Goal: Task Accomplishment & Management: Use online tool/utility

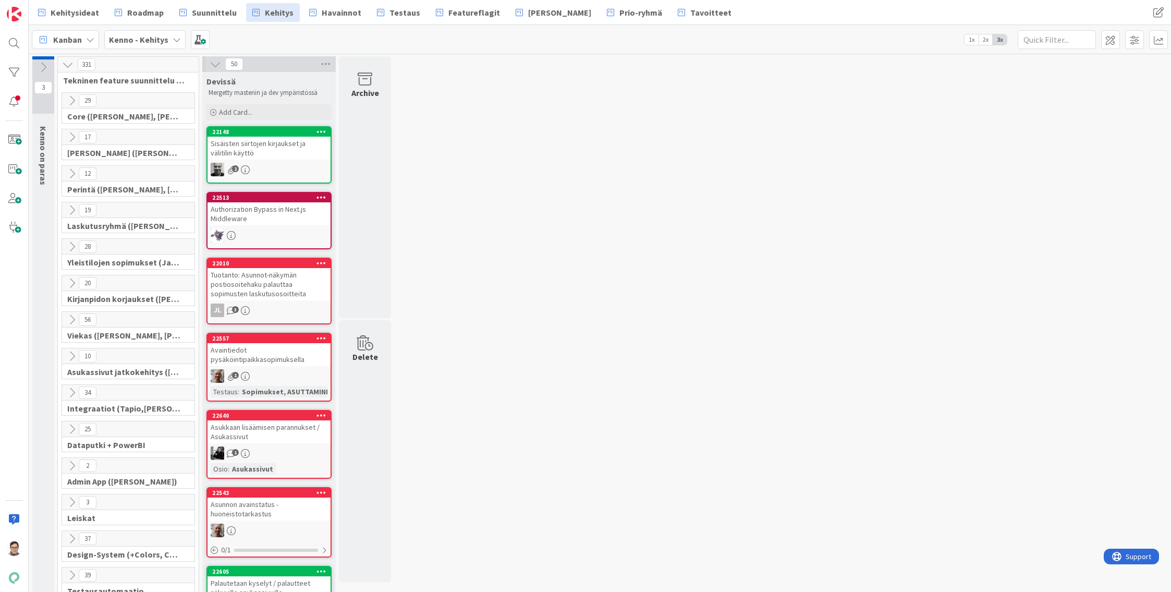
click at [690, 14] on span "Tavoitteet" at bounding box center [710, 12] width 41 height 13
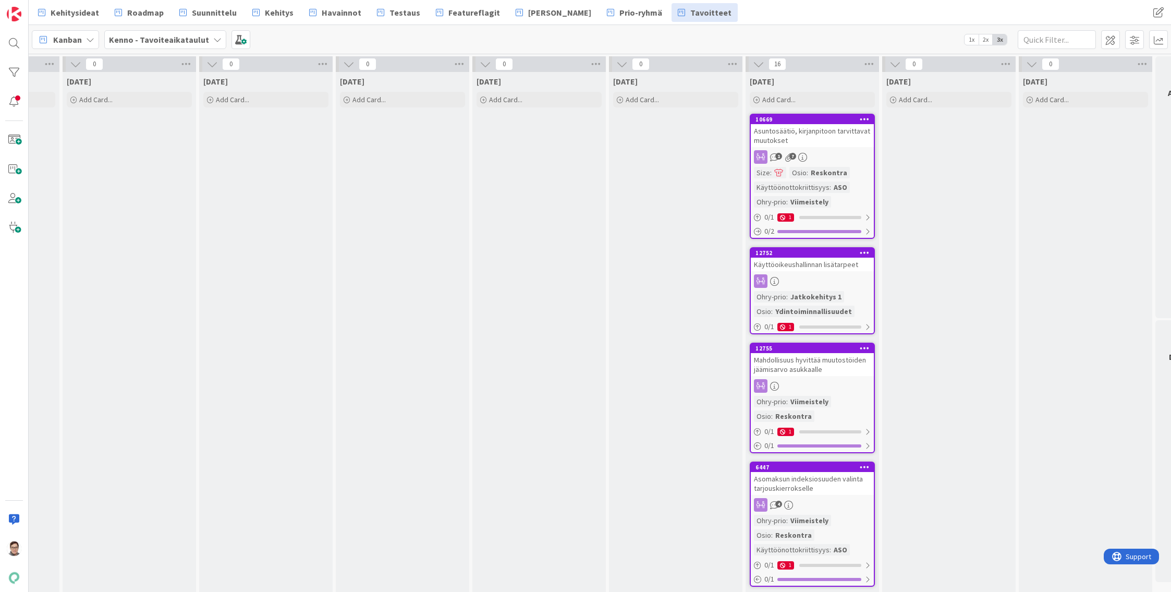
scroll to position [0, 2058]
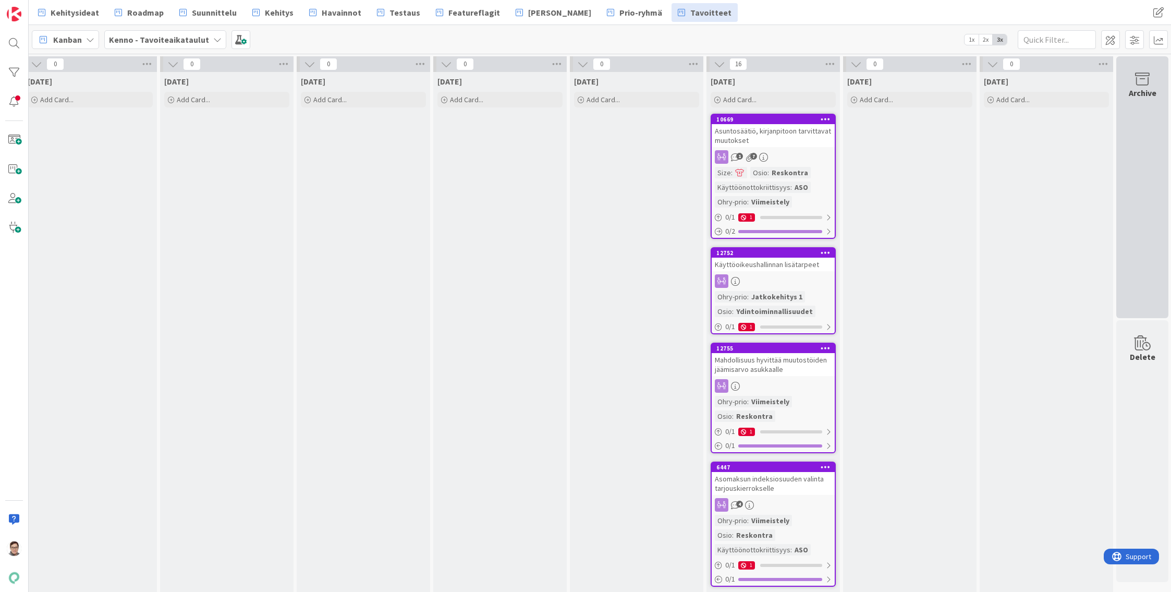
click at [1147, 221] on div "Archive" at bounding box center [1142, 187] width 52 height 262
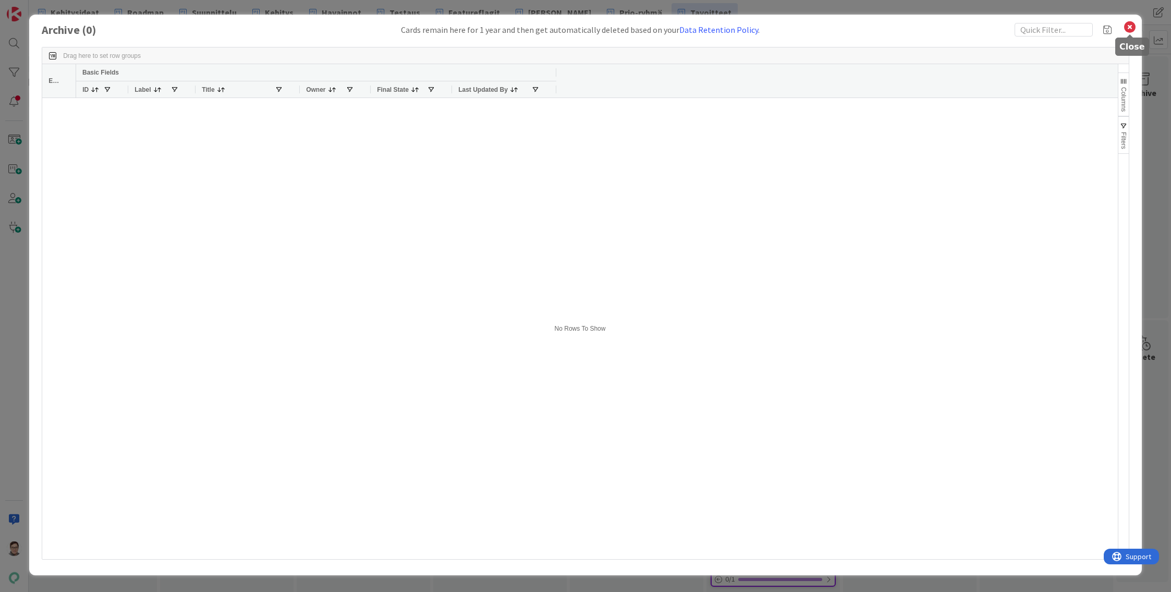
click at [1130, 29] on icon at bounding box center [1130, 27] width 14 height 15
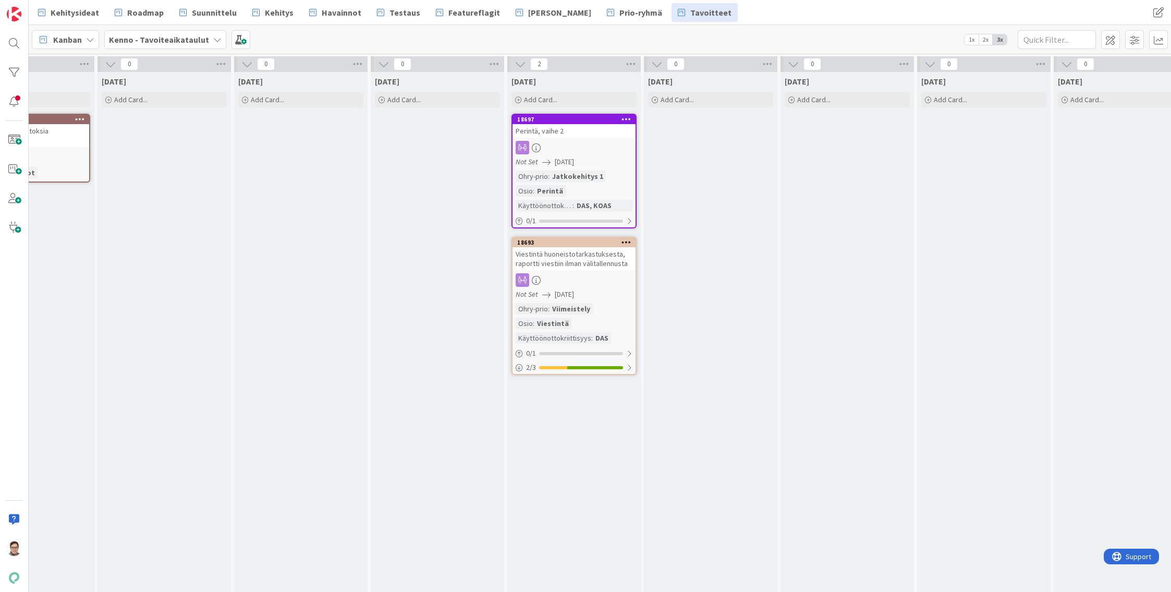
scroll to position [0, 2067]
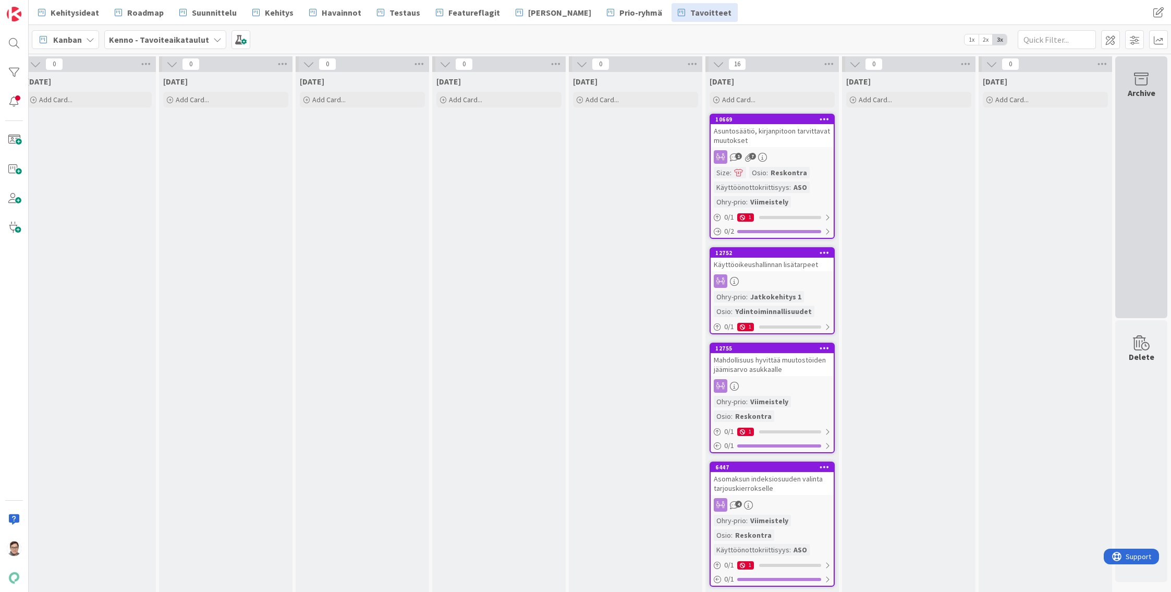
click at [1121, 101] on div "Archive" at bounding box center [1141, 187] width 52 height 262
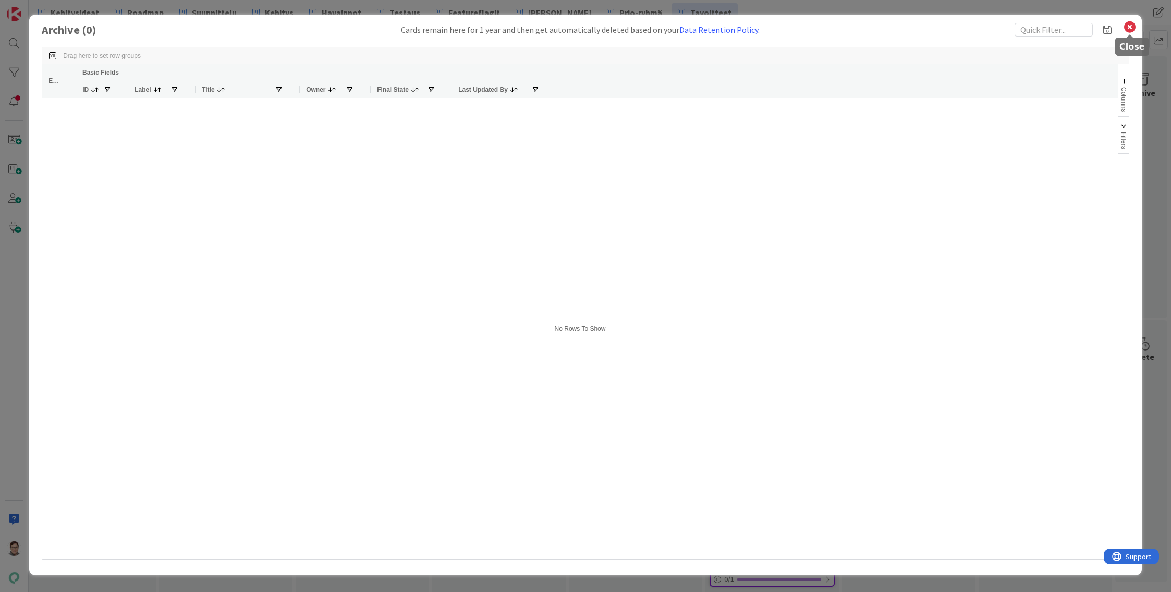
click at [1132, 27] on icon at bounding box center [1130, 27] width 14 height 15
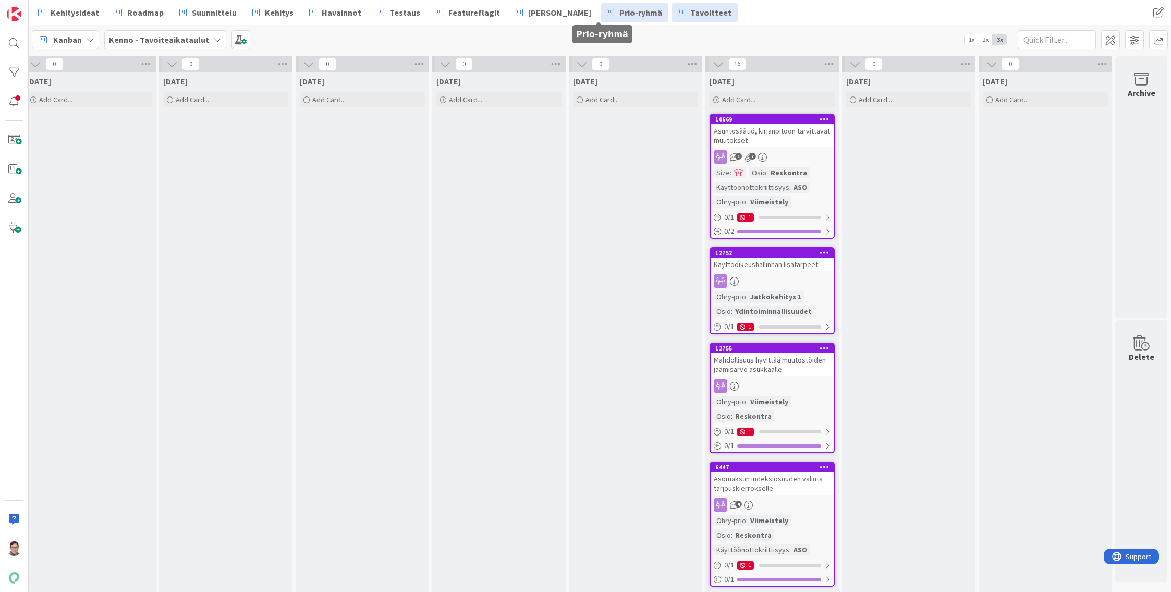
click at [619, 16] on span "Prio-ryhmä" at bounding box center [640, 12] width 43 height 13
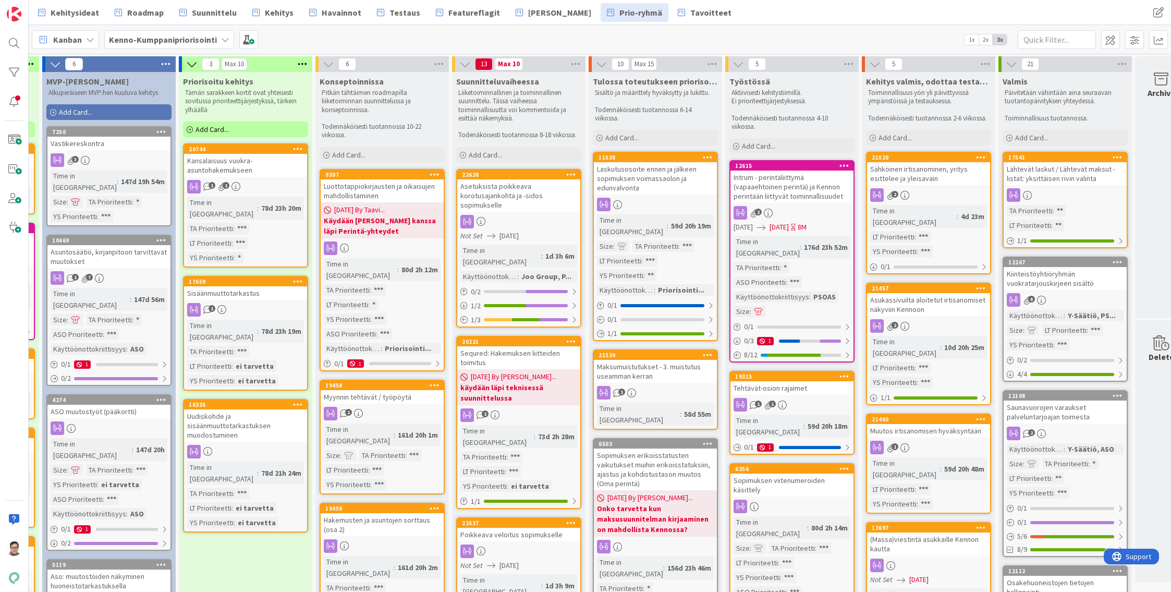
scroll to position [0, 154]
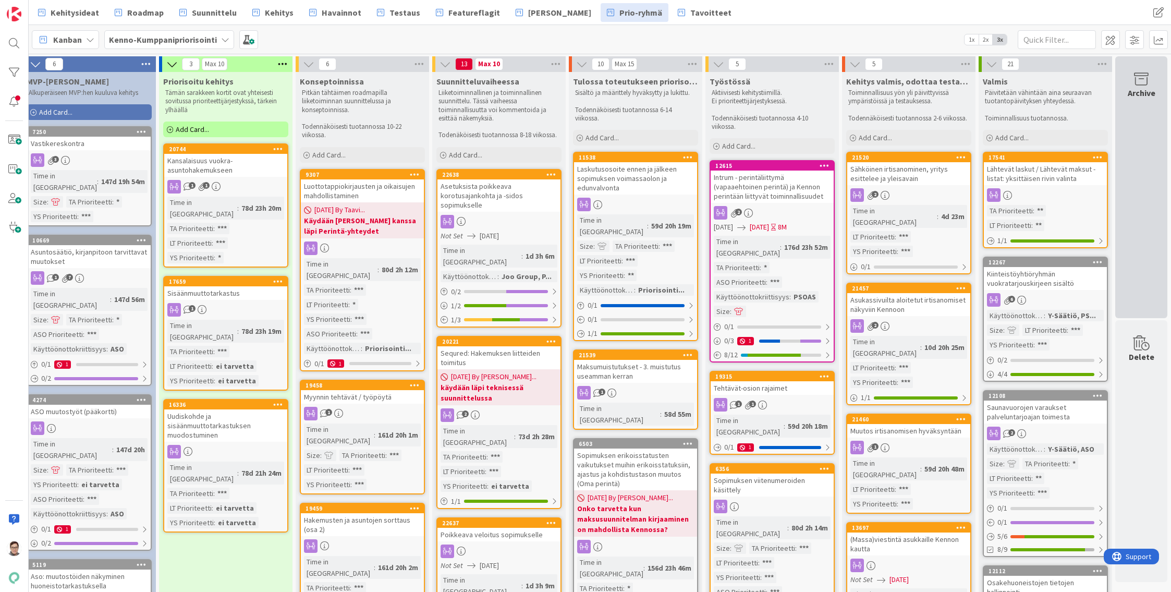
click at [1124, 155] on div "Archive" at bounding box center [1141, 187] width 52 height 262
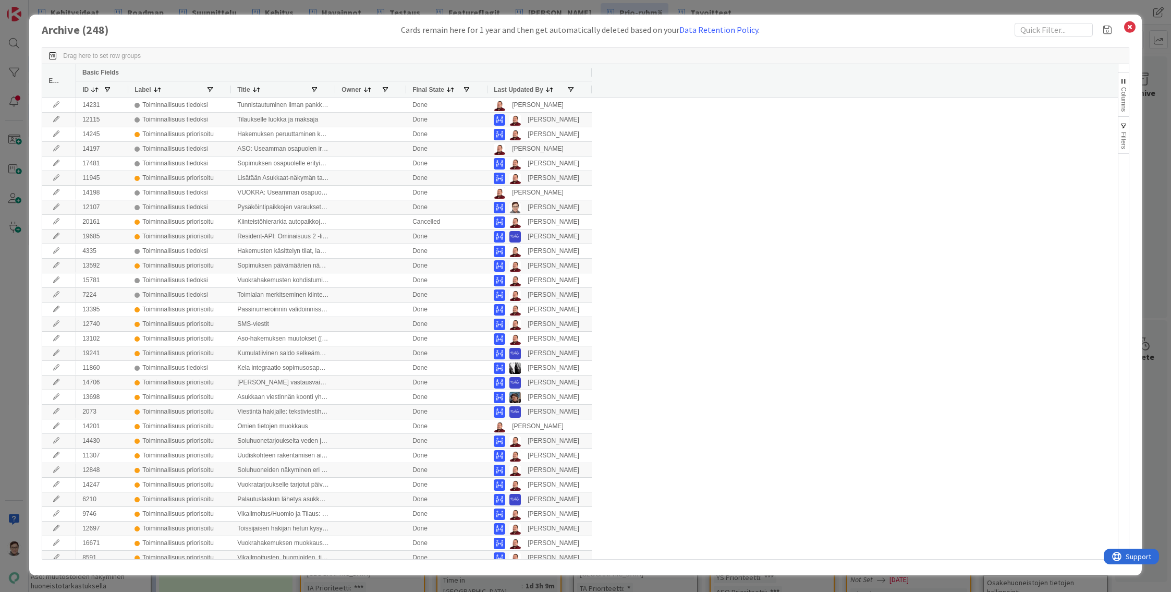
click at [513, 90] on span "Last Updated By" at bounding box center [519, 89] width 50 height 7
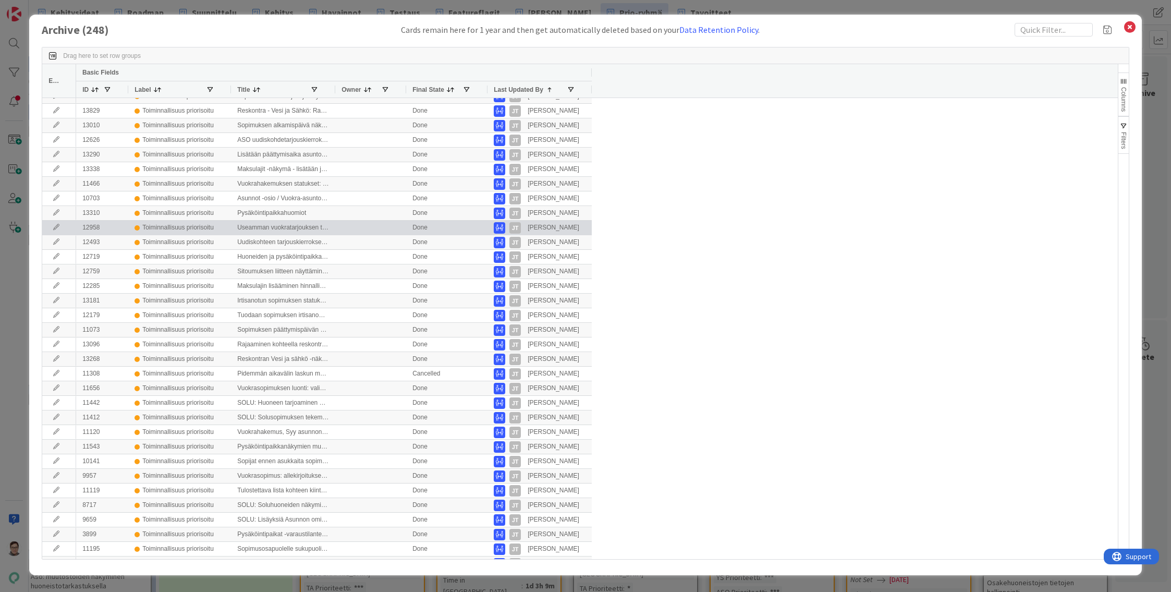
scroll to position [0, 0]
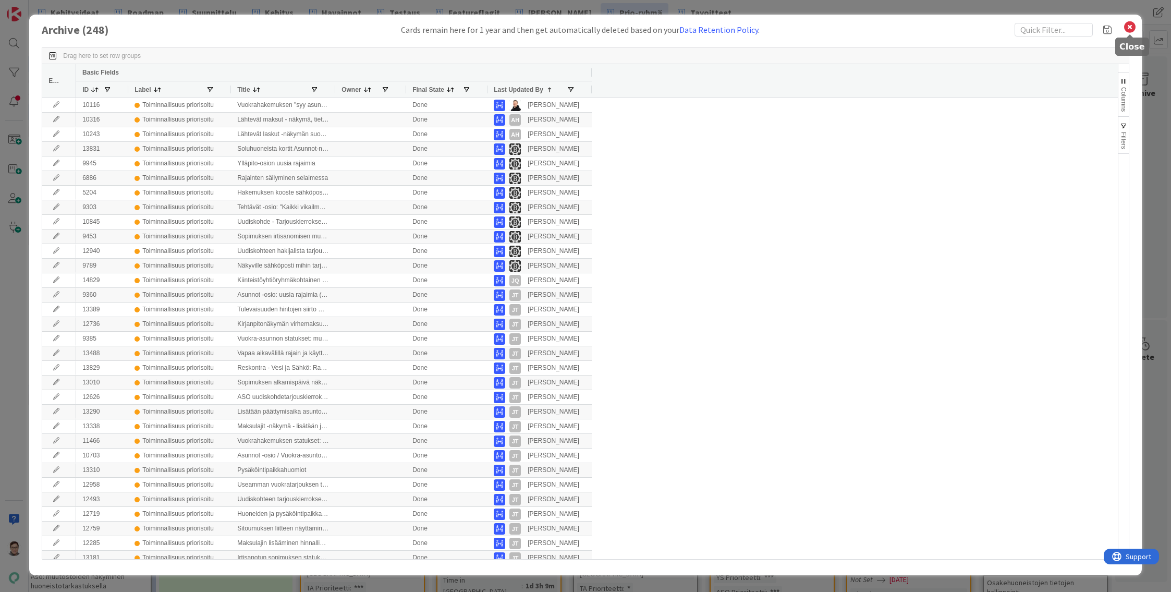
click at [1130, 26] on icon at bounding box center [1130, 27] width 14 height 15
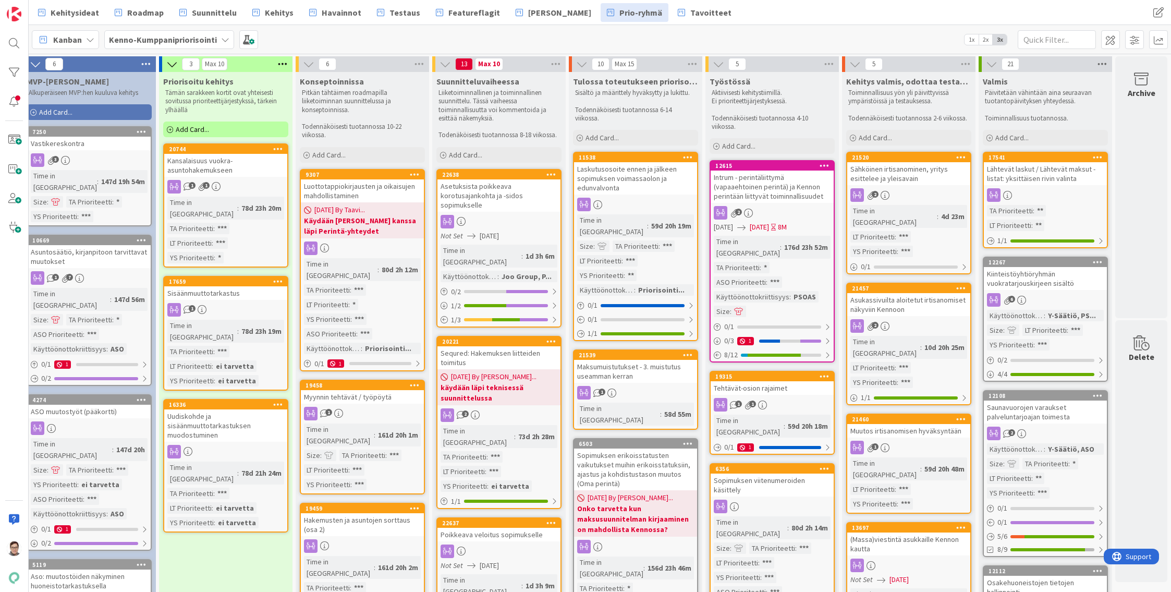
click at [1095, 61] on icon at bounding box center [1102, 64] width 14 height 16
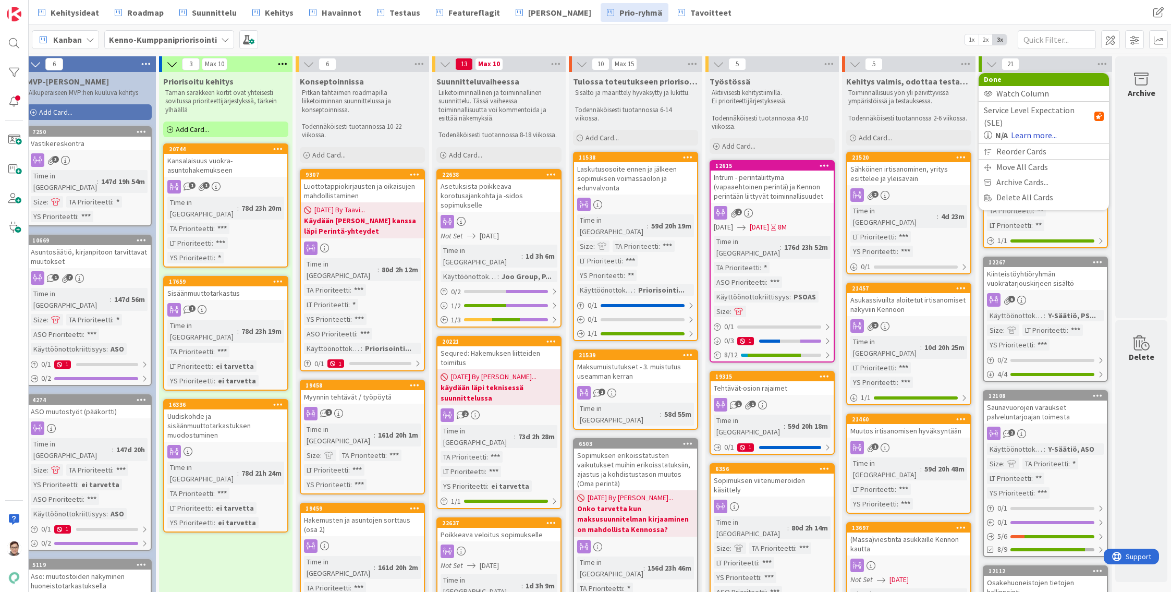
click at [1028, 129] on link "Learn more..." at bounding box center [1034, 135] width 46 height 13
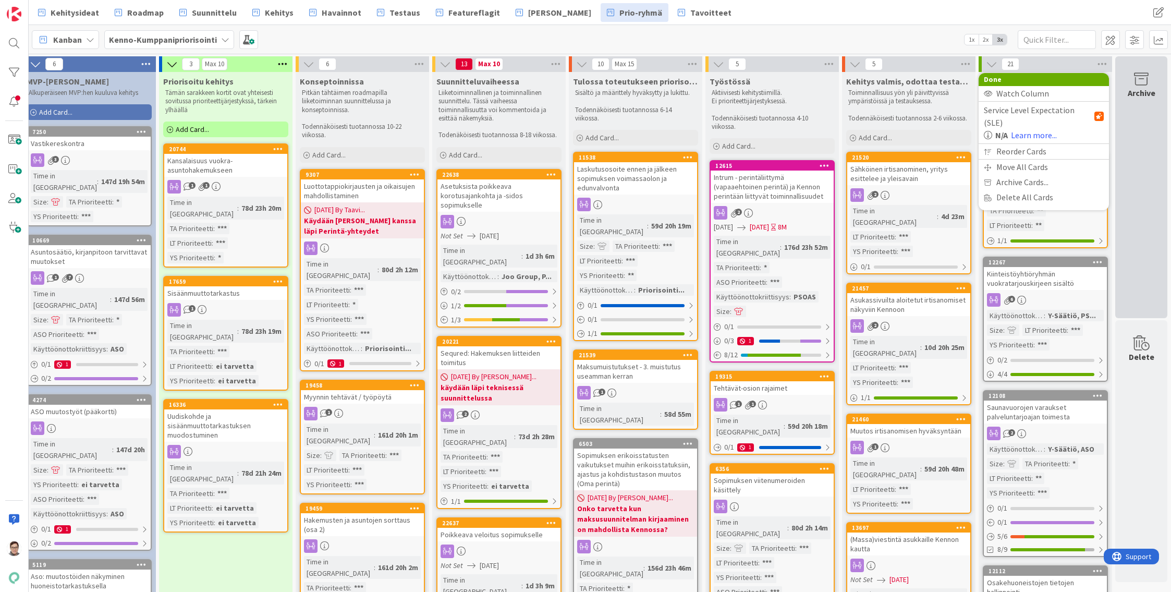
click at [1141, 119] on div "Archive" at bounding box center [1141, 187] width 52 height 262
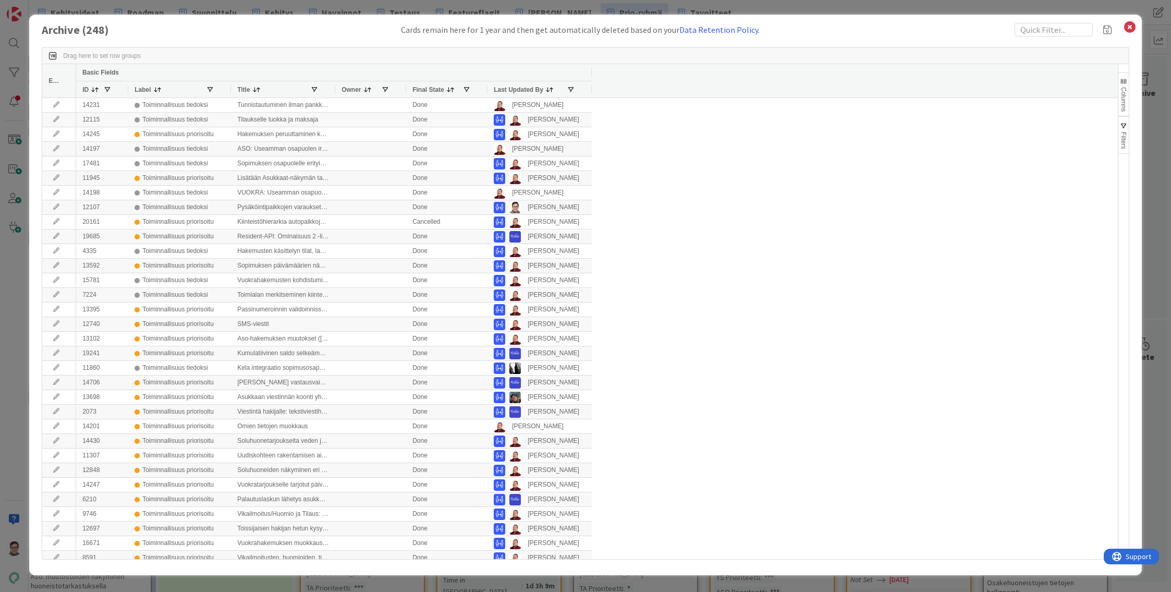
click at [518, 90] on span "Last Updated By" at bounding box center [519, 89] width 50 height 7
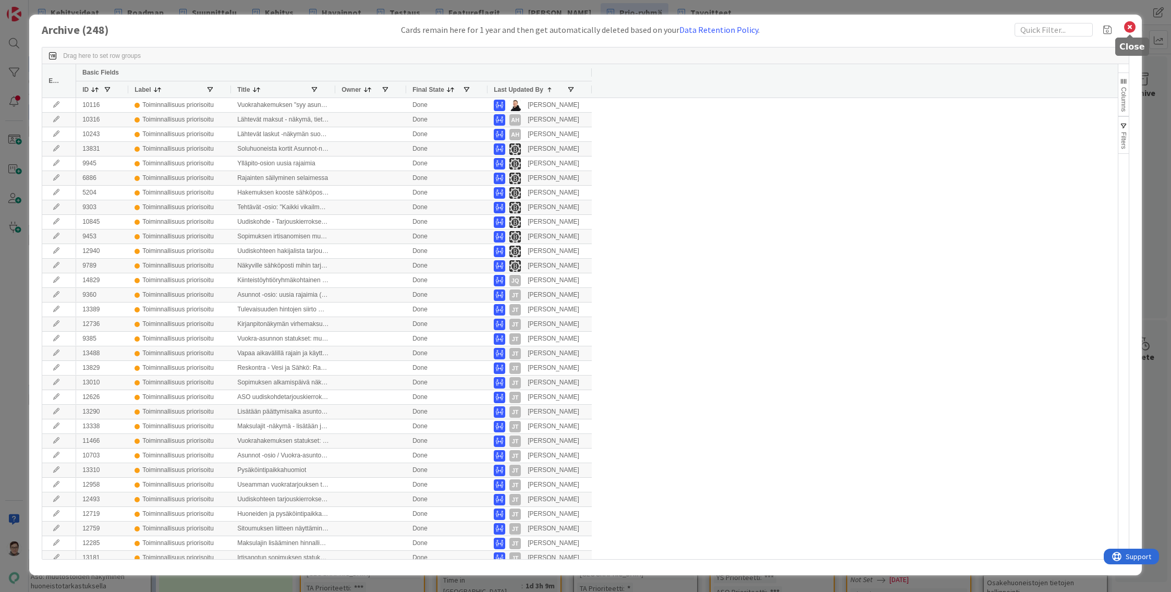
click at [1129, 29] on icon at bounding box center [1130, 27] width 14 height 15
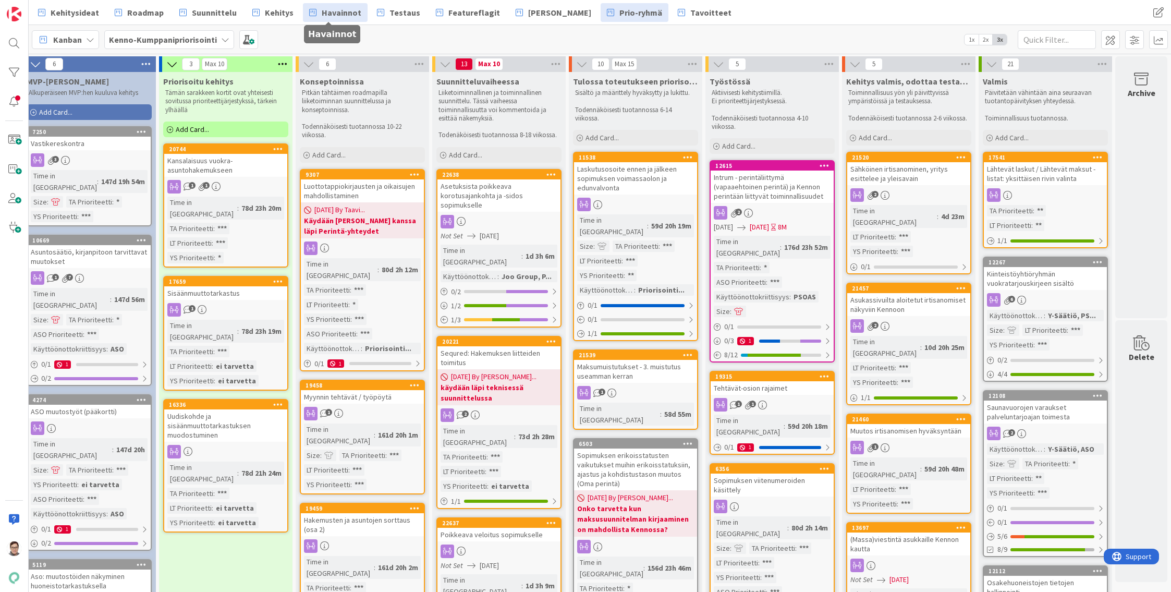
click at [333, 13] on span "Havainnot" at bounding box center [342, 12] width 40 height 13
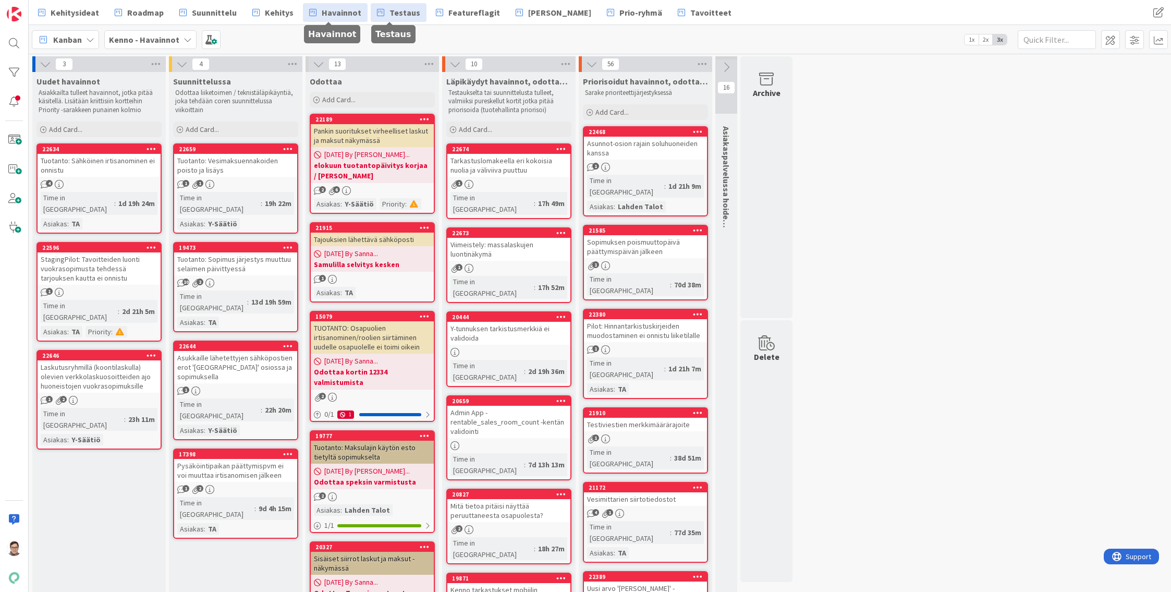
click at [389, 7] on span "Testaus" at bounding box center [404, 12] width 31 height 13
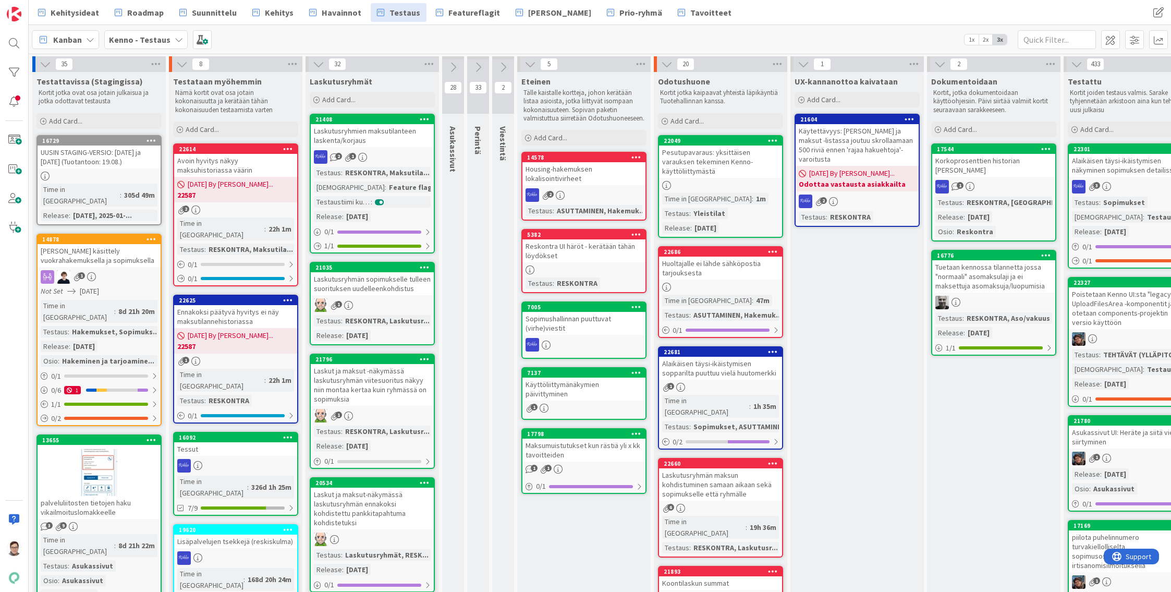
click at [773, 250] on icon at bounding box center [773, 251] width 10 height 7
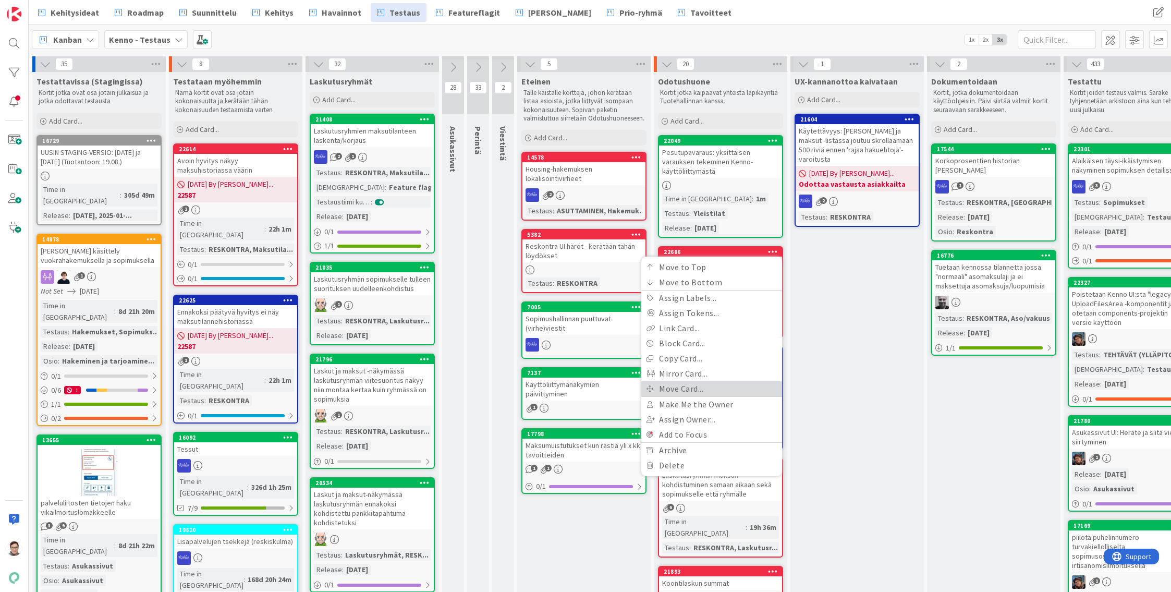
click at [678, 386] on link "Move Card..." at bounding box center [711, 388] width 141 height 15
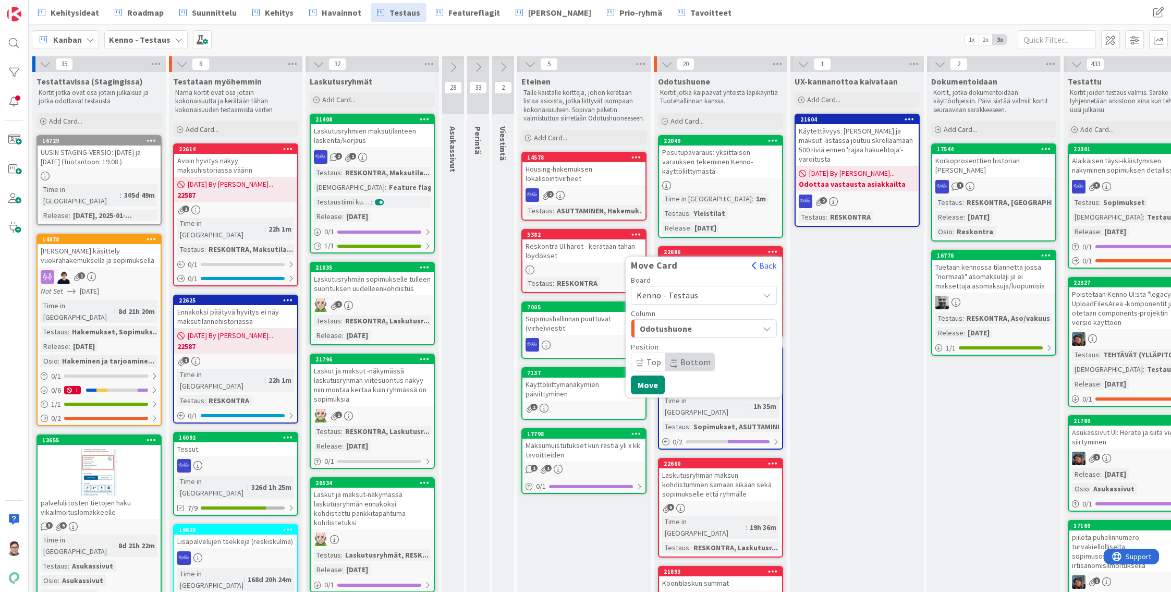
click at [675, 294] on span "Kenno - Testaus" at bounding box center [668, 295] width 62 height 10
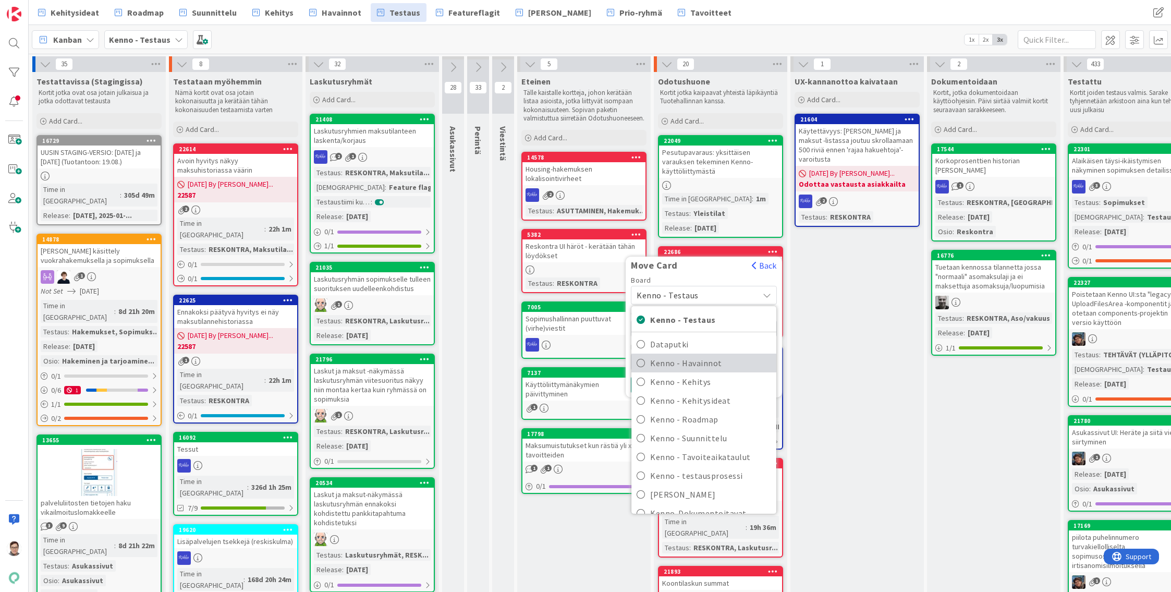
click at [689, 363] on span "Kenno - Havainnot" at bounding box center [710, 363] width 121 height 16
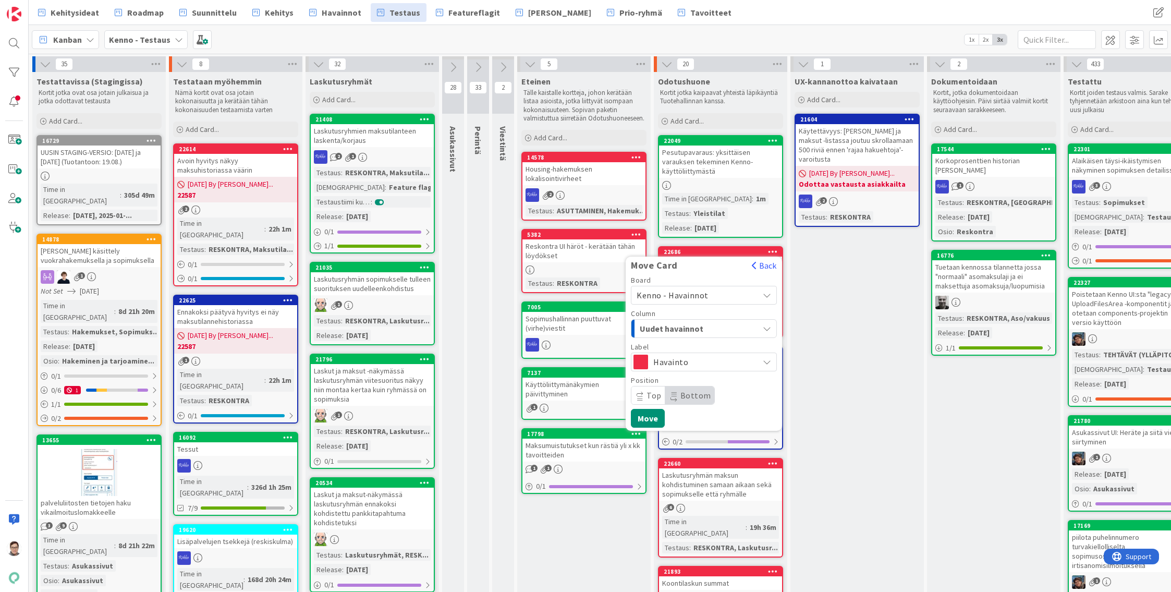
click at [685, 328] on span "Uudet havainnot" at bounding box center [679, 329] width 78 height 14
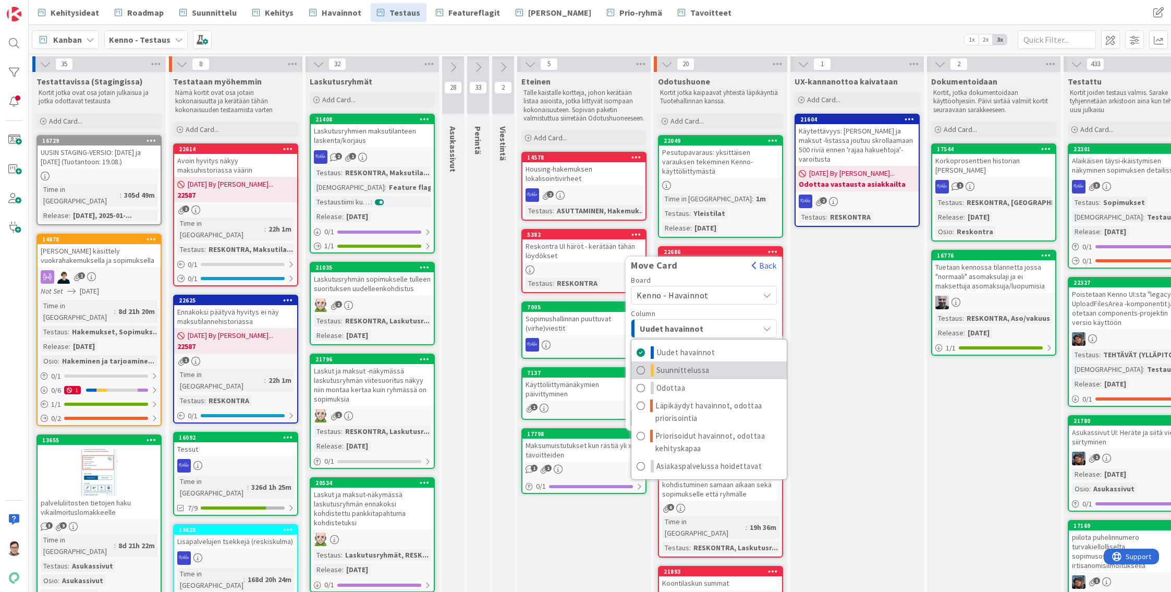
click at [686, 369] on span "Suunnittelussa" at bounding box center [682, 370] width 53 height 13
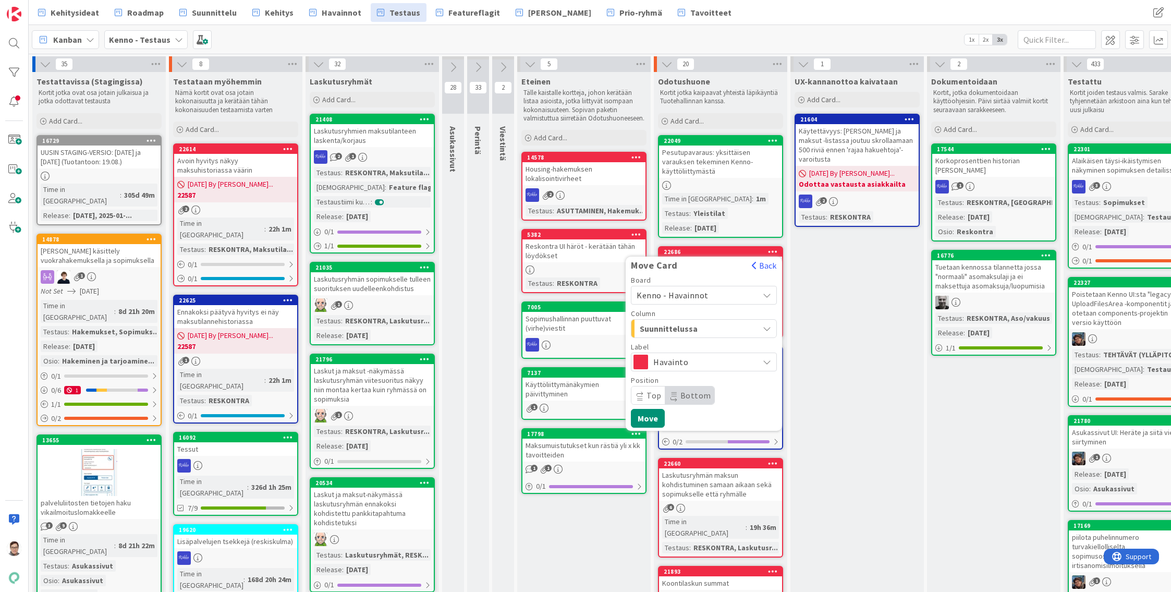
click at [653, 400] on span "Top" at bounding box center [653, 395] width 15 height 10
click at [647, 418] on button "Move" at bounding box center [648, 418] width 34 height 19
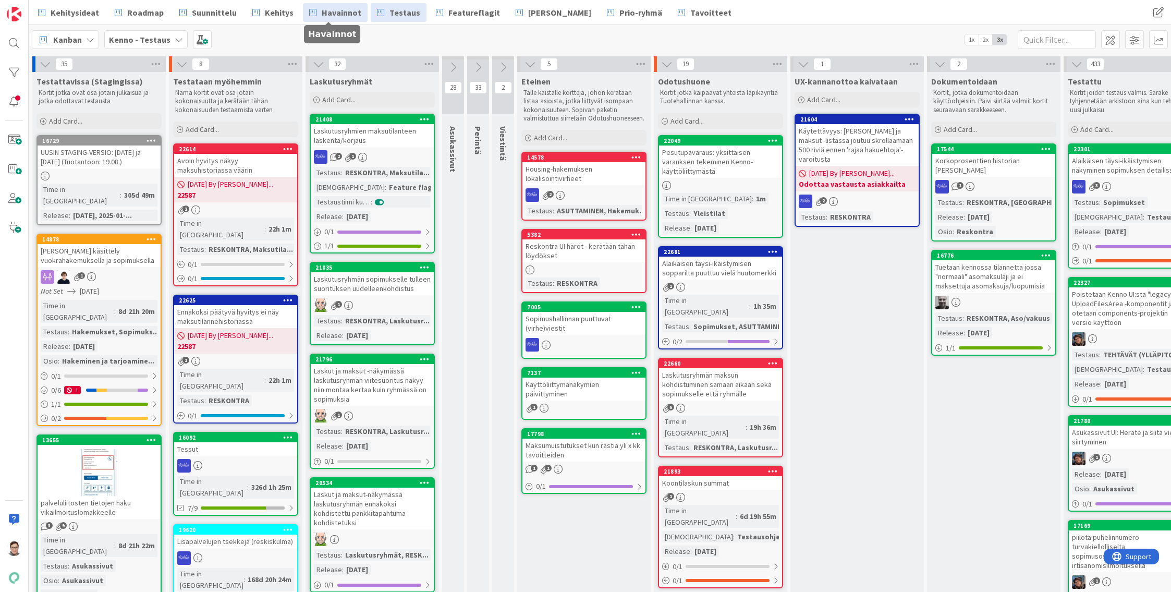
click at [337, 14] on span "Havainnot" at bounding box center [342, 12] width 40 height 13
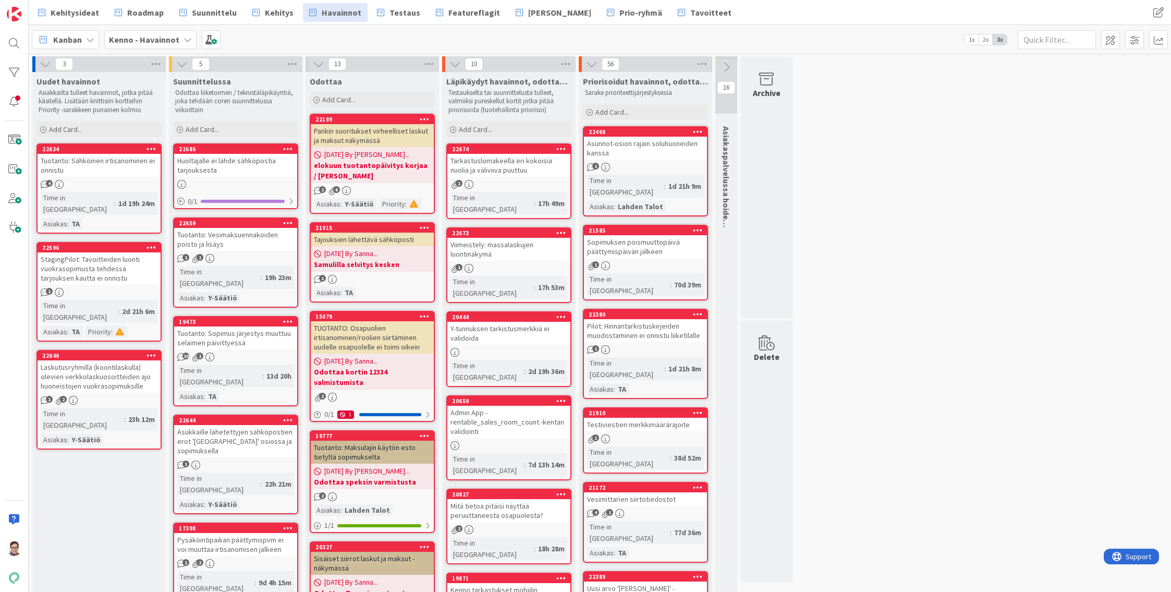
click at [243, 169] on div "Huoltajalle ei lähde sähköpostia tarjouksesta" at bounding box center [235, 165] width 123 height 23
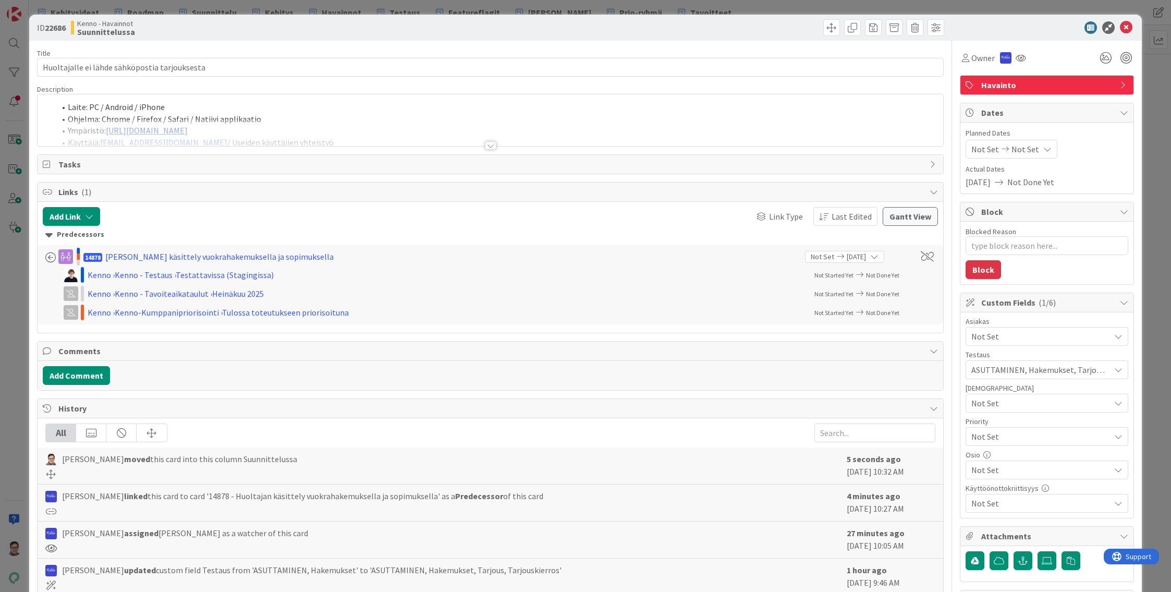
click at [491, 145] on div at bounding box center [490, 145] width 11 height 8
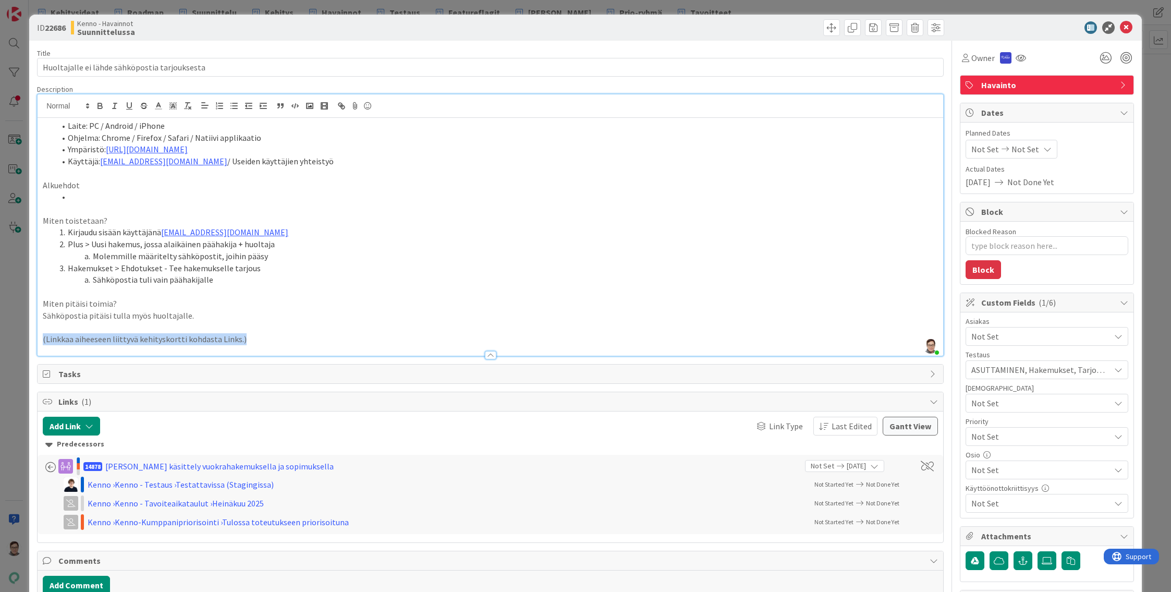
drag, startPoint x: 184, startPoint y: 337, endPoint x: -2, endPoint y: 341, distance: 185.1
click at [0, 341] on html "Kehitysideat Roadmap Suunnittelu Kehitys Havainnot Testaus Featureflagit Kenno …" at bounding box center [585, 296] width 1171 height 592
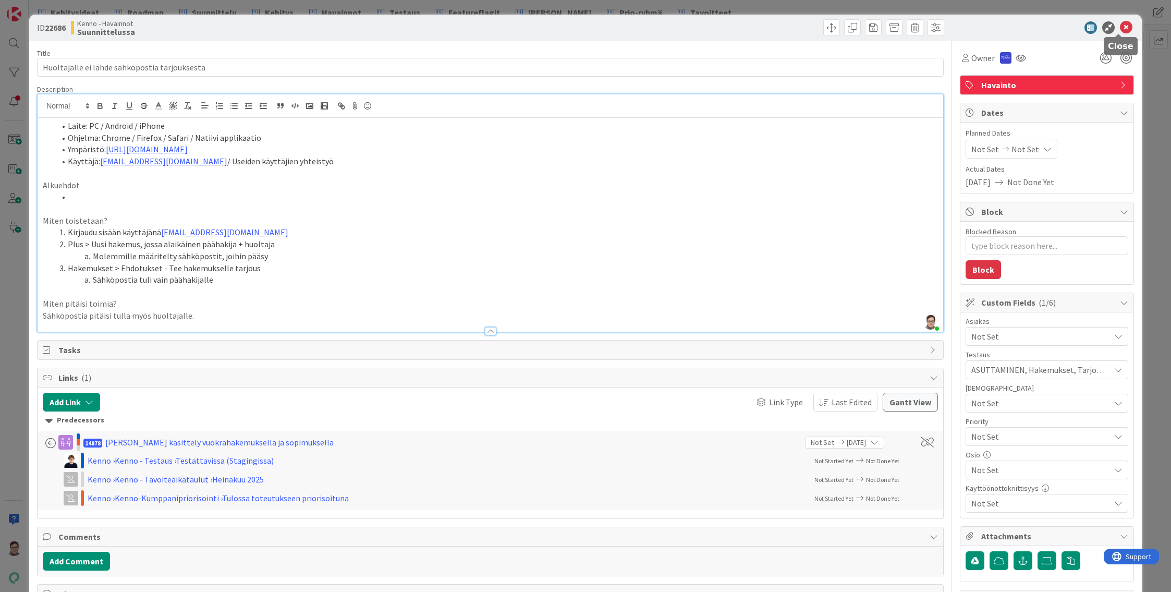
click at [1120, 28] on icon at bounding box center [1126, 27] width 13 height 13
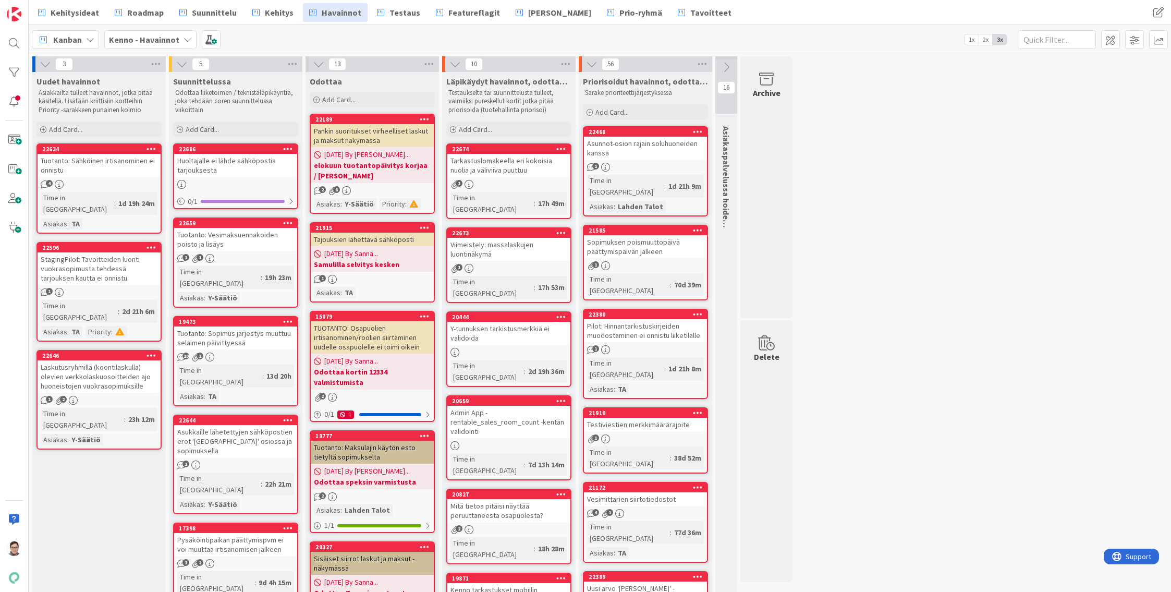
click at [243, 167] on div "Huoltajalle ei lähde sähköpostia tarjouksesta" at bounding box center [235, 165] width 123 height 23
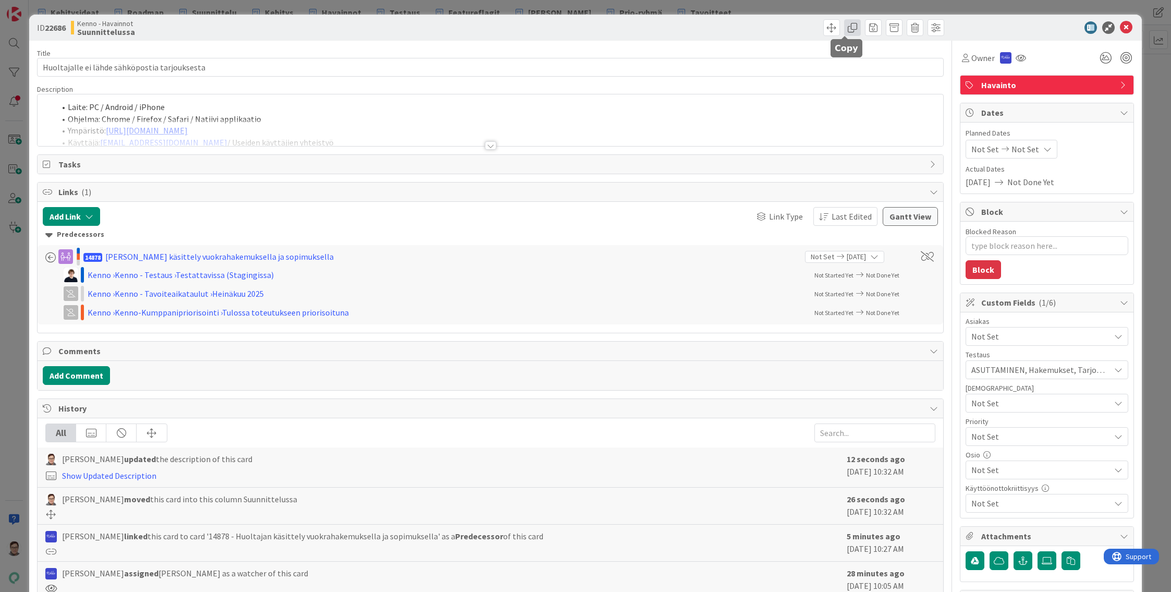
click at [845, 28] on span at bounding box center [852, 27] width 17 height 17
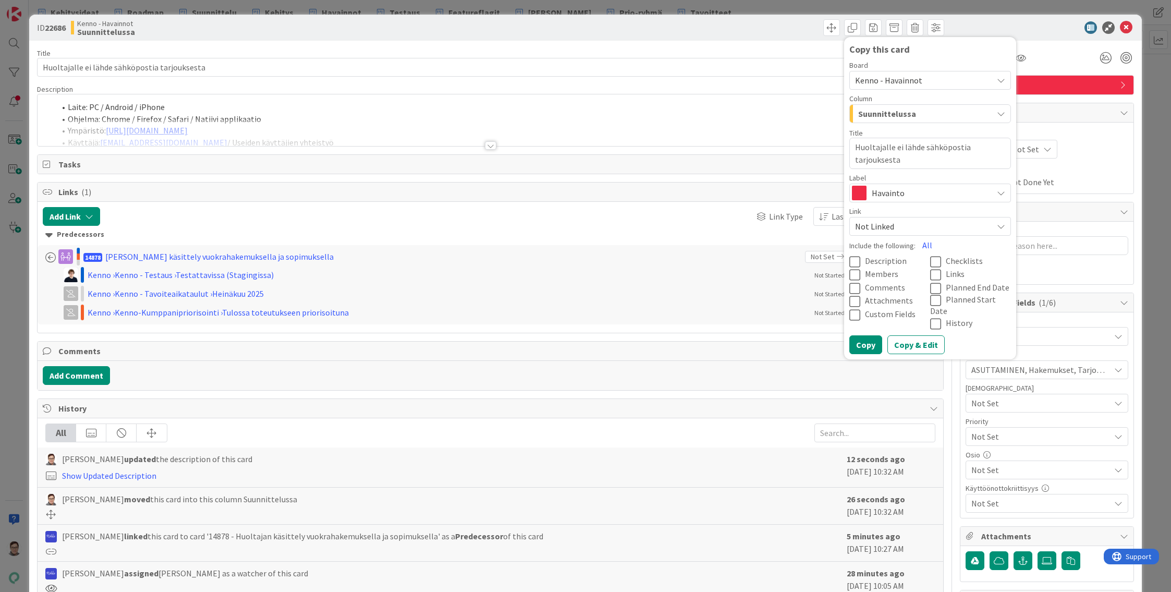
drag, startPoint x: 896, startPoint y: 160, endPoint x: 881, endPoint y: 144, distance: 21.4
click at [881, 144] on textarea "Huoltajalle ei lähde sähköpostia tarjouksesta" at bounding box center [930, 153] width 162 height 31
type textarea "x"
type textarea "Huoltajalla"
type textarea "x"
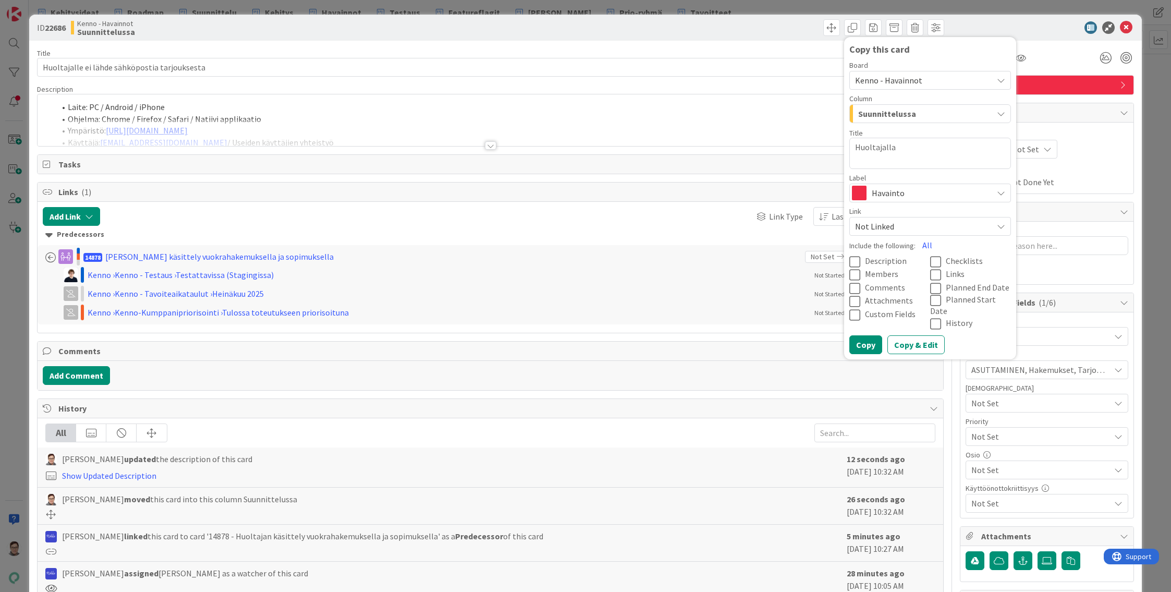
type textarea "Huoltajalla"
type textarea "x"
type textarea "Huoltajalla t"
type textarea "x"
type textarea "Huoltajalla tu"
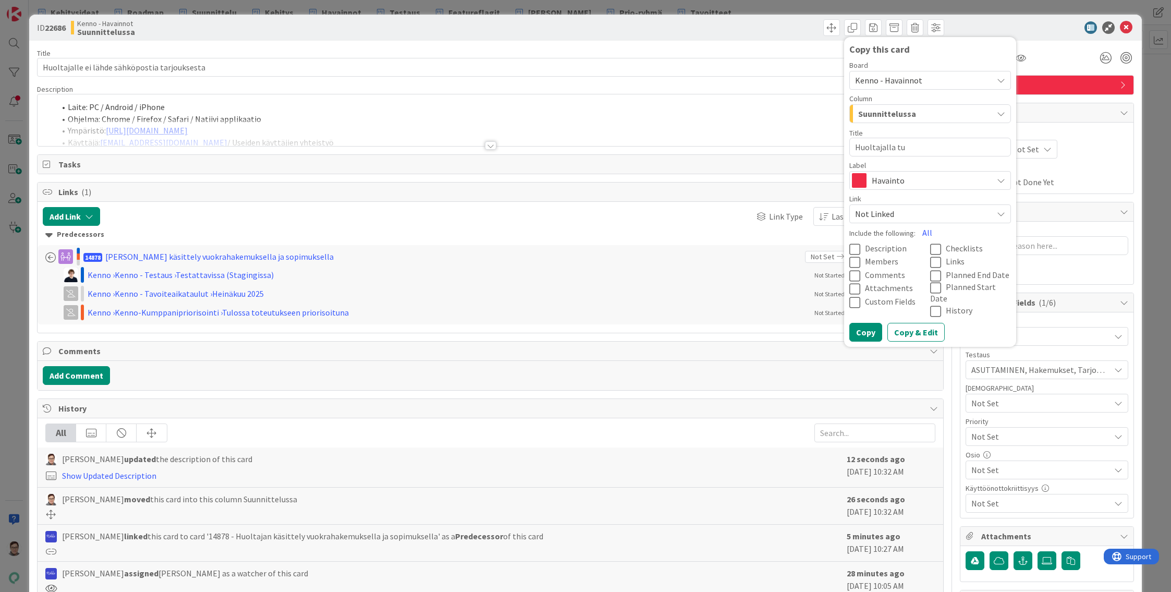
type textarea "x"
type textarea "Huoltajalla tulo"
type textarea "x"
type textarea "Huoltajalla tuloi"
type textarea "x"
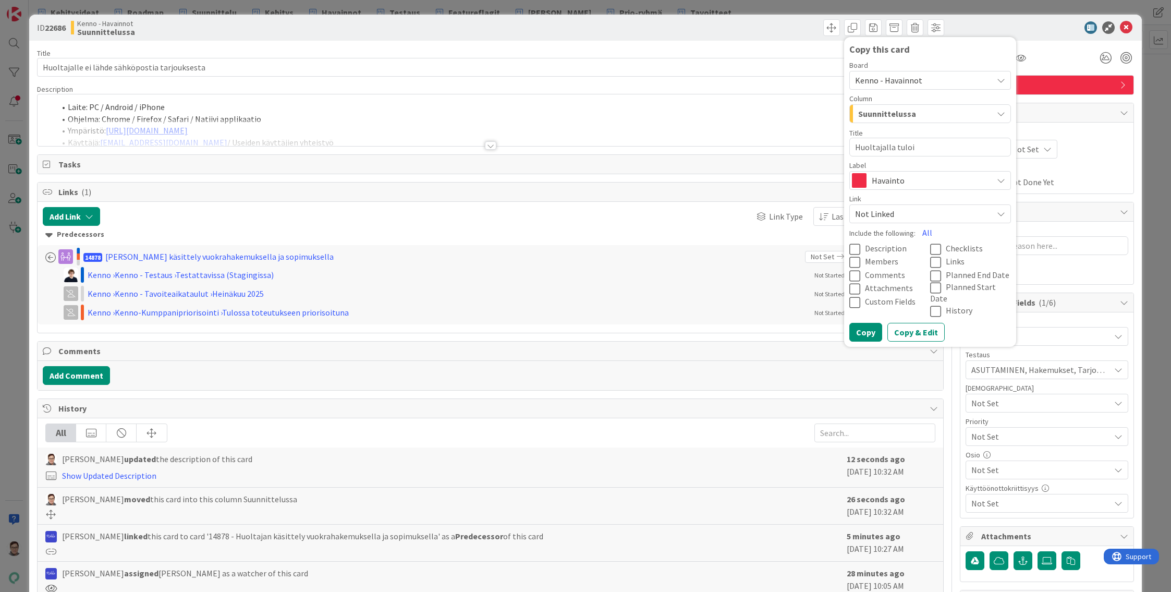
type textarea "Huoltajalla tulo"
type textarea "x"
type textarea "Huoltajalla tulot"
type textarea "x"
type textarea "Huoltajalla tulotie"
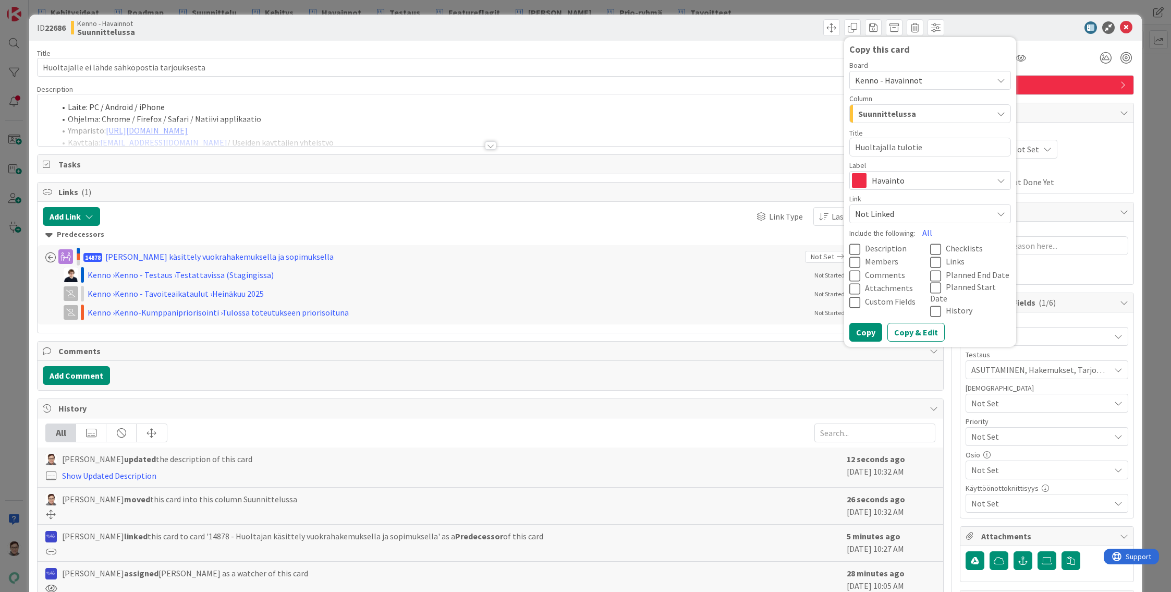
type textarea "x"
type textarea "Huoltajalla tulotied"
type textarea "x"
type textarea "Huoltajalla tulotiedo"
type textarea "x"
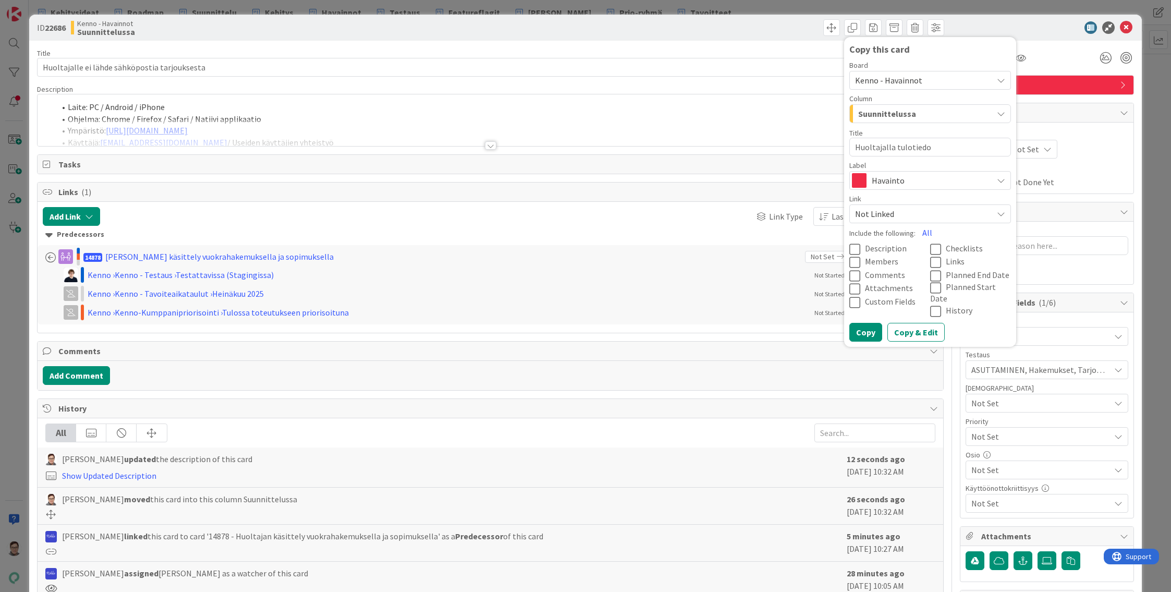
type textarea "Huoltajalla tulotiedot"
type textarea "x"
type textarea "Huoltajalla tulotiedot"
type textarea "x"
type textarea "Huoltajalla tulotiedot p"
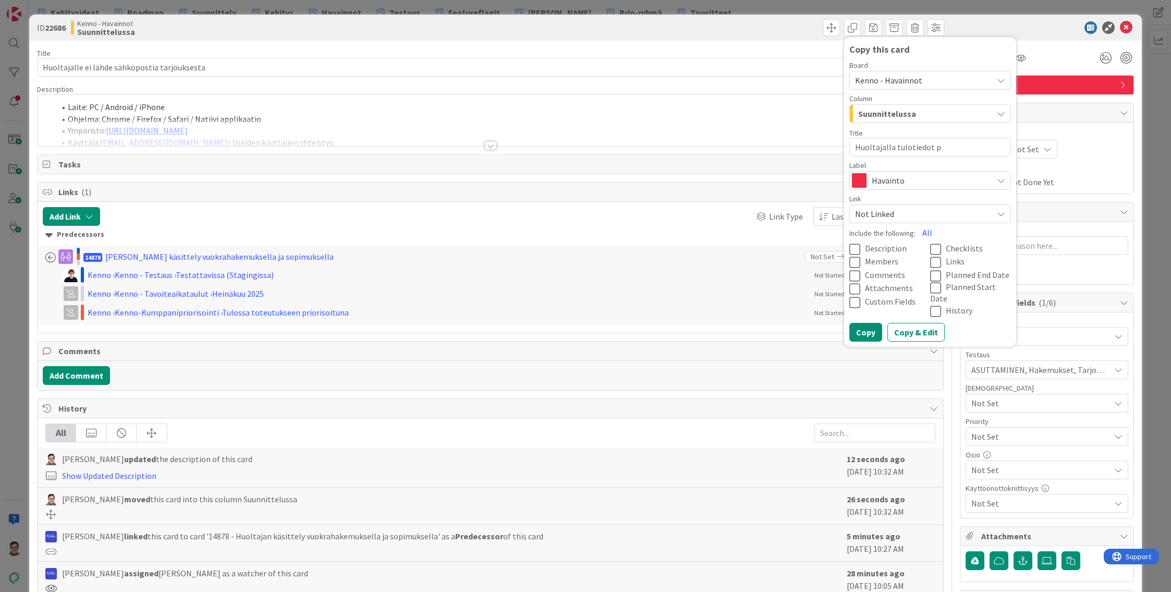
type textarea "x"
type textarea "Huoltajalla tulotiedot pa"
type textarea "x"
type textarea "Huoltajalla tulotiedot pak"
type textarea "x"
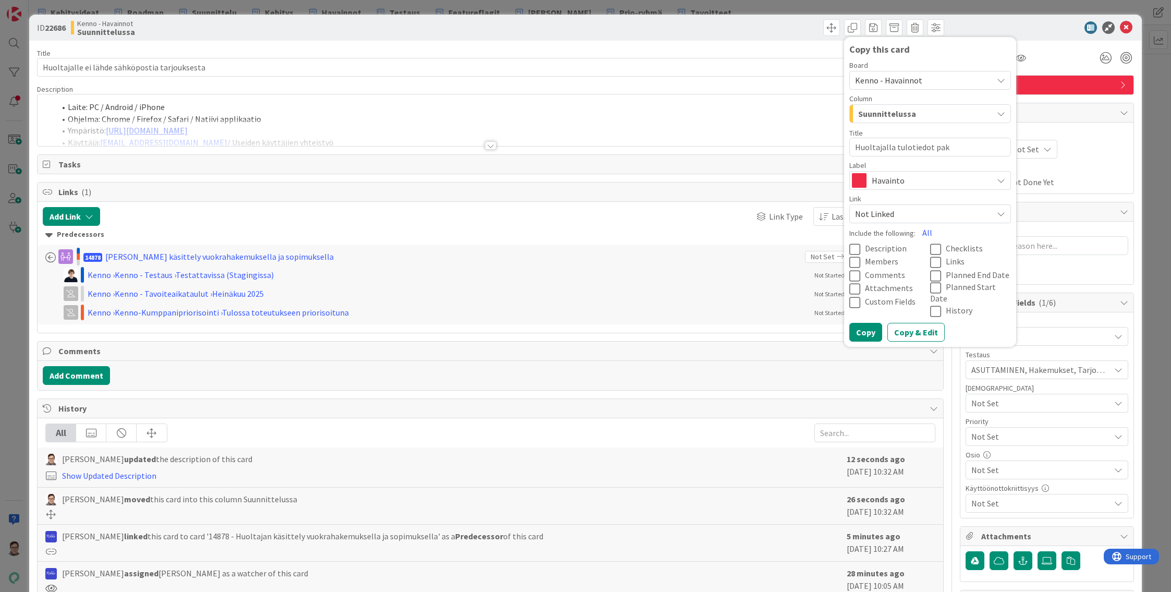
type textarea "Huoltajalla tulotiedot pako"
type textarea "x"
type textarea "Huoltajalla tulotiedot pakol"
type textarea "x"
type textarea "Huoltajalla tulotiedot pakoll"
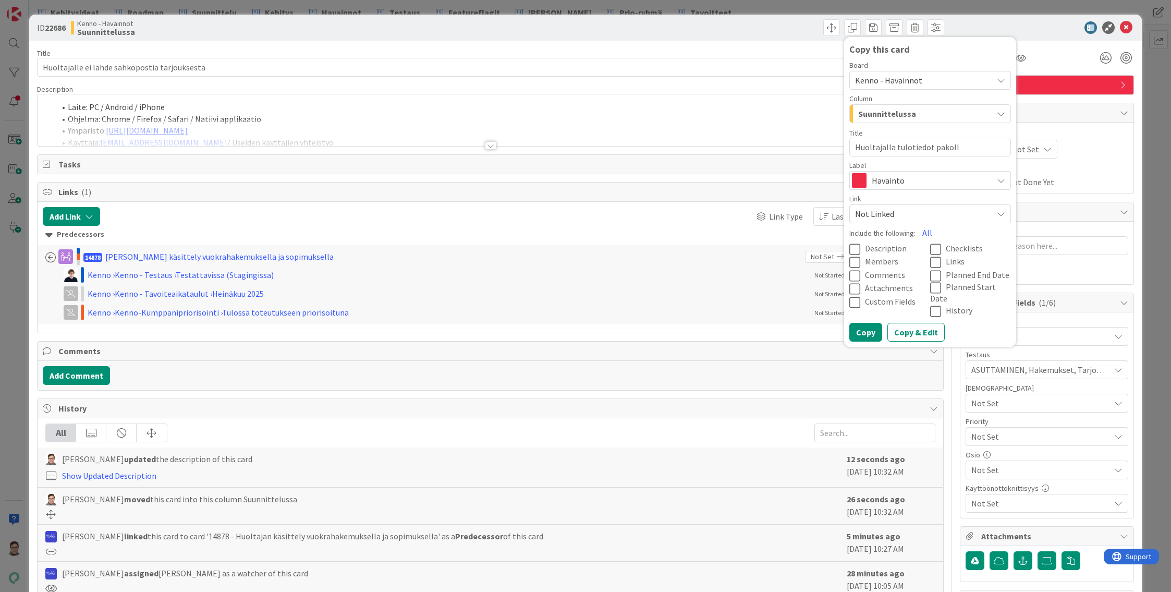
type textarea "x"
type textarea "Huoltajalla tulotiedot pakolli"
type textarea "x"
type textarea "Huoltajalla tulotiedot pakollis"
type textarea "x"
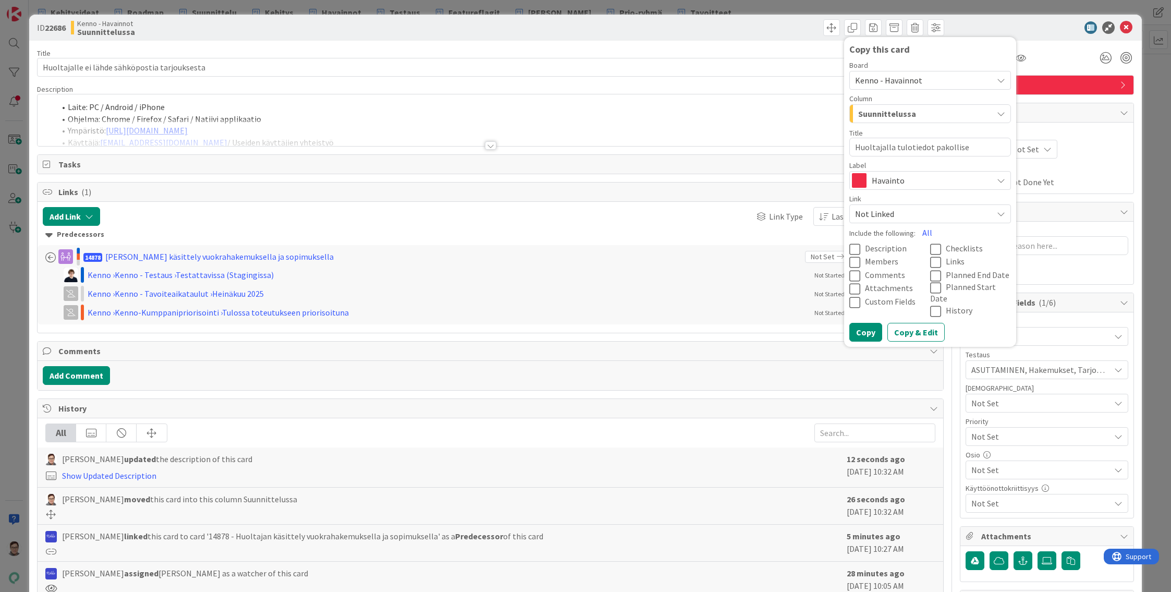
type textarea "Huoltajalla tulotiedot pakolliset"
type textarea "x"
type textarea "Huoltajalla tulotiedot pakolliset"
click at [849, 248] on icon at bounding box center [857, 249] width 16 height 13
click at [908, 324] on button "Copy & Edit" at bounding box center [915, 332] width 57 height 19
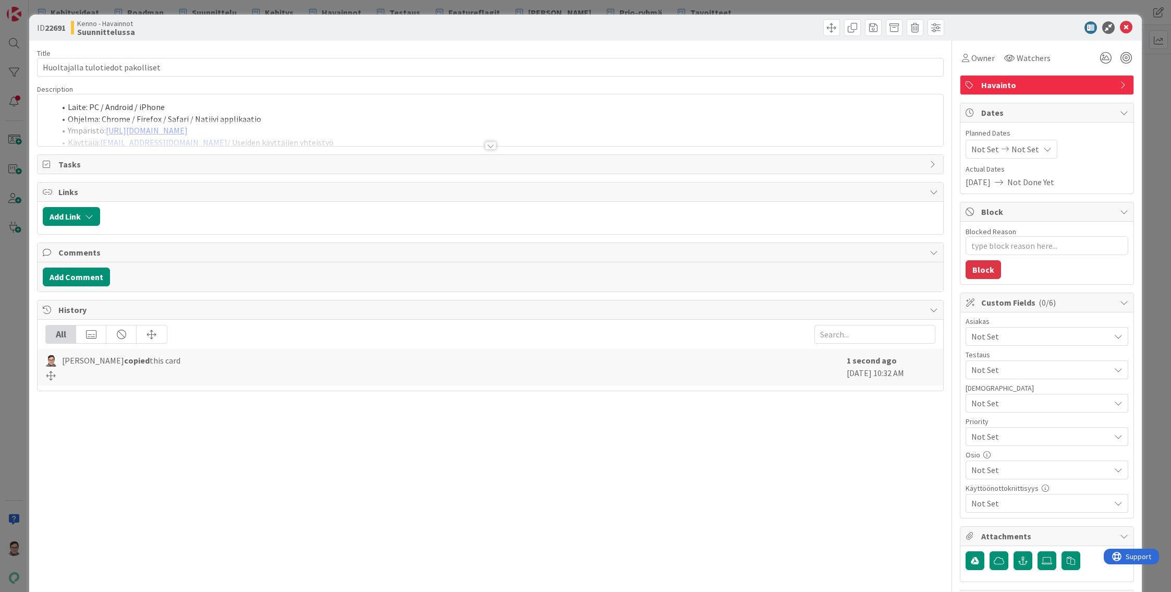
click at [485, 143] on div at bounding box center [490, 145] width 11 height 8
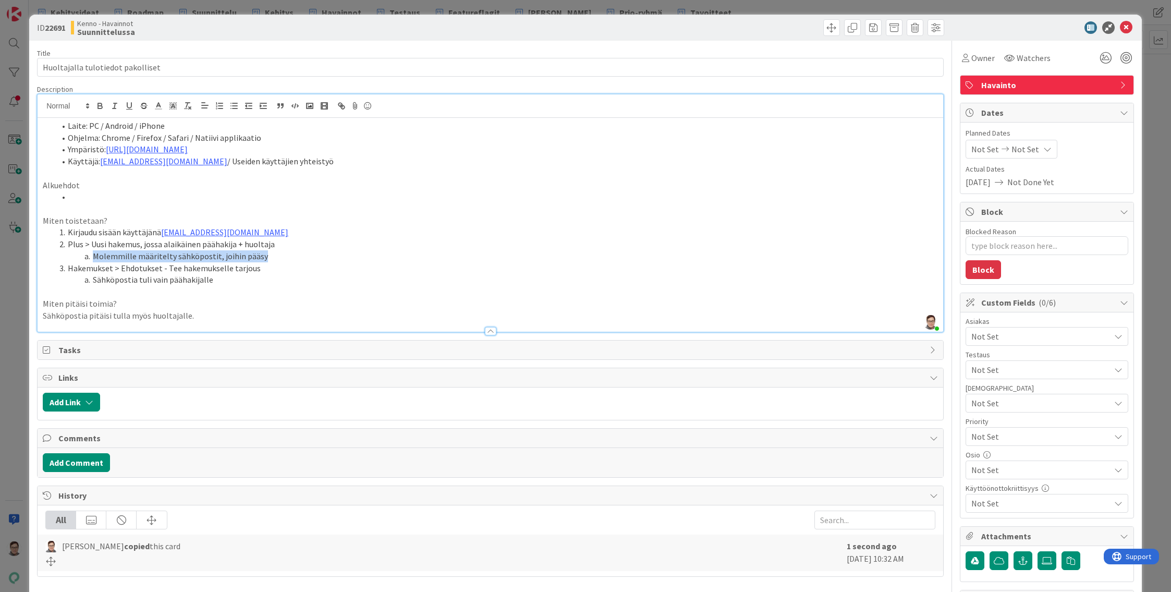
drag, startPoint x: 261, startPoint y: 257, endPoint x: 94, endPoint y: 257, distance: 166.8
click at [94, 257] on li "Molemmille määritelty sähköpostit, joihin pääsy" at bounding box center [496, 256] width 883 height 12
drag, startPoint x: 215, startPoint y: 282, endPoint x: 58, endPoint y: 267, distance: 158.1
click at [58, 267] on ol "Kirjaudu sisään käyttäjänä kenno.admin@pandia.fi Plus > Uusi hakemus, jossa ala…" at bounding box center [490, 255] width 895 height 59
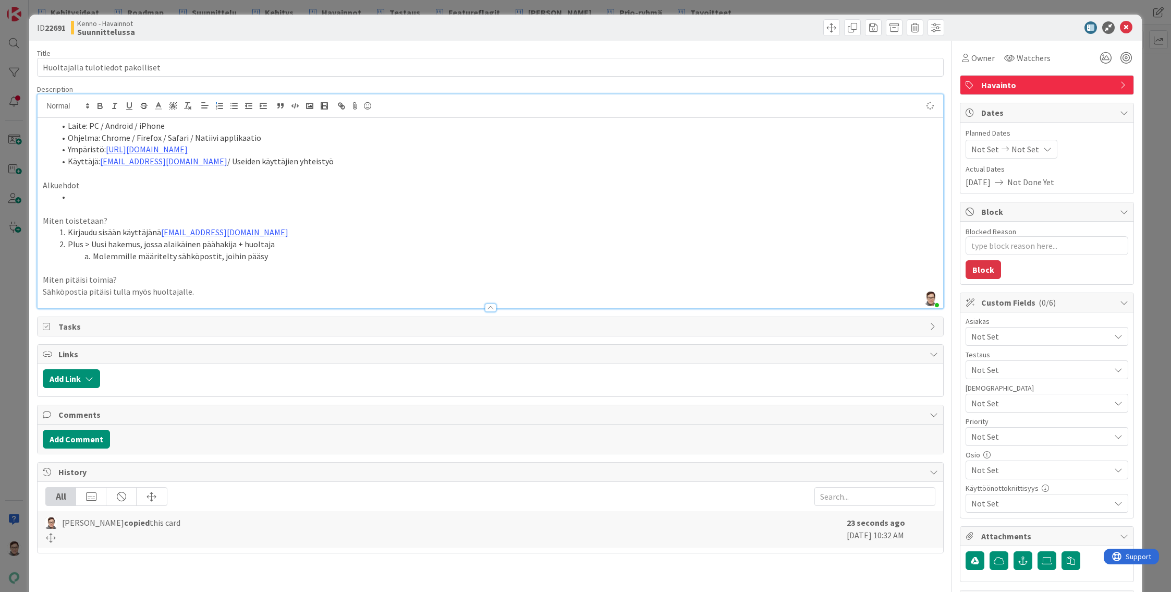
type textarea "x"
drag, startPoint x: 261, startPoint y: 256, endPoint x: 91, endPoint y: 257, distance: 170.0
click at [91, 257] on li "Molemmille määritelty sähköpostit, joihin pääsy" at bounding box center [496, 256] width 883 height 12
drag, startPoint x: 188, startPoint y: 294, endPoint x: 42, endPoint y: 288, distance: 146.1
click at [42, 288] on div "Laite: PC / Android / iPhone Ohjelma: Chrome / Firefox / Safari / Natiivi appli…" at bounding box center [491, 213] width 906 height 190
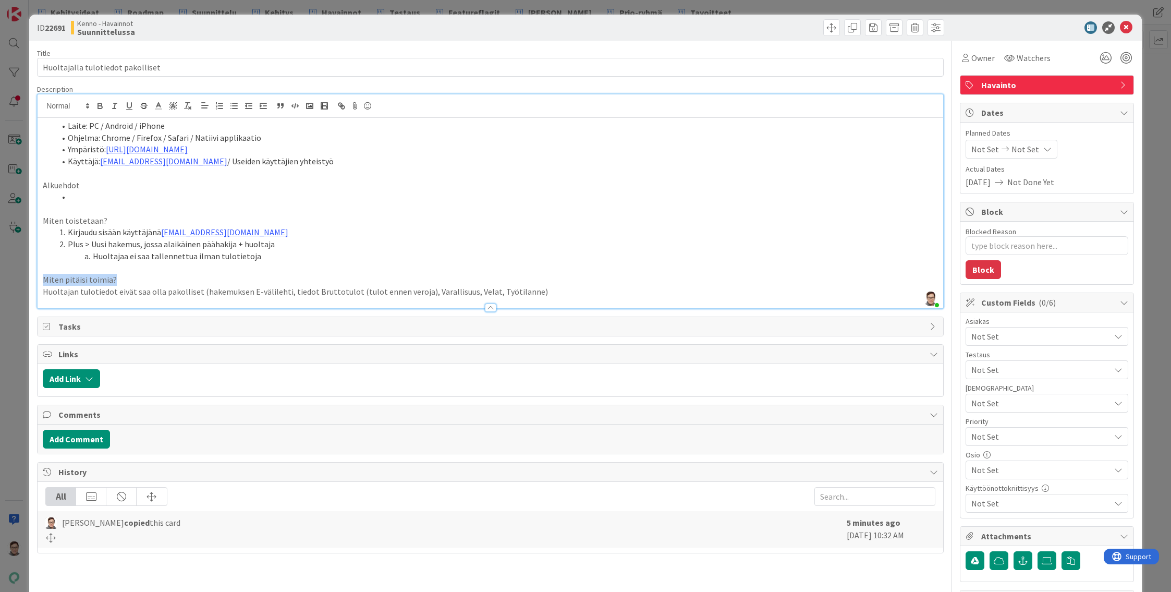
drag, startPoint x: 119, startPoint y: 280, endPoint x: -2, endPoint y: 277, distance: 121.0
click at [0, 277] on html "Kehitysideat Roadmap Suunnittelu Kehitys Havainnot Testaus Featureflagit Kenno …" at bounding box center [585, 296] width 1171 height 592
click at [249, 290] on p "Huoltajan tulotiedot eivät saa olla pakolliset (hakemuksen E-välilehti, tiedot …" at bounding box center [490, 292] width 895 height 12
drag, startPoint x: 305, startPoint y: 293, endPoint x: 361, endPoint y: 299, distance: 56.6
click at [305, 293] on p "Huoltajan tulotiedot eivät saa olla pakolliset (hakemuksen €-välilehti, tiedot …" at bounding box center [490, 292] width 895 height 12
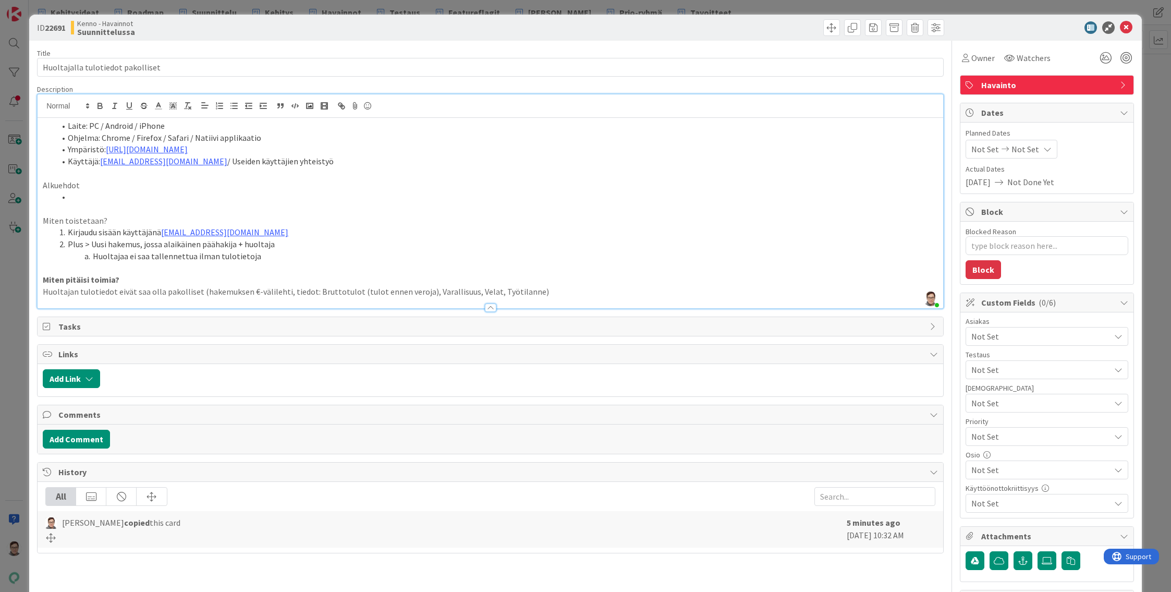
click at [533, 289] on p "Huoltajan tulotiedot eivät saa olla pakolliset (hakemuksen €-välilehti, tiedot:…" at bounding box center [490, 292] width 895 height 12
click at [488, 310] on div at bounding box center [490, 307] width 11 height 8
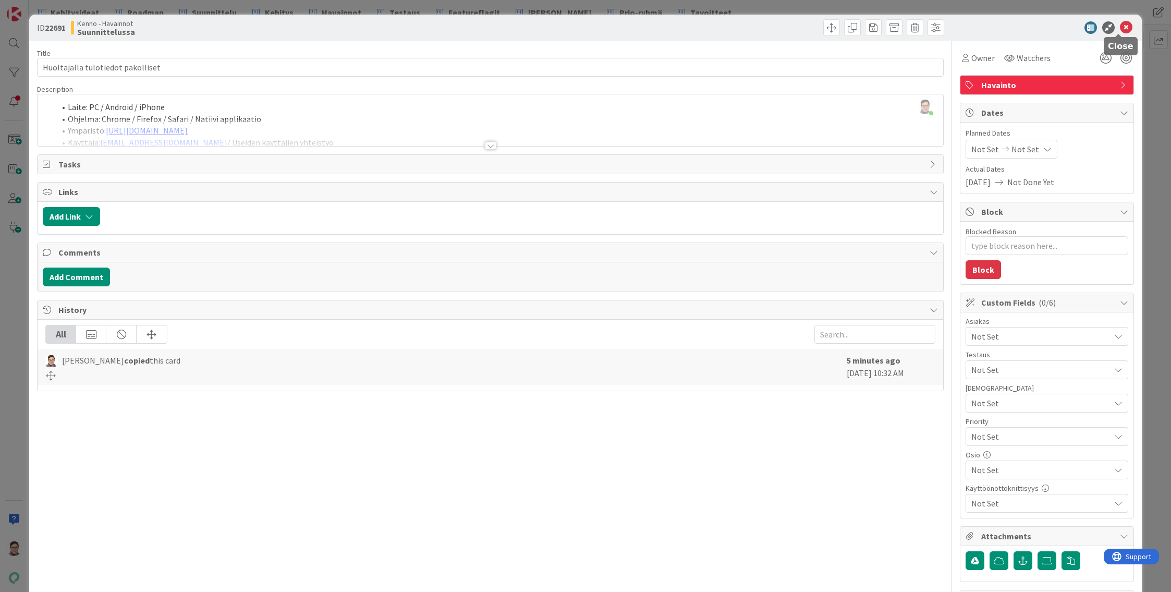
click at [1120, 28] on icon at bounding box center [1126, 27] width 13 height 13
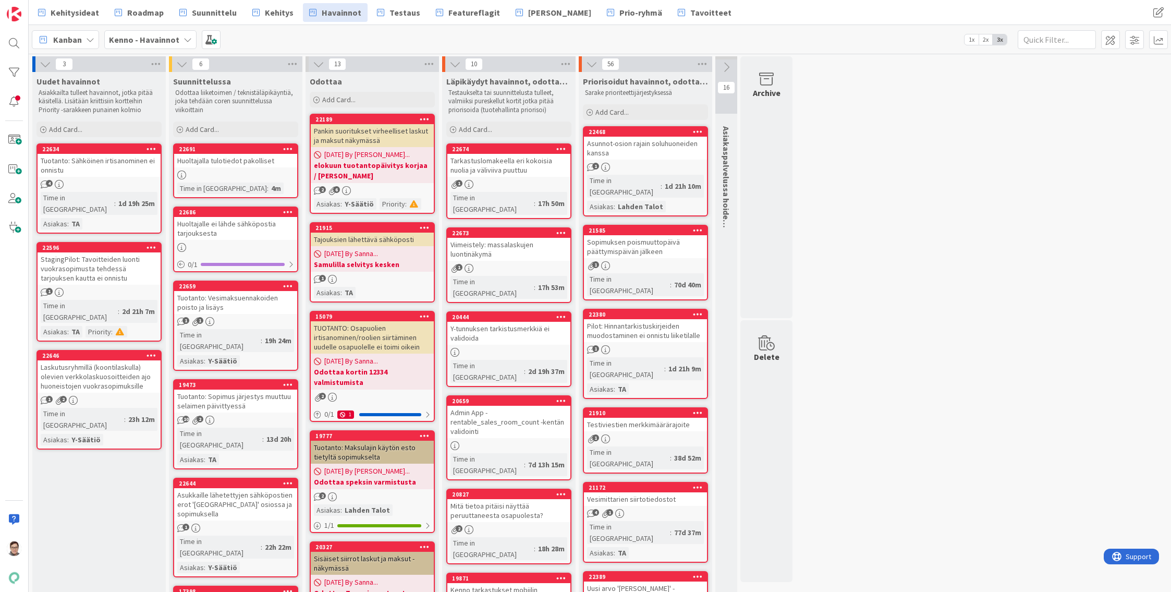
click at [218, 231] on div "Huoltajalle ei lähde sähköpostia tarjouksesta" at bounding box center [235, 228] width 123 height 23
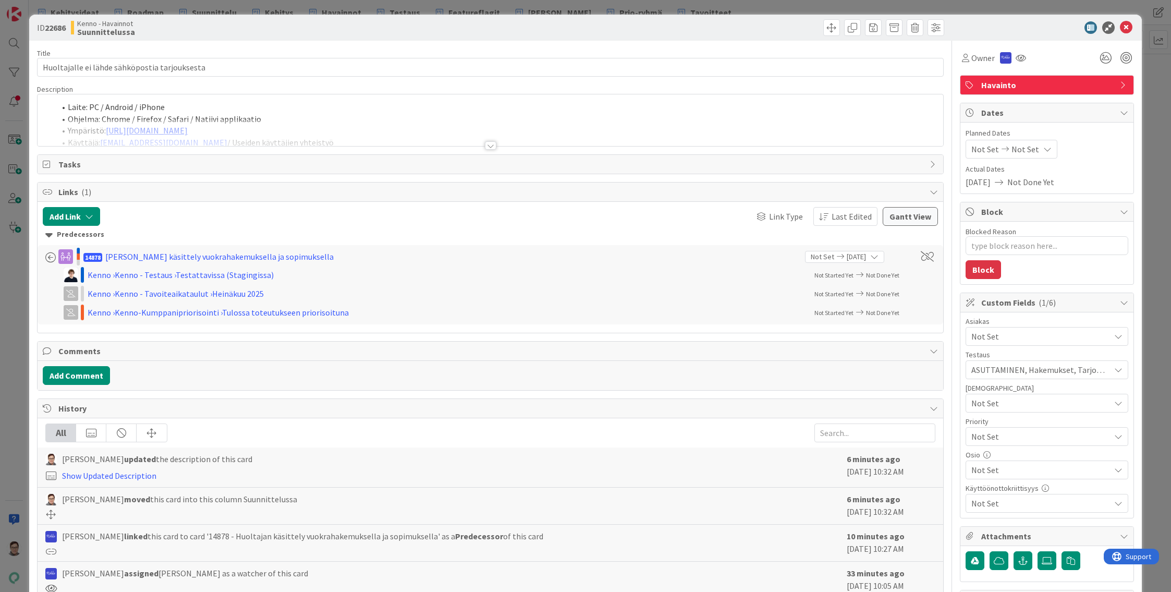
type textarea "x"
click at [65, 213] on button "Add Link" at bounding box center [71, 216] width 57 height 19
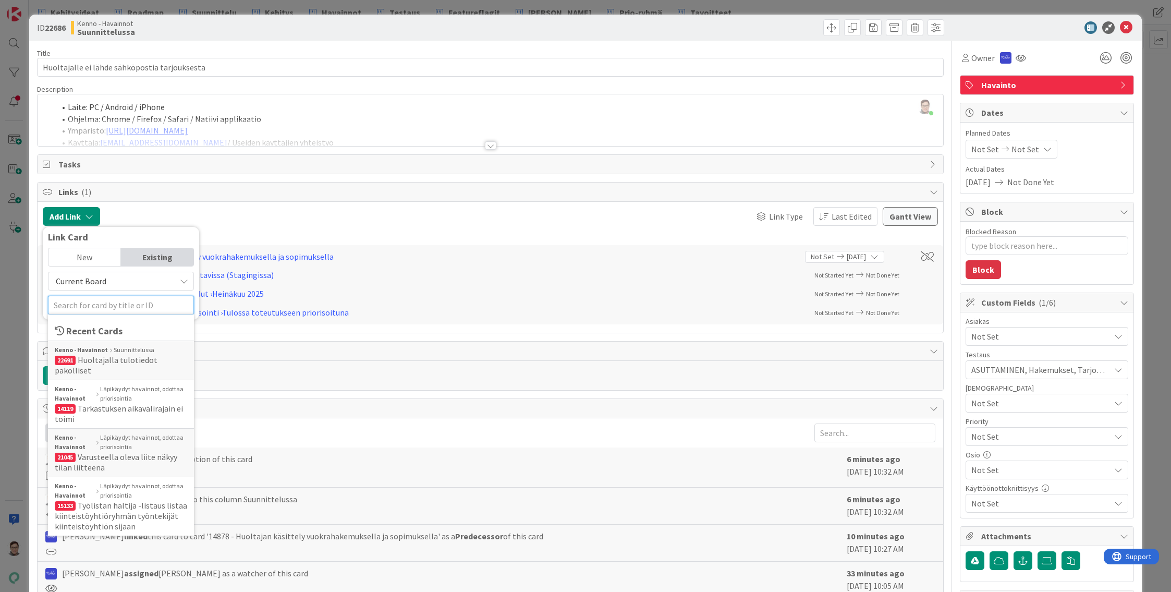
click at [82, 303] on input "text" at bounding box center [121, 305] width 146 height 19
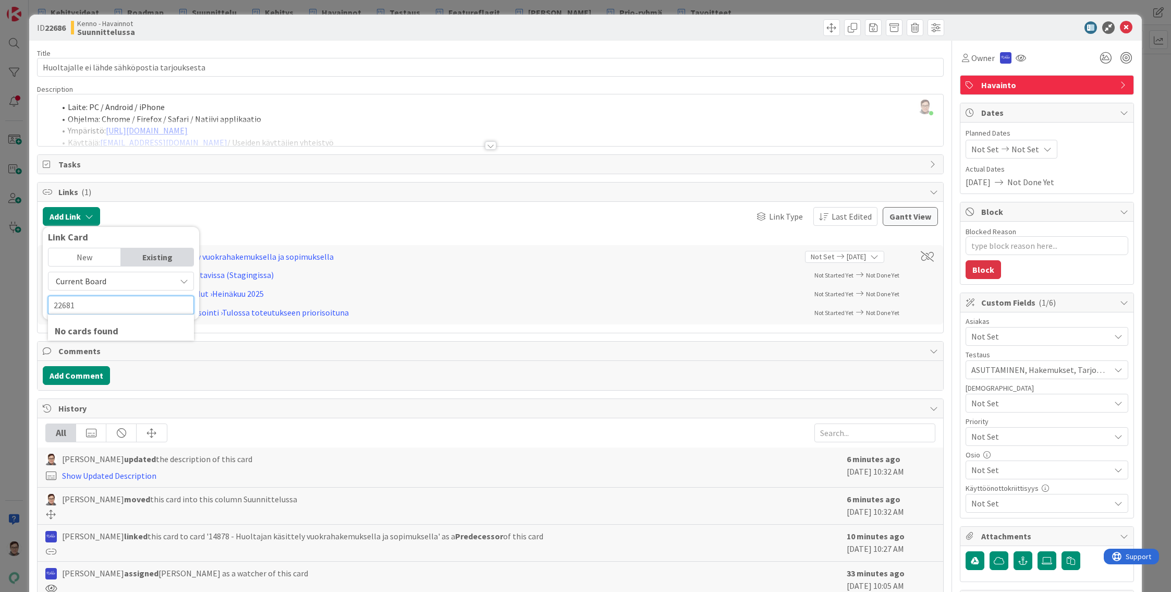
type input "22681"
click at [91, 275] on span "Current Board" at bounding box center [112, 281] width 117 height 15
click at [88, 328] on span "All Boards" at bounding box center [126, 324] width 145 height 16
click at [1120, 30] on icon at bounding box center [1126, 27] width 13 height 13
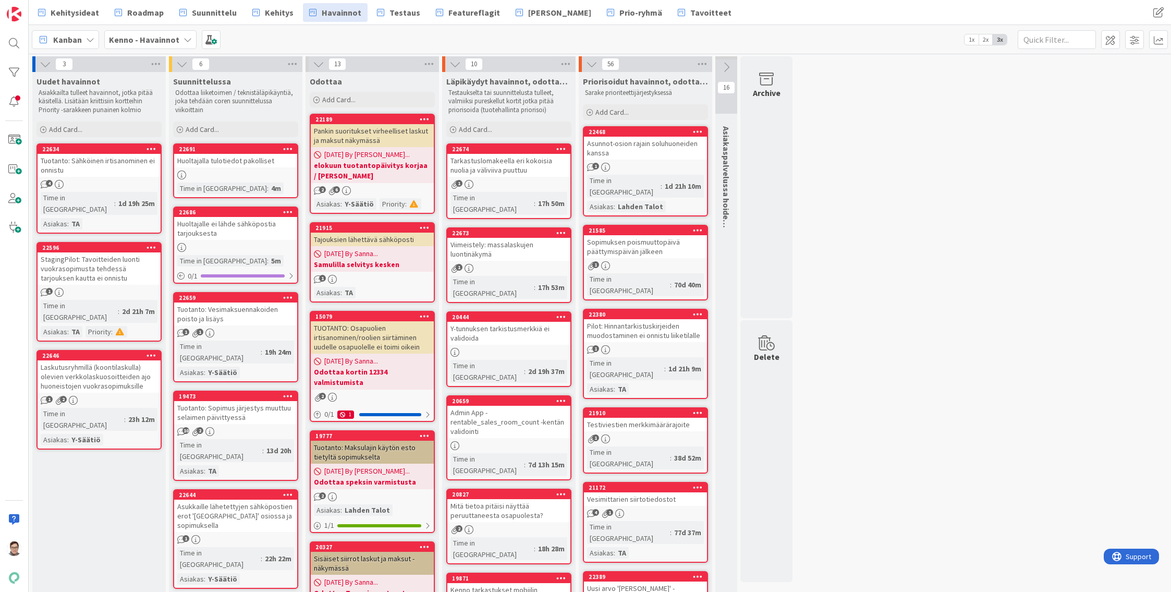
click at [217, 230] on div "Huoltajalle ei lähde sähköpostia tarjouksesta" at bounding box center [235, 228] width 123 height 23
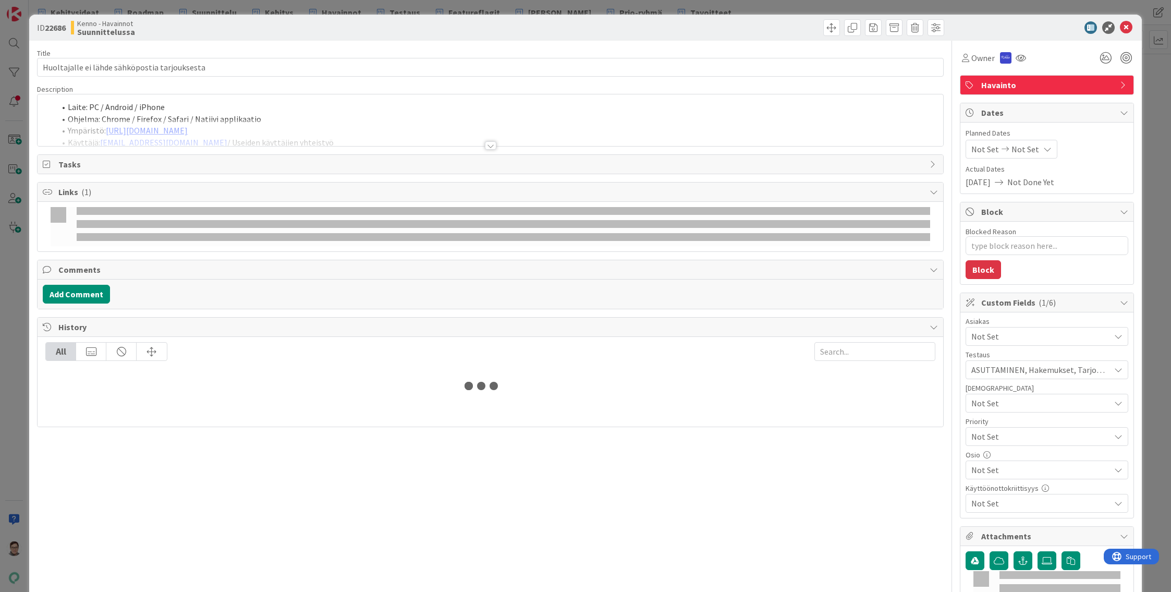
type textarea "x"
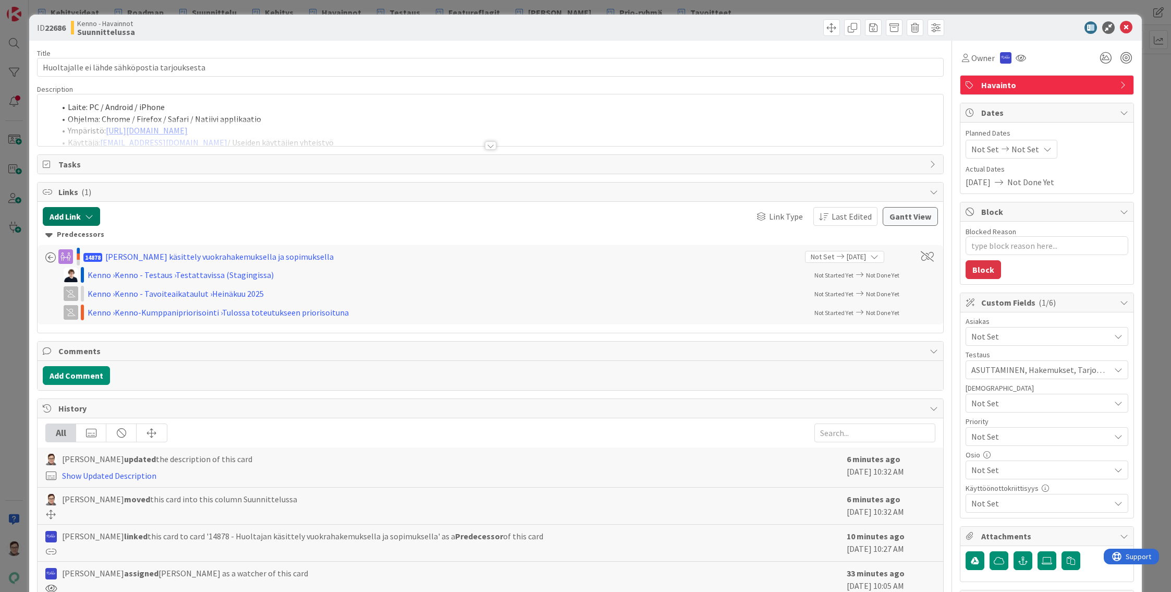
click at [68, 216] on button "Add Link" at bounding box center [71, 216] width 57 height 19
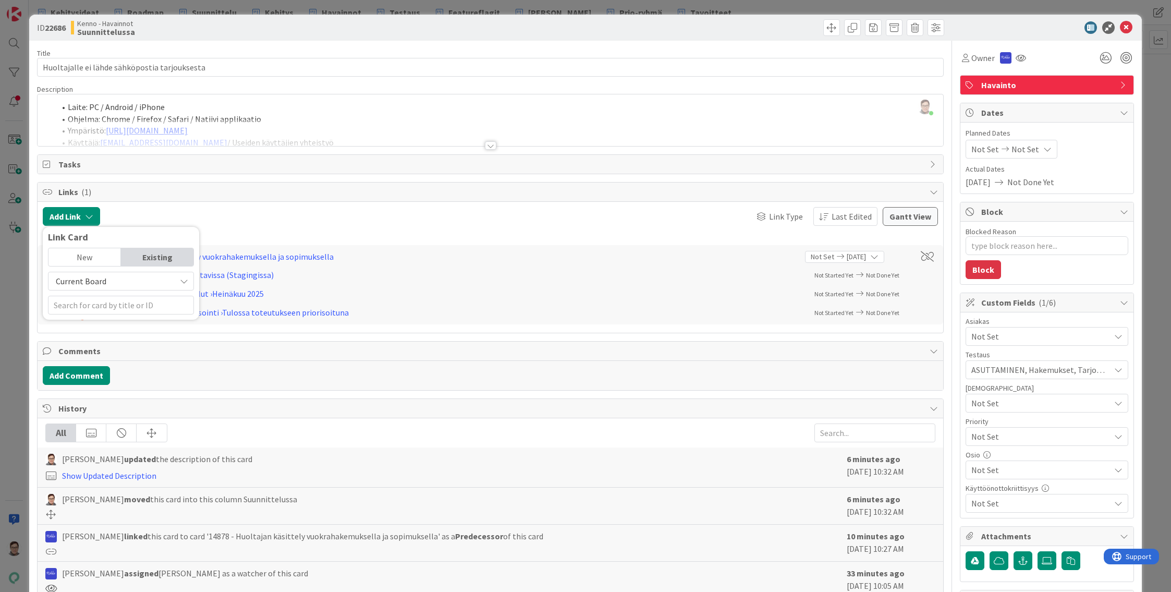
click at [89, 281] on span "Current Board" at bounding box center [81, 281] width 51 height 10
click at [90, 280] on span "Current Board" at bounding box center [81, 281] width 51 height 10
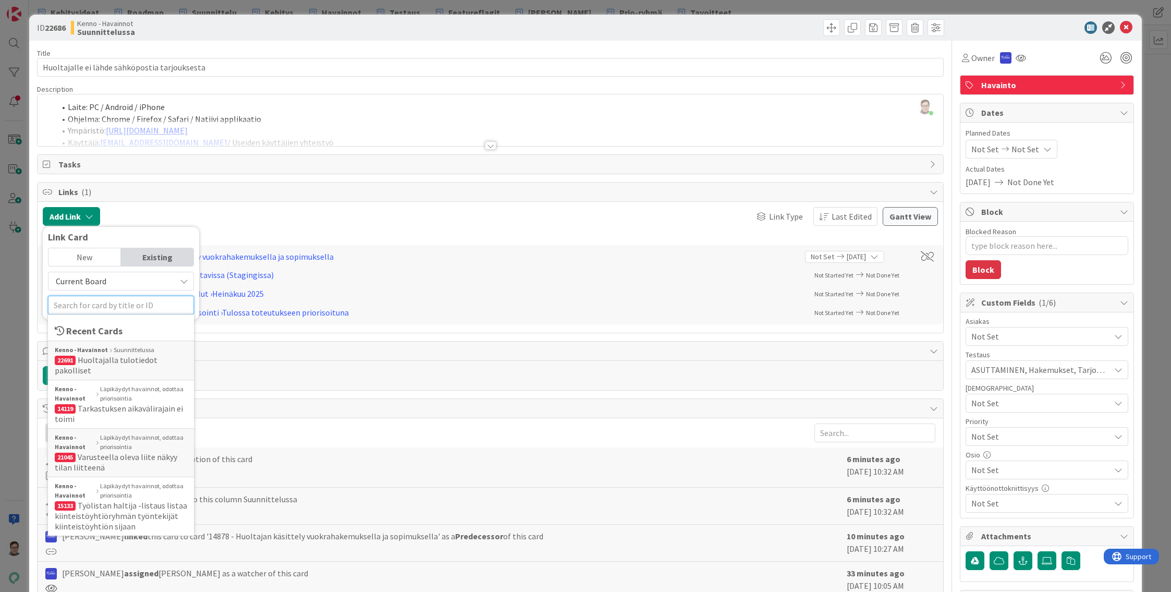
click at [85, 303] on input "text" at bounding box center [121, 305] width 146 height 19
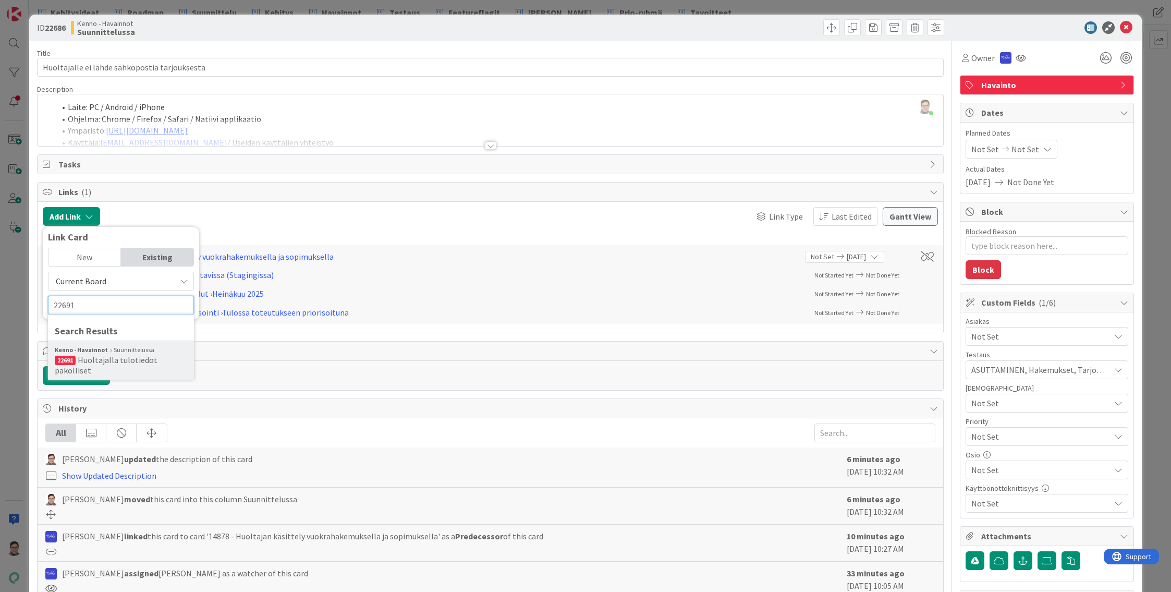
type input "22691"
click at [105, 362] on span "Huoltajalla tulotiedot pakolliset" at bounding box center [106, 365] width 103 height 21
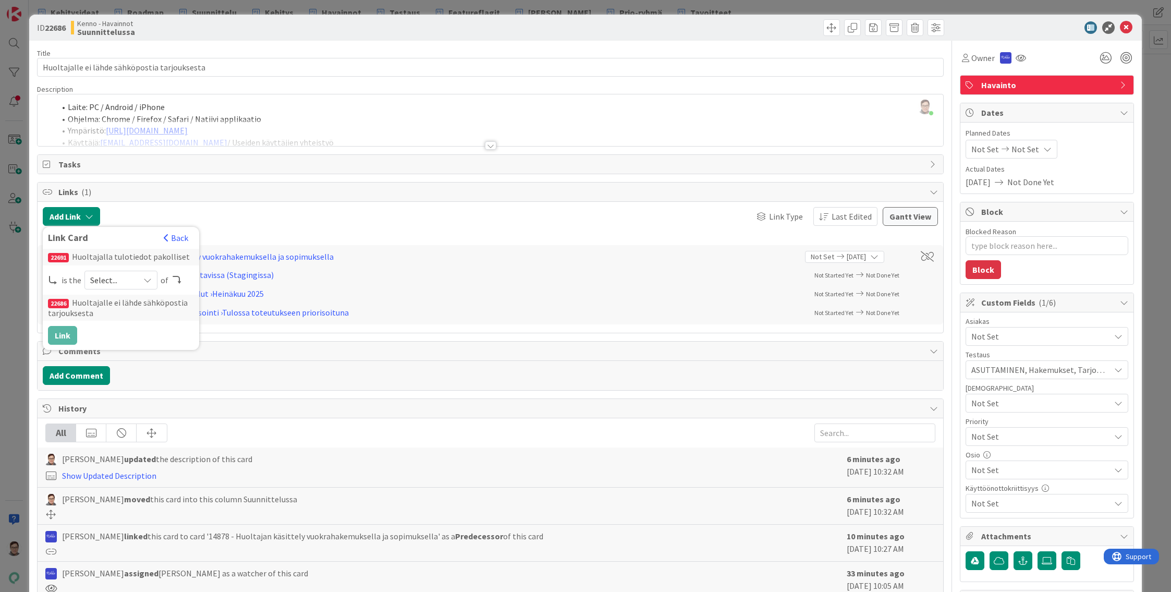
click at [124, 279] on span "Select..." at bounding box center [112, 280] width 44 height 15
click at [130, 323] on span "child" at bounding box center [176, 323] width 118 height 16
click at [58, 333] on button "Link" at bounding box center [62, 335] width 29 height 19
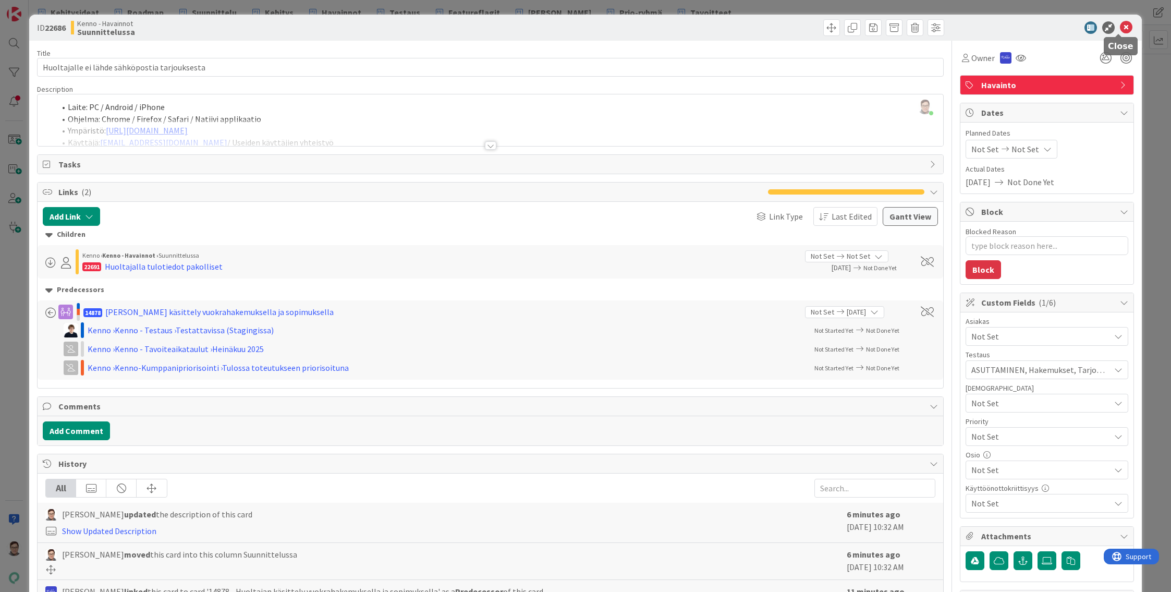
click at [1121, 28] on icon at bounding box center [1126, 27] width 13 height 13
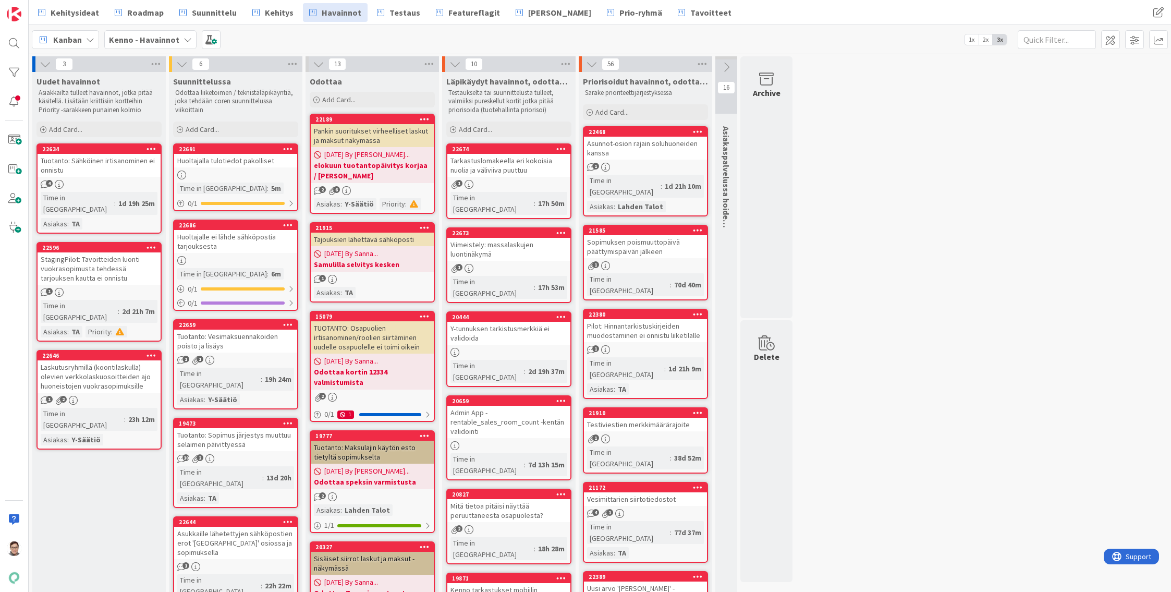
click at [224, 161] on div "Huoltajalla tulotiedot pakolliset" at bounding box center [235, 161] width 123 height 14
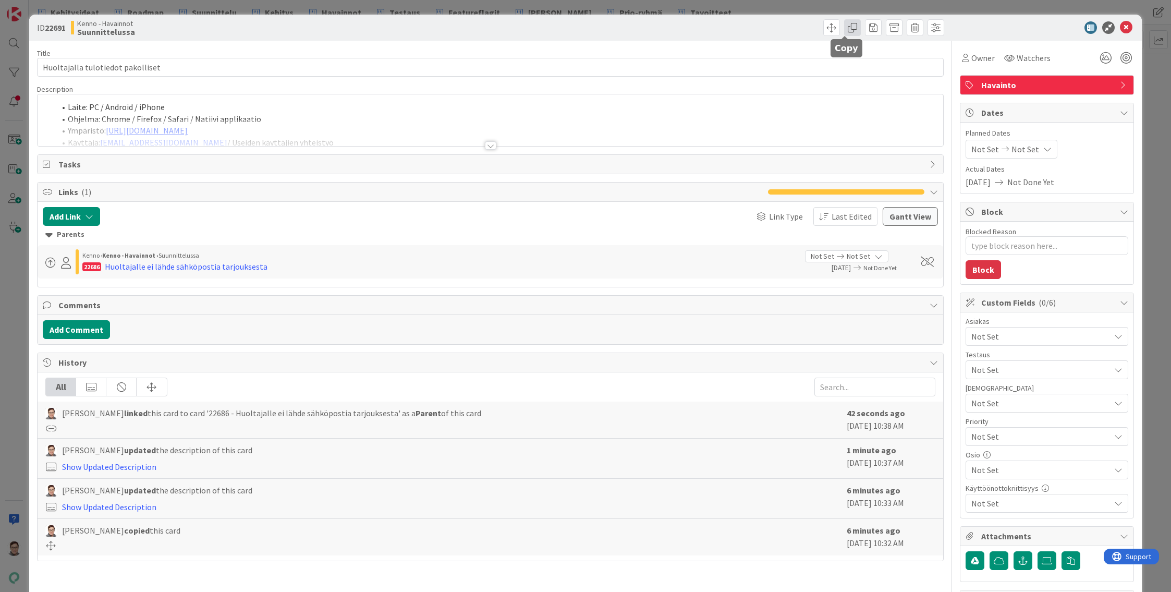
click at [849, 27] on span at bounding box center [852, 27] width 17 height 17
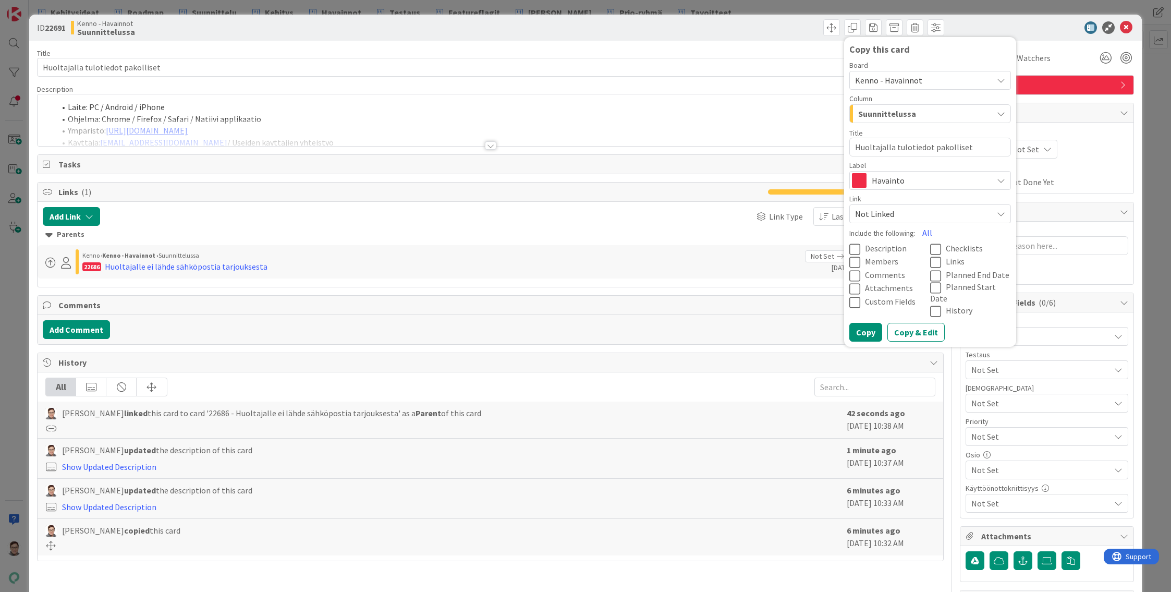
drag, startPoint x: 961, startPoint y: 146, endPoint x: 882, endPoint y: 146, distance: 78.7
click at [882, 146] on textarea "Huoltajalla tulotiedot pakolliset" at bounding box center [930, 147] width 162 height 19
type textarea "x"
type textarea "Huoltajalle"
type textarea "x"
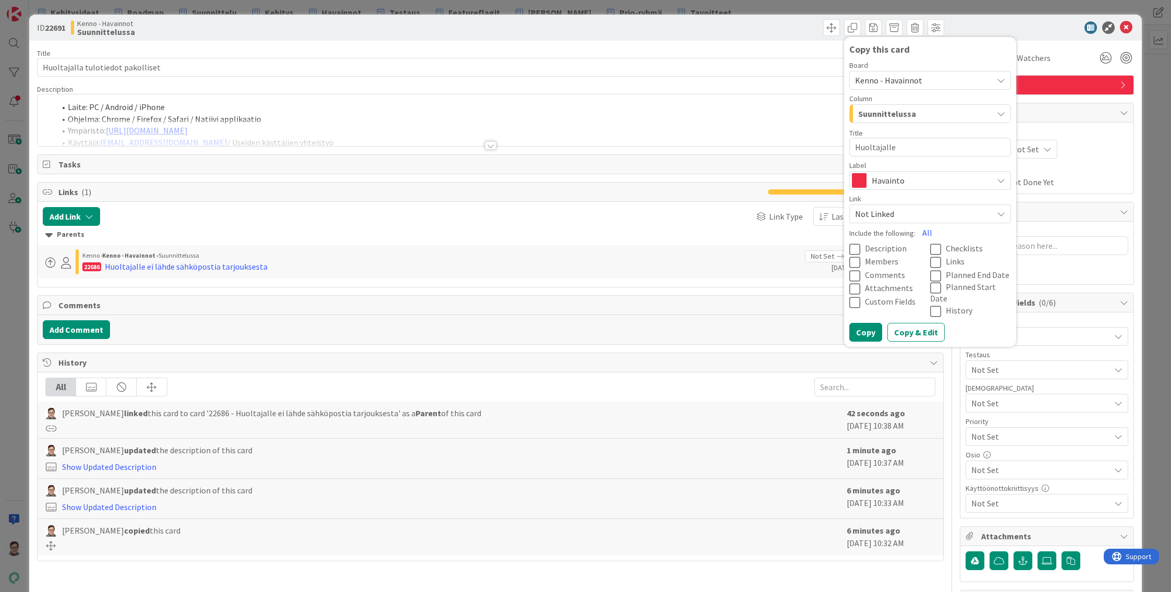
type textarea "Huoltajalle"
type textarea "x"
type textarea "Huoltajalle m"
type textarea "x"
type textarea "Huoltajalle mu"
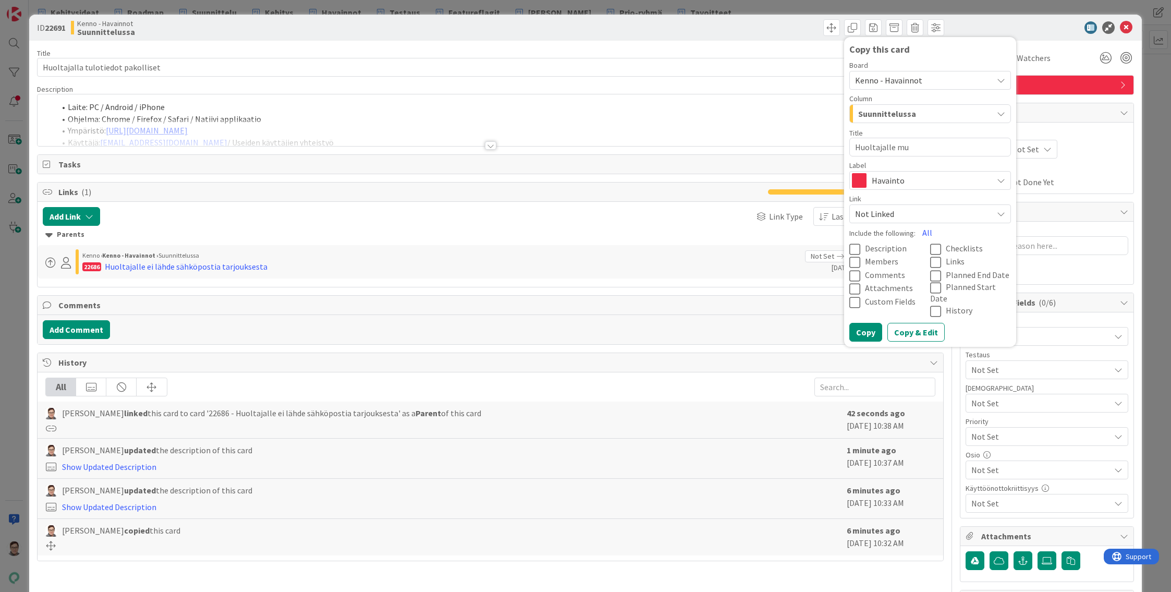
type textarea "x"
type textarea "Huoltajalle muod"
type textarea "x"
type textarea "Huoltajalle muodo"
type textarea "x"
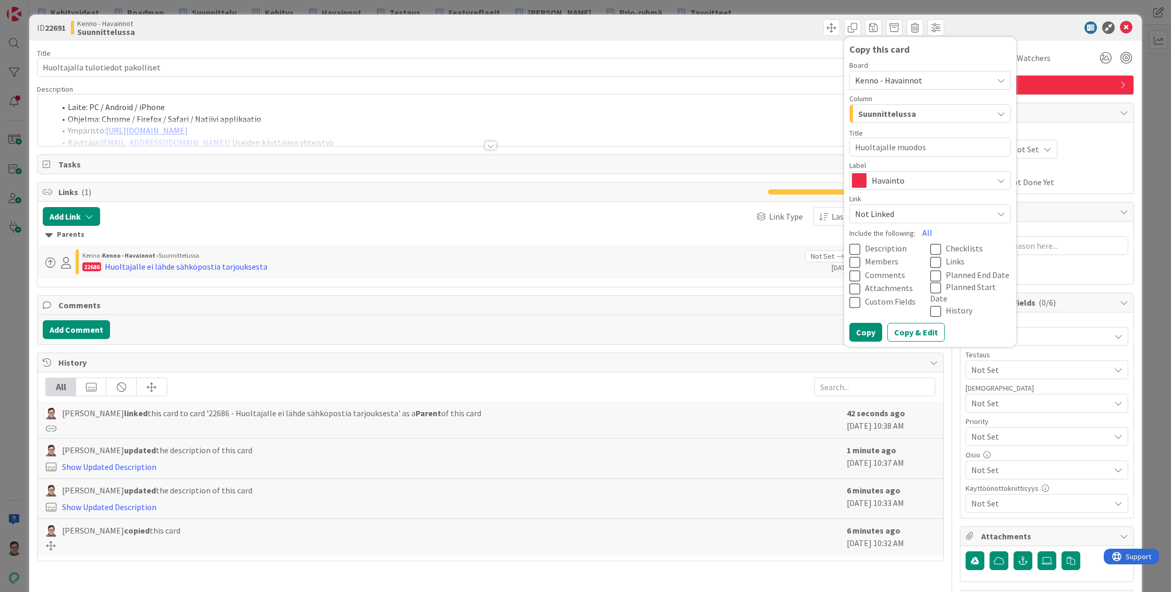
type textarea "Huoltajalle muodost"
type textarea "x"
type textarea "Huoltajalle muodostu"
type textarea "x"
type textarea "Huoltajalle muodostuu"
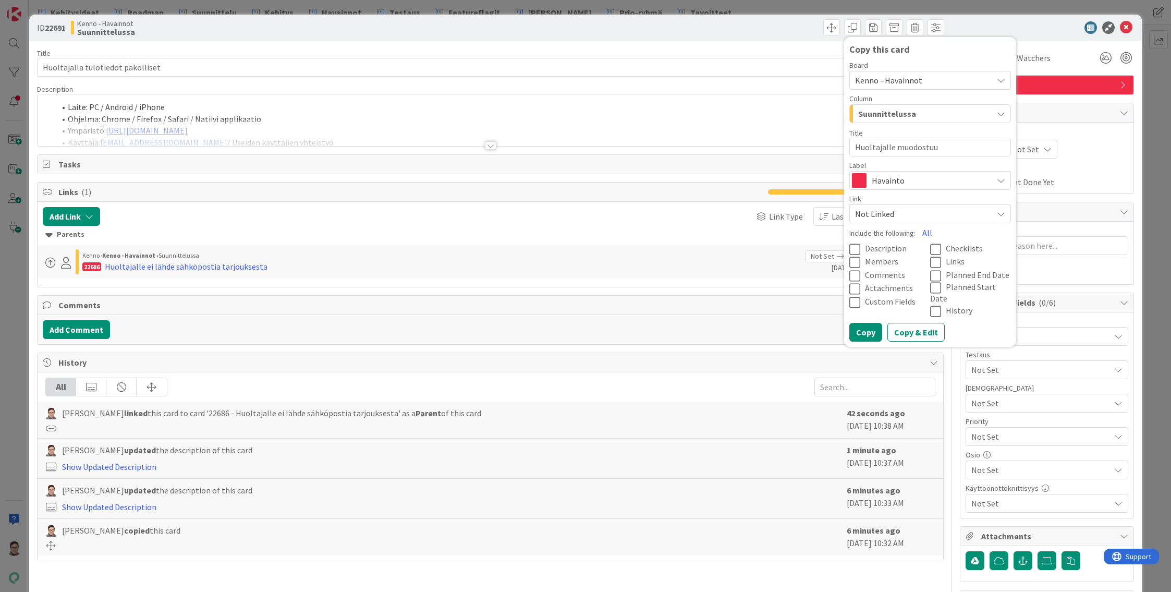
type textarea "x"
type textarea "Huoltajalle muodostuu"
type textarea "x"
type textarea "Huoltajalle muodostuu v"
type textarea "x"
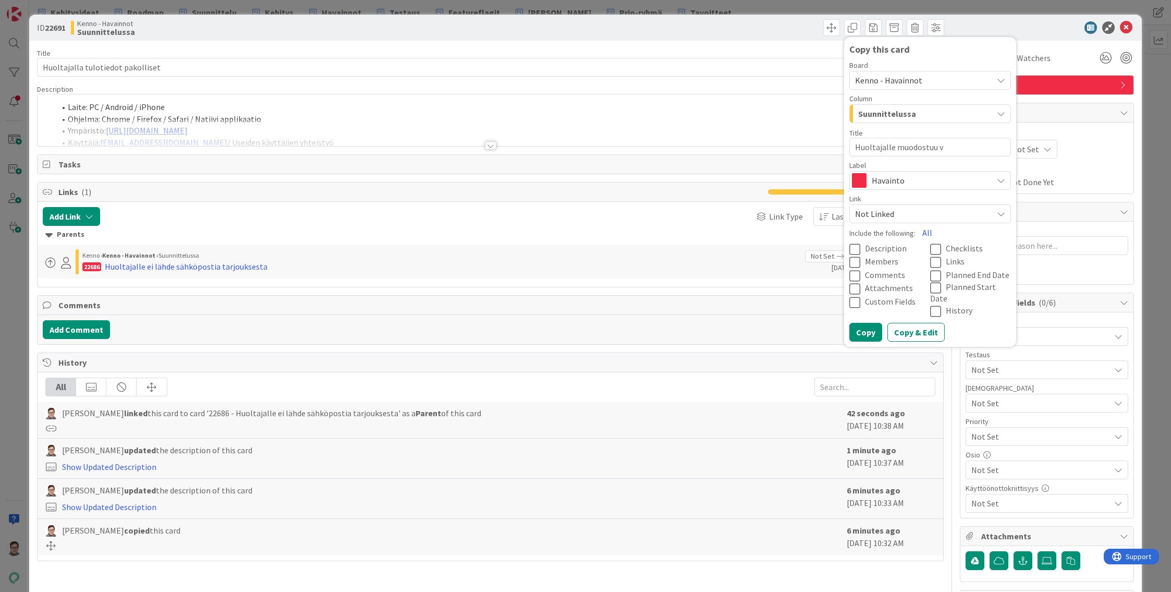
type textarea "Huoltajalle muodostuu ve"
type textarea "x"
type textarea "Huoltajalle muodostuu ves"
type textarea "x"
type textarea "Huoltajalle muodostuu vesi"
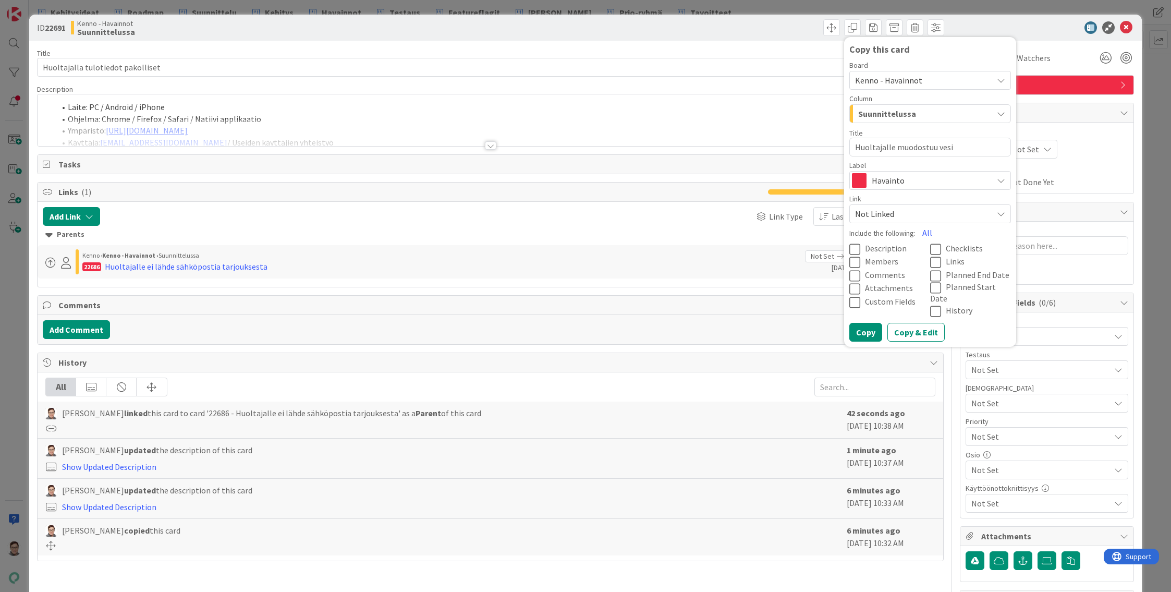
type textarea "x"
type textarea "Huoltajalle muodostuu vesim"
type textarea "x"
type textarea "Huoltajalle muodostuu vesimak"
type textarea "x"
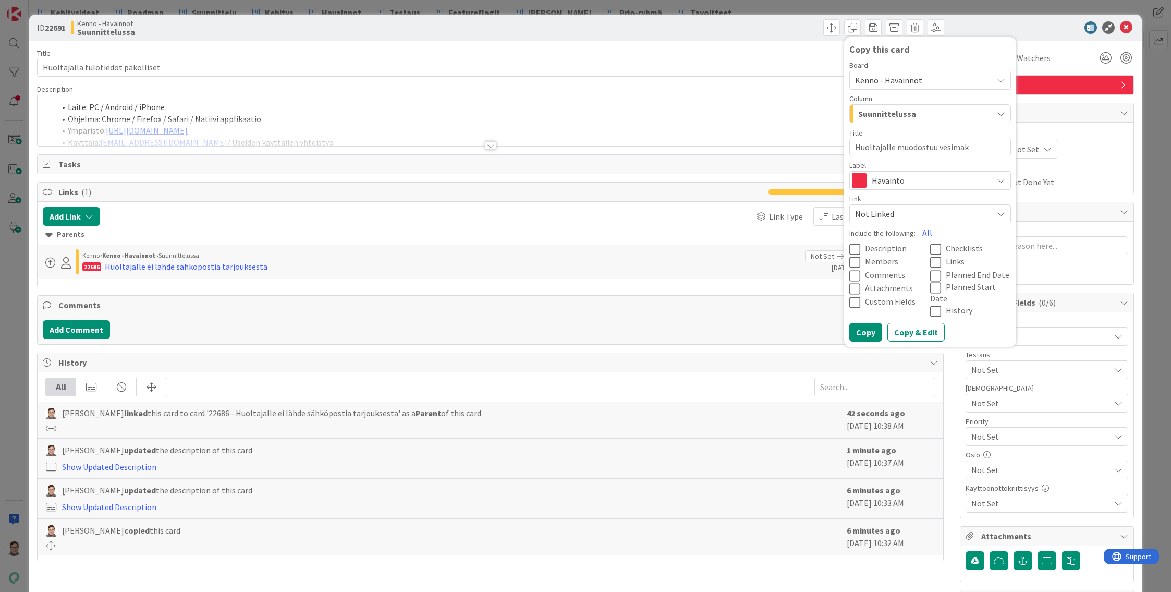
type textarea "Huoltajalle muodostuu vesimaks"
type textarea "x"
type textarea "Huoltajalle muodostuu vesimaksu"
click at [849, 248] on icon at bounding box center [857, 249] width 16 height 13
click at [930, 260] on icon at bounding box center [938, 262] width 16 height 13
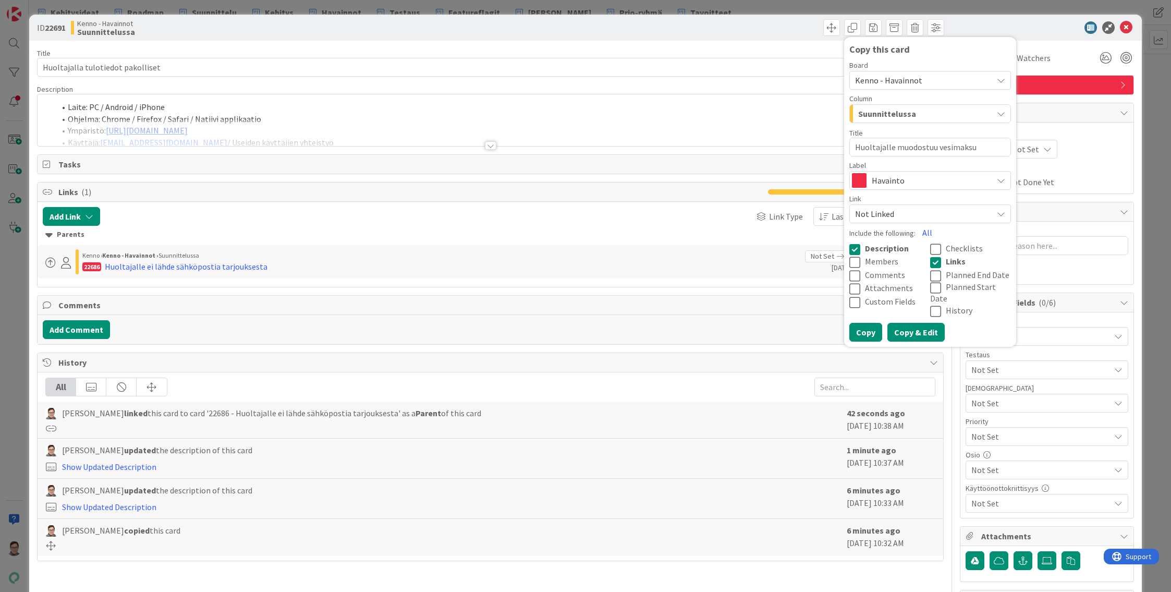
click at [909, 323] on button "Copy & Edit" at bounding box center [915, 332] width 57 height 19
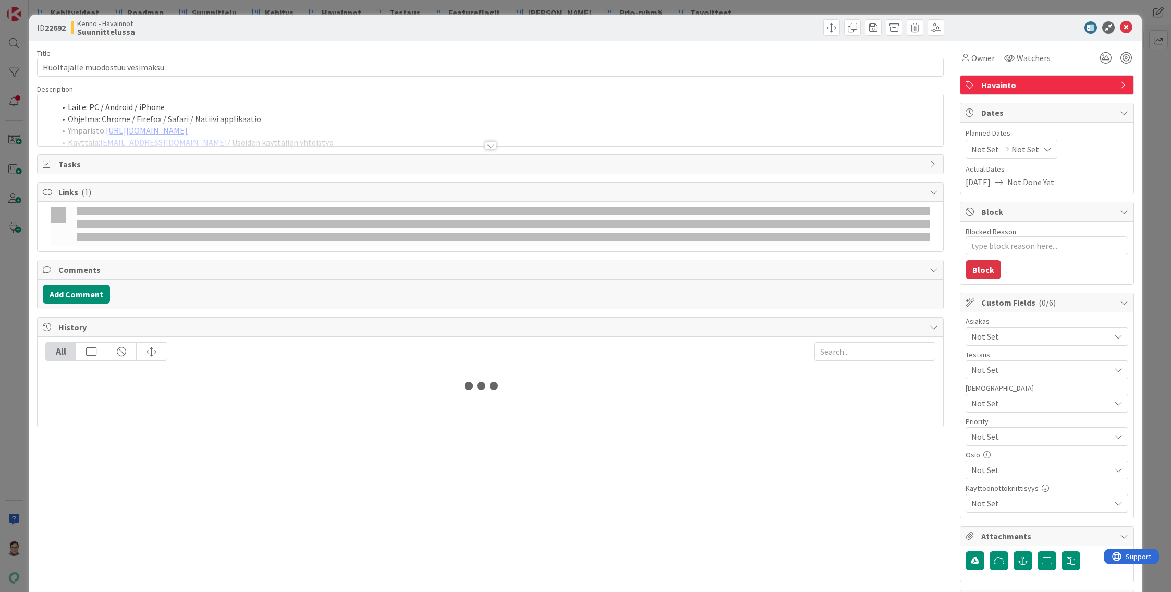
type textarea "x"
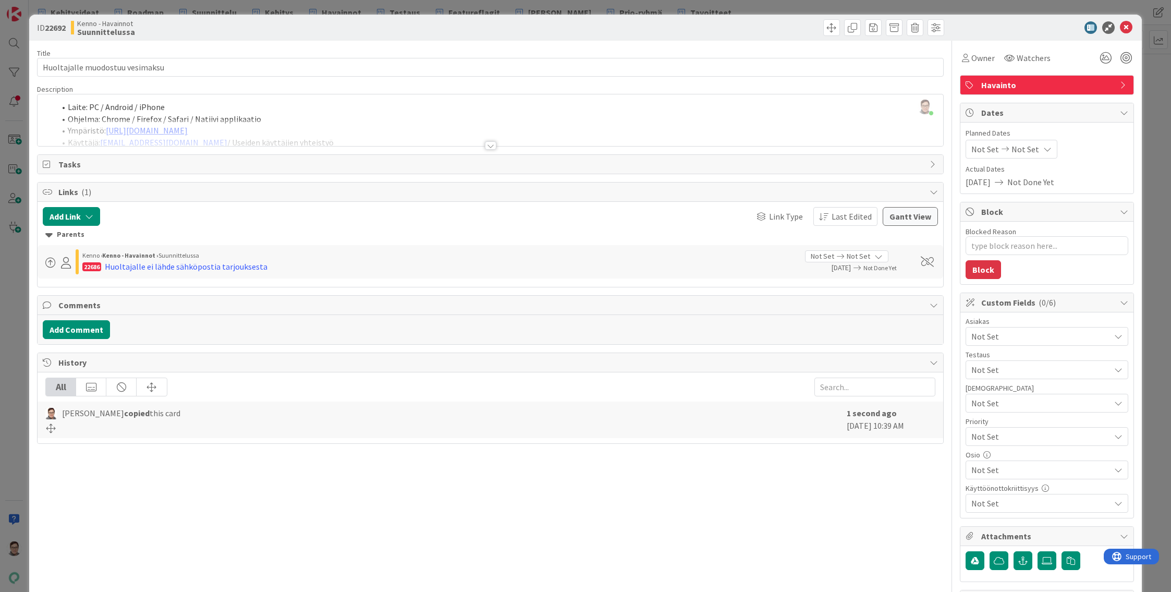
click at [485, 141] on div at bounding box center [490, 145] width 11 height 8
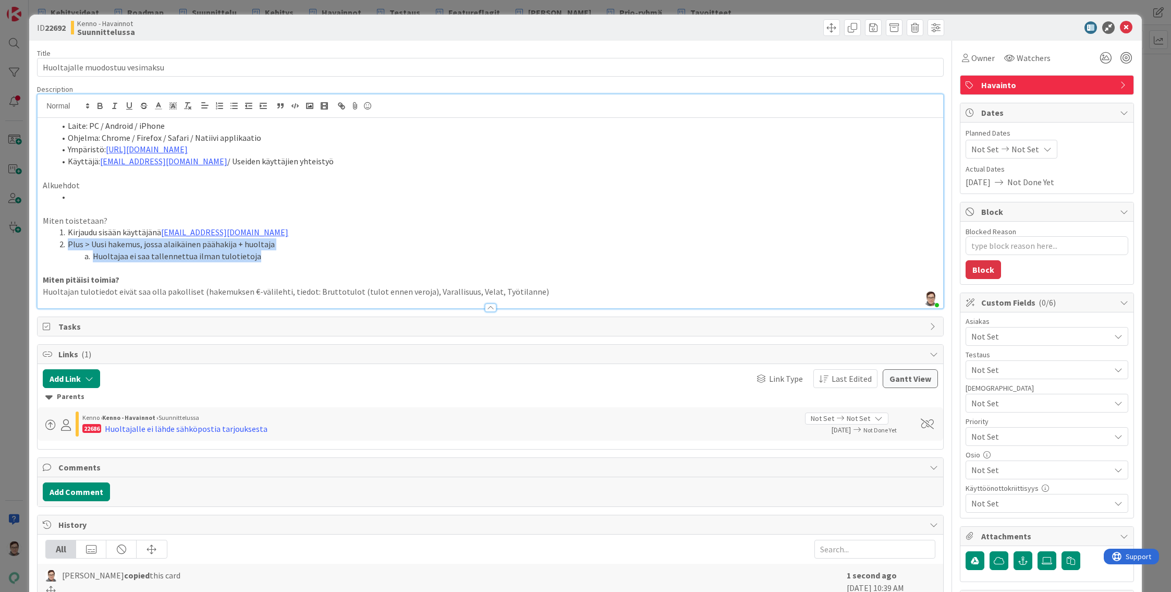
drag, startPoint x: 256, startPoint y: 258, endPoint x: 65, endPoint y: 243, distance: 191.4
click at [65, 243] on ol "Kirjaudu sisään käyttäjänä kenno.admin@pandia.fi Plus > Uusi hakemus, jossa ala…" at bounding box center [490, 243] width 895 height 35
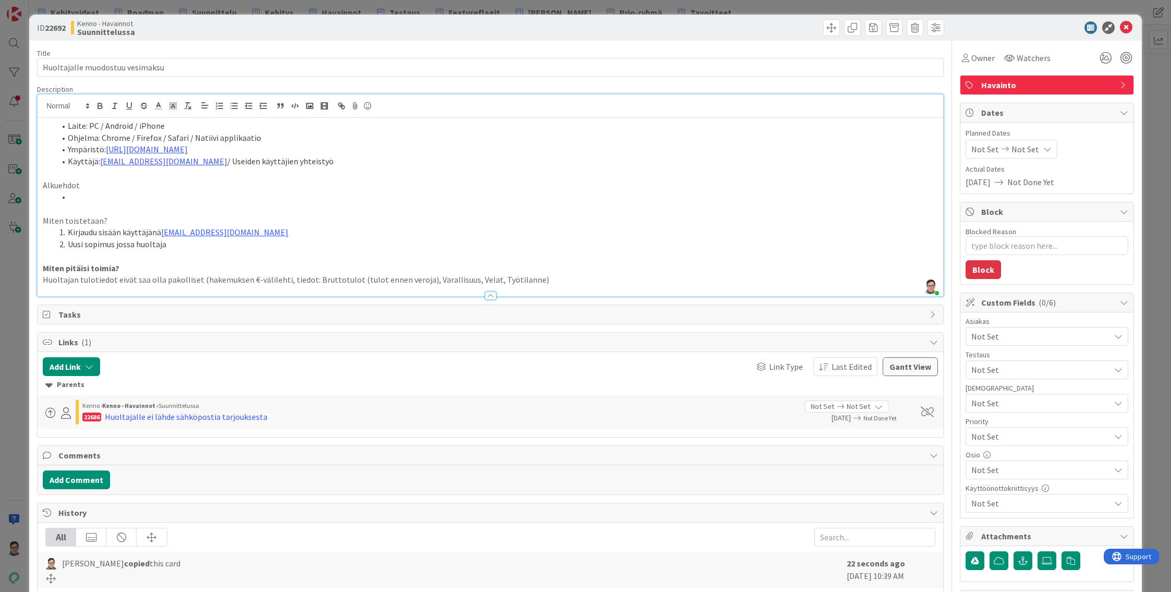
click at [67, 241] on li "Uusi sopimus jossa huoltaja" at bounding box center [496, 244] width 883 height 12
drag, startPoint x: 166, startPoint y: 245, endPoint x: 64, endPoint y: 240, distance: 101.7
click at [64, 240] on li "Uusi sopimus jossa huoltaja" at bounding box center [496, 244] width 883 height 12
drag, startPoint x: 187, startPoint y: 244, endPoint x: 51, endPoint y: 246, distance: 136.1
click at [51, 246] on ol "Kirjaudu sisään käyttäjänä kenno.admin@pandia.fi Asunto jossa käytössä vesimaksu" at bounding box center [490, 237] width 895 height 23
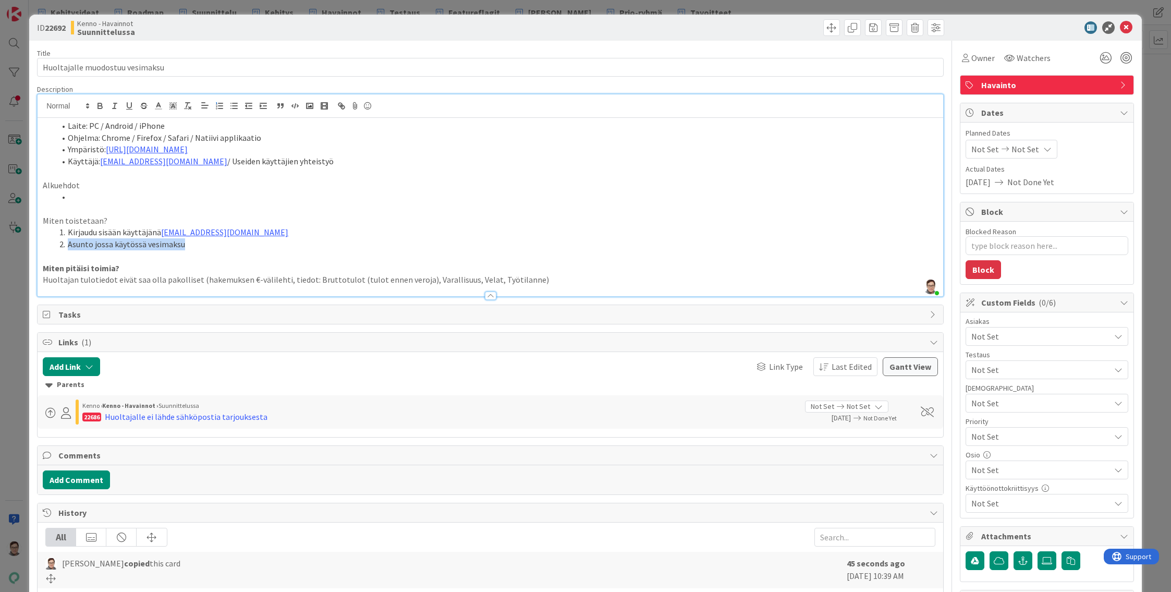
copy li "Asunto jossa käytössä vesimaksu"
click at [83, 186] on p "Alkuehdot" at bounding box center [490, 185] width 895 height 12
click at [90, 207] on p at bounding box center [490, 209] width 895 height 12
click at [85, 195] on li at bounding box center [496, 197] width 883 height 12
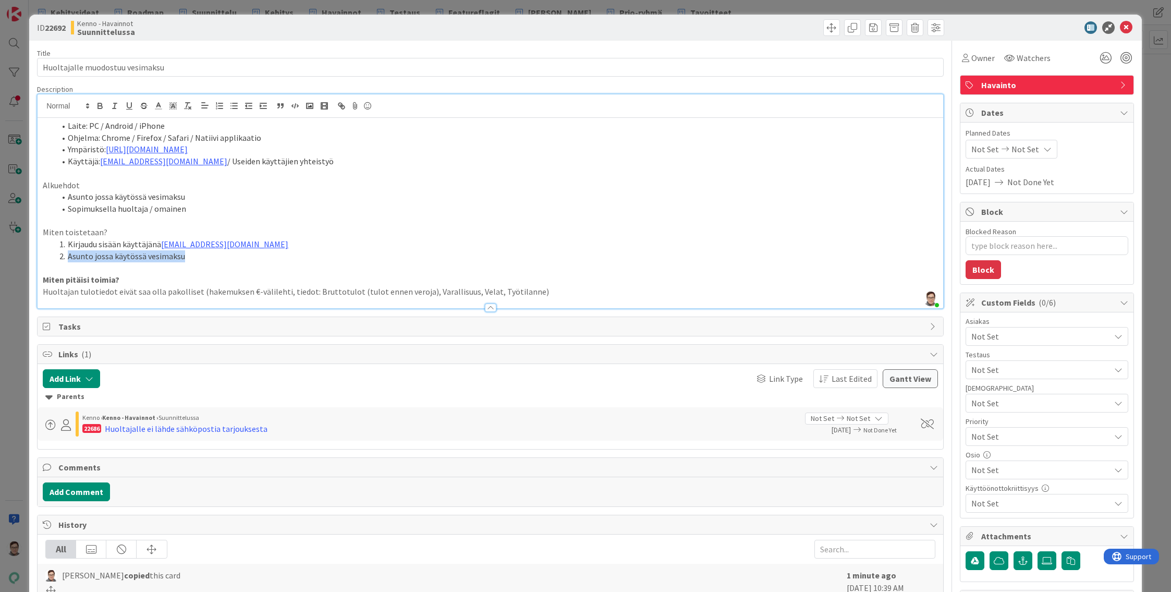
drag, startPoint x: 184, startPoint y: 259, endPoint x: 67, endPoint y: 256, distance: 116.8
click at [67, 256] on li "Asunto jossa käytössä vesimaksu" at bounding box center [496, 256] width 883 height 12
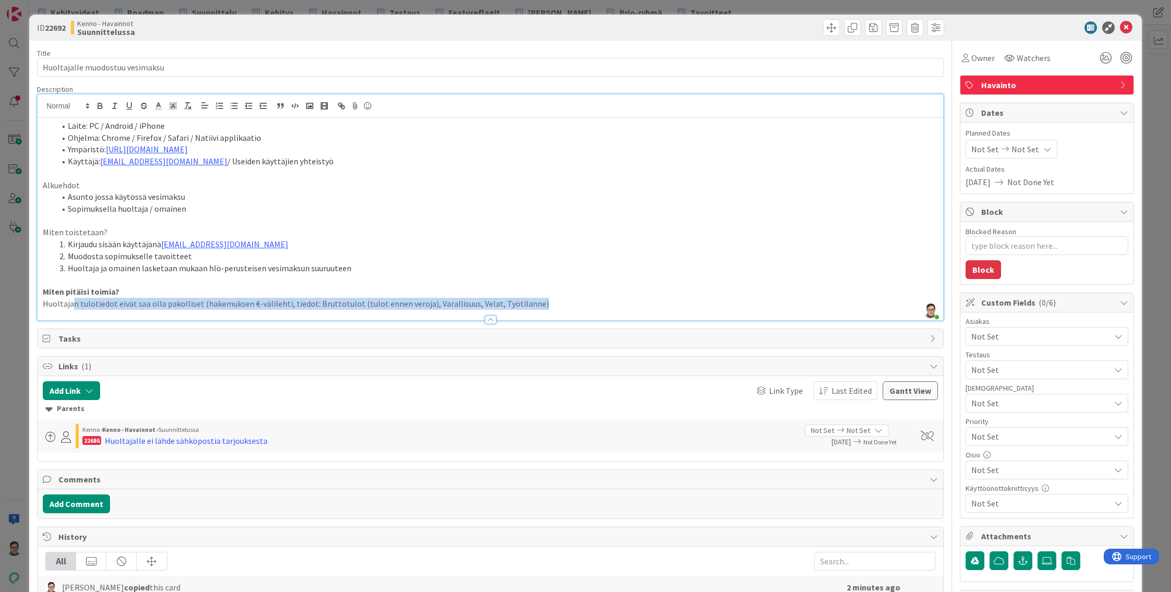
drag, startPoint x: 546, startPoint y: 304, endPoint x: 75, endPoint y: 302, distance: 471.3
click at [75, 302] on p "Huoltajan tulotiedot eivät saa olla pakolliset (hakemuksen €-välilehti, tiedot:…" at bounding box center [490, 304] width 895 height 12
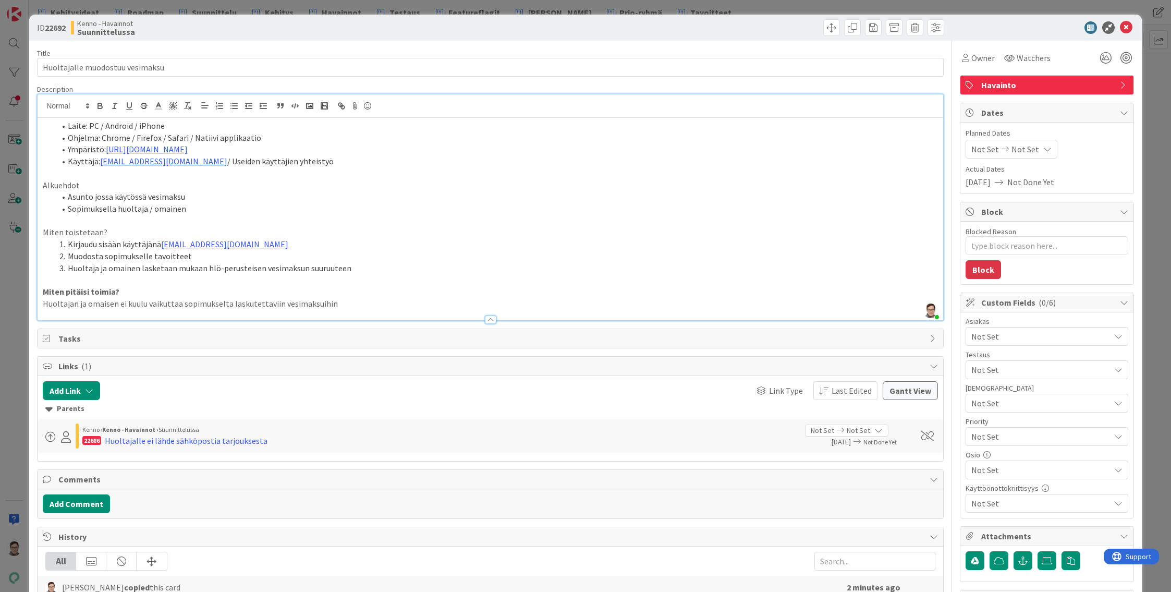
click at [119, 304] on p "Huoltajan ja omaisen ei kuulu vaikuttaa sopimukselta laskutettaviin vesimaksuih…" at bounding box center [490, 304] width 895 height 12
type textarea "x"
click at [390, 298] on p "Huoltajan ja omaisen olemassaolon ei kuulu vaikuttaa sopimukselta laskutettavii…" at bounding box center [490, 304] width 895 height 12
click at [478, 316] on div at bounding box center [491, 314] width 906 height 11
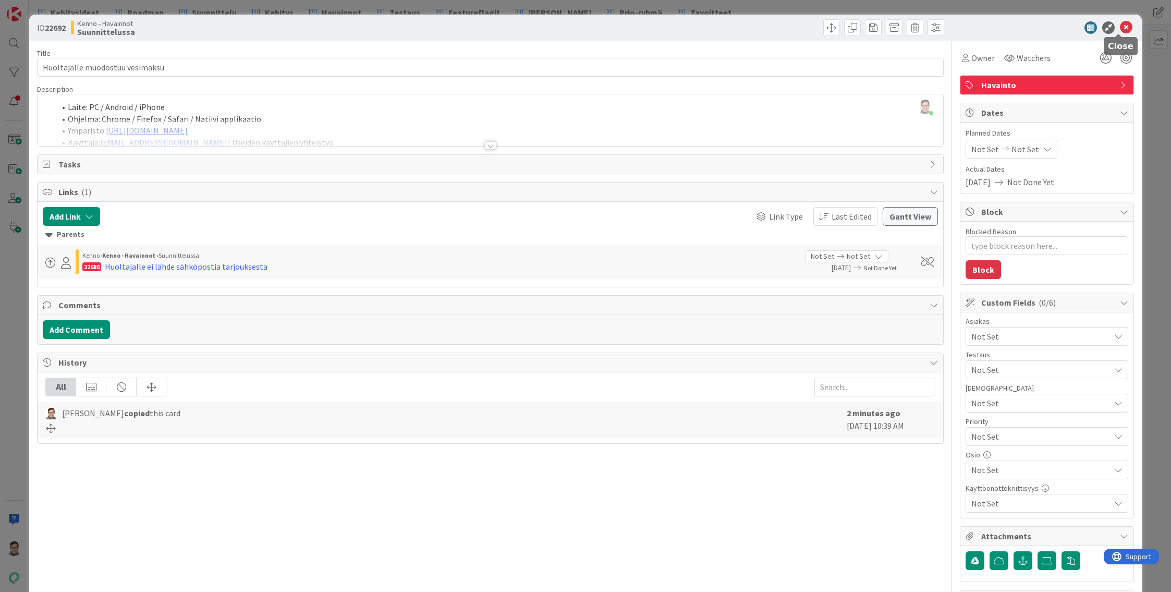
click at [1120, 30] on icon at bounding box center [1126, 27] width 13 height 13
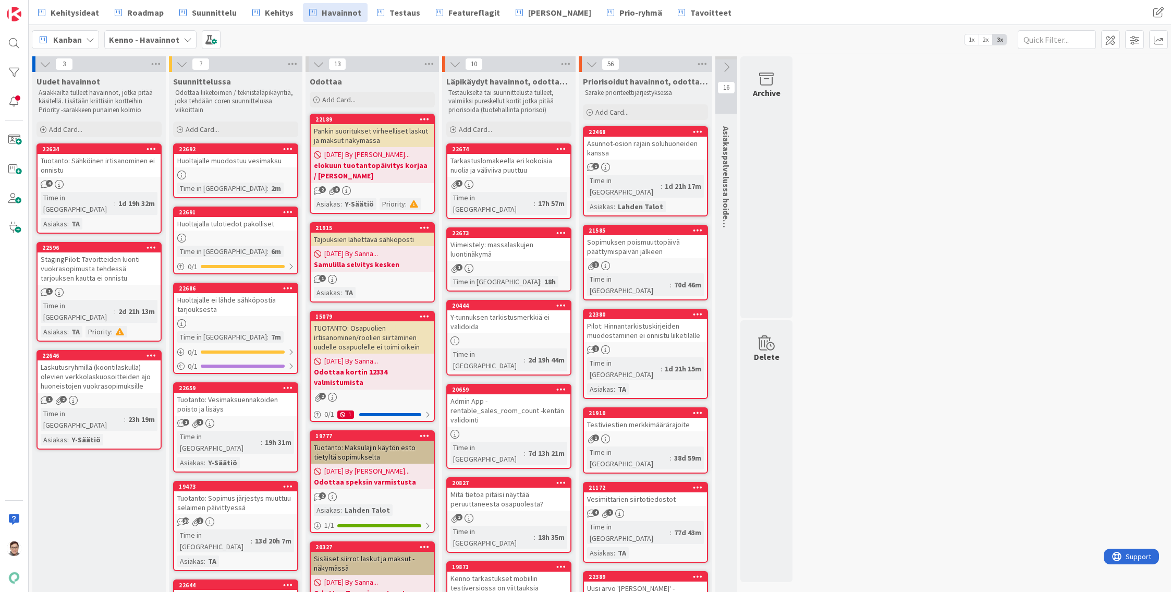
drag, startPoint x: 873, startPoint y: 577, endPoint x: 874, endPoint y: 584, distance: 6.9
click at [619, 14] on span "Prio-ryhmä" at bounding box center [640, 12] width 43 height 13
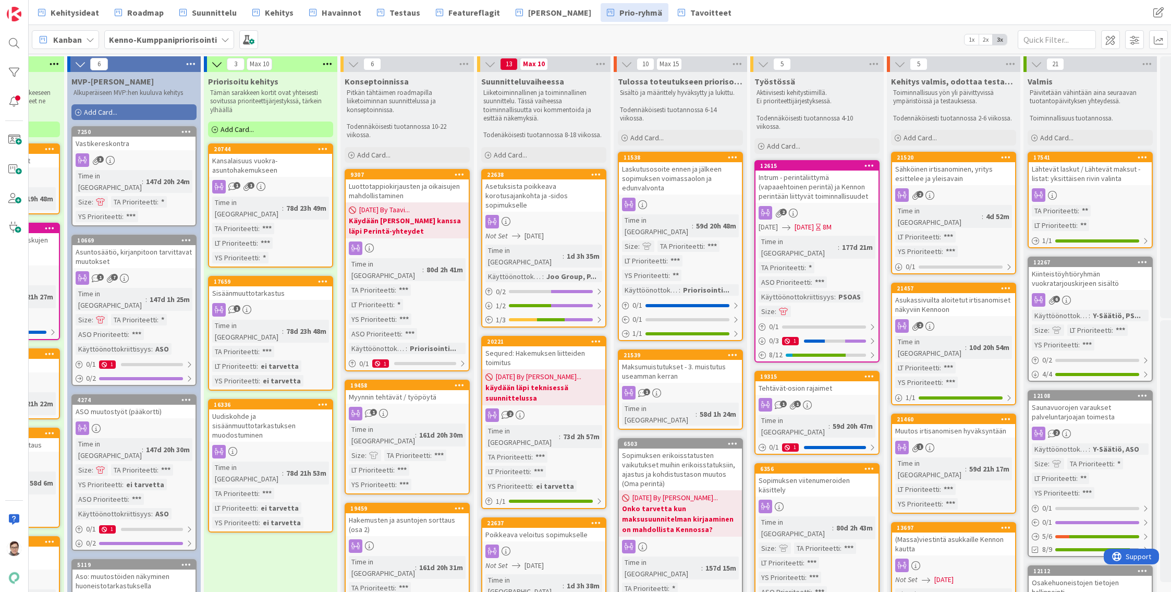
scroll to position [0, 154]
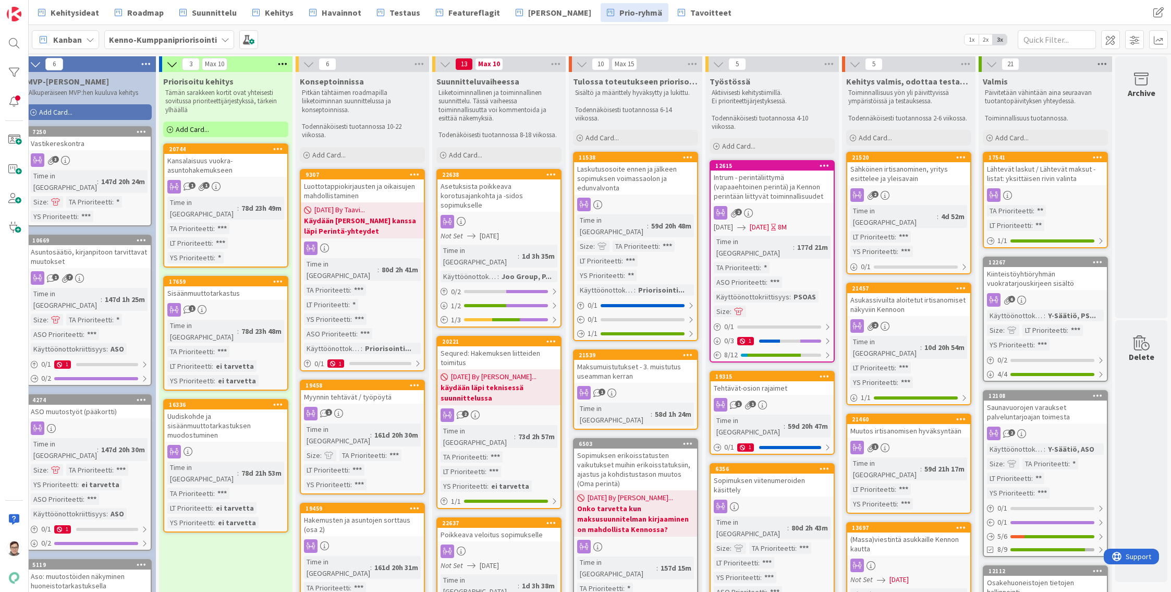
click at [1095, 63] on icon at bounding box center [1102, 64] width 14 height 16
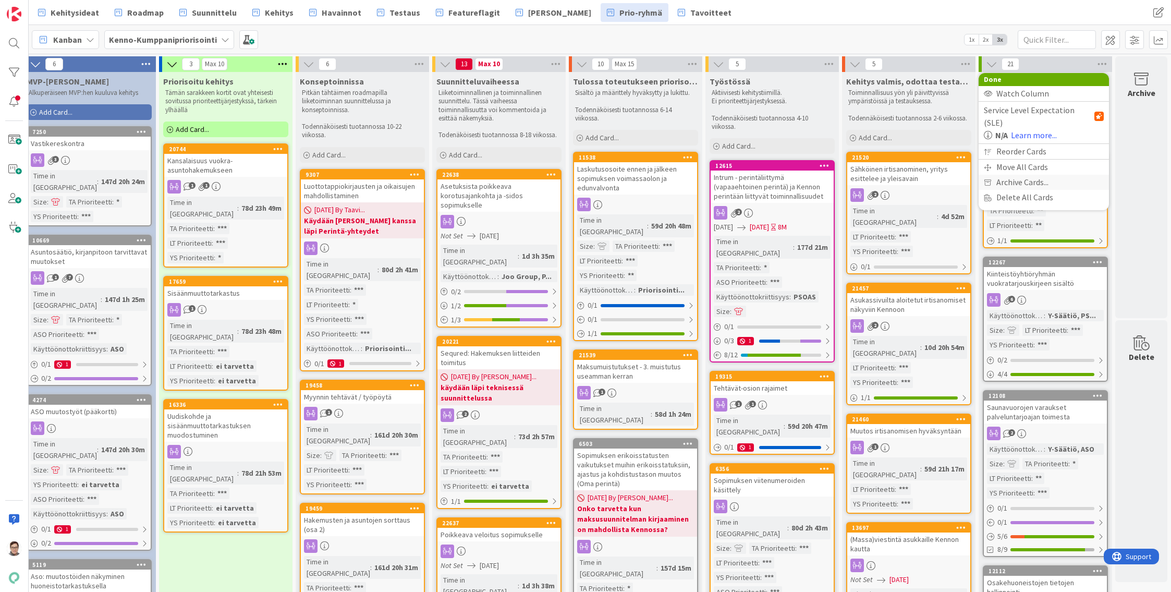
click at [1026, 175] on span "Archive Cards..." at bounding box center [1022, 182] width 52 height 15
click at [1045, 66] on div "21 Archive After Back After 7 Days After 14 Days After 30 Days After 60 Days Af…" at bounding box center [1045, 64] width 133 height 16
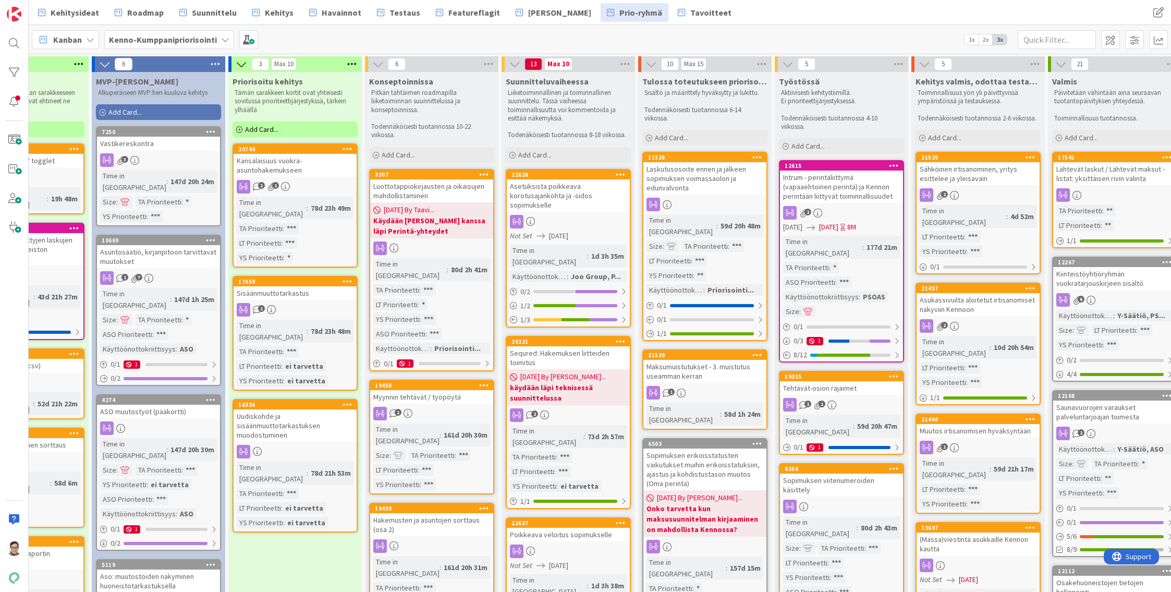
scroll to position [0, 0]
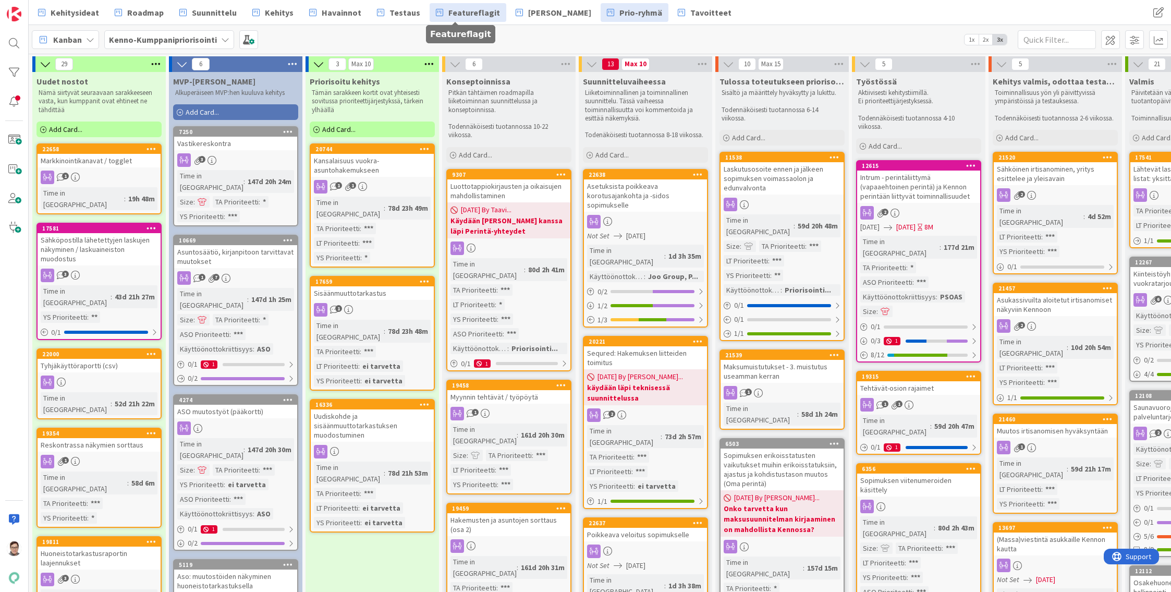
click at [457, 9] on span "Featureflagit" at bounding box center [474, 12] width 52 height 13
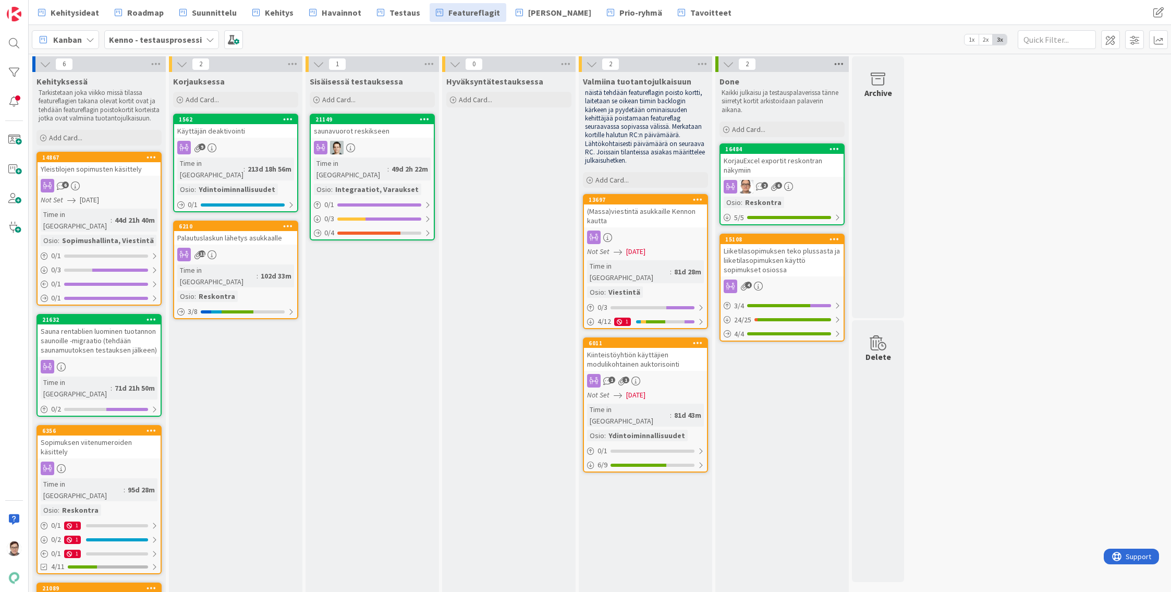
click at [839, 64] on icon at bounding box center [839, 64] width 14 height 16
click at [865, 175] on span "Archive Cards..." at bounding box center [876, 182] width 52 height 15
click at [1016, 98] on div "6 Kehityksessä Tarkistetaan joka viikko missä tilassa featureflagien takana ole…" at bounding box center [600, 515] width 1138 height 918
click at [389, 13] on span "Testaus" at bounding box center [404, 12] width 31 height 13
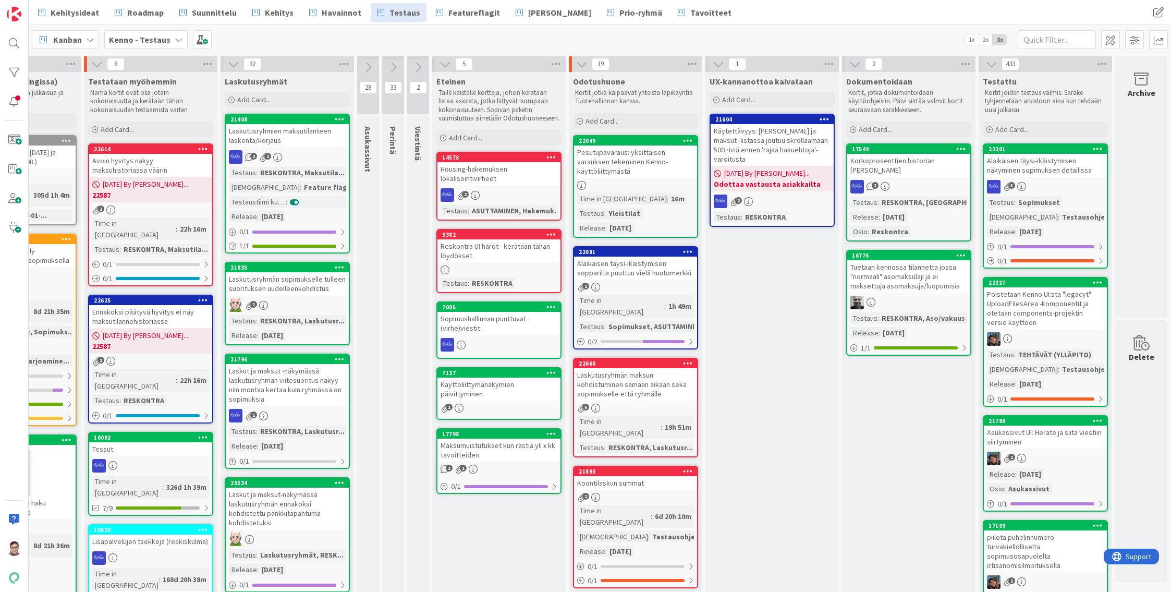
scroll to position [0, 93]
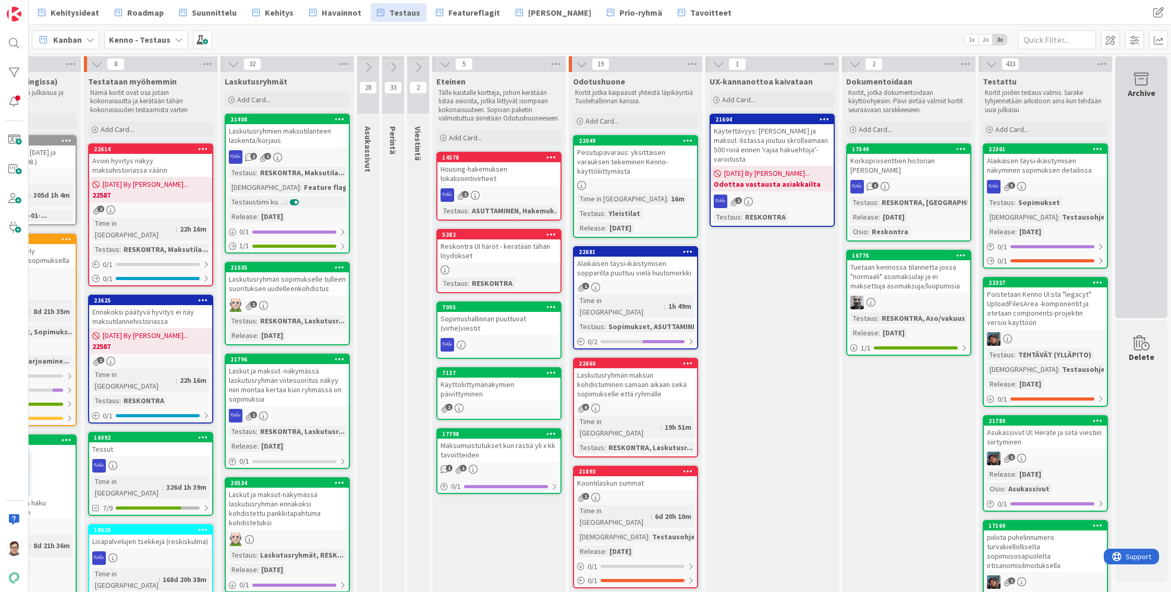
click at [1132, 140] on div "Archive" at bounding box center [1141, 187] width 52 height 262
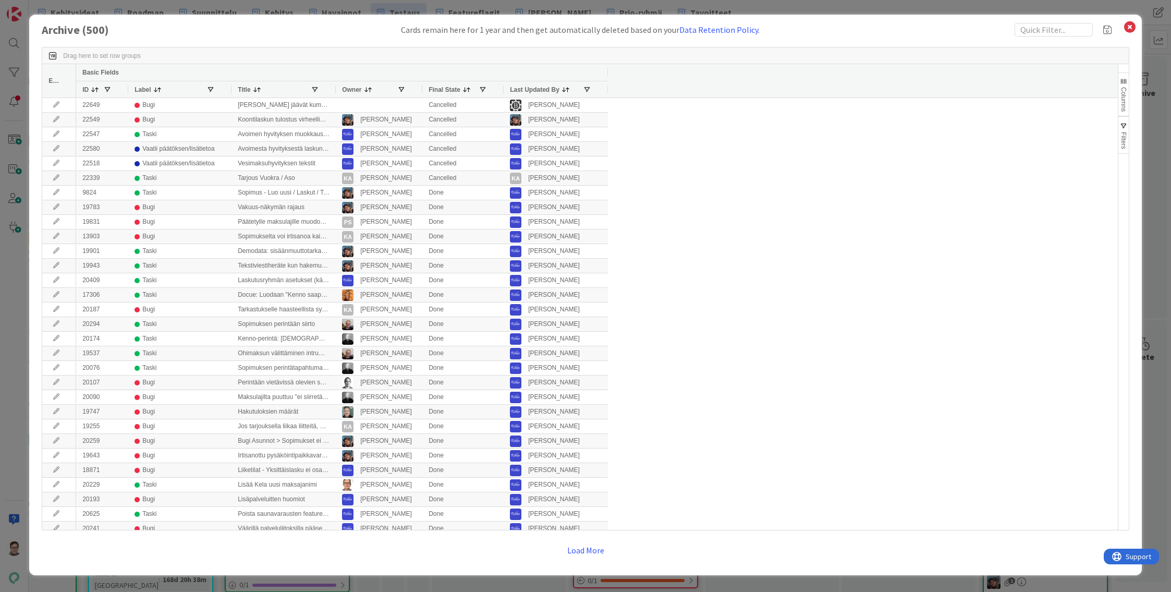
click at [527, 89] on span "Last Updated By" at bounding box center [535, 89] width 50 height 7
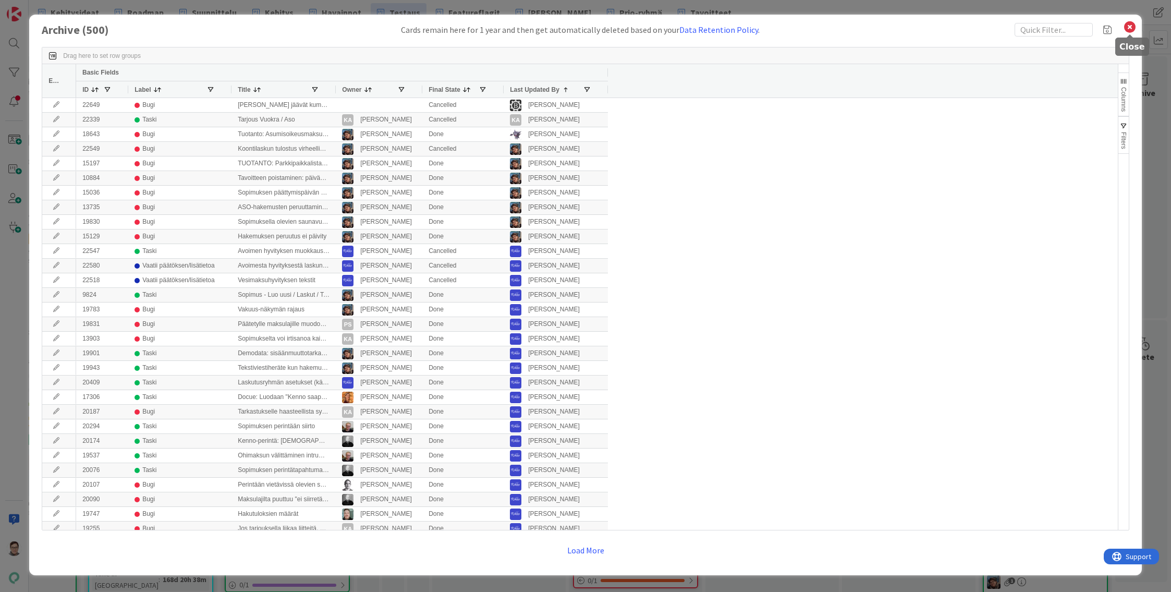
click at [1127, 27] on icon at bounding box center [1130, 27] width 14 height 15
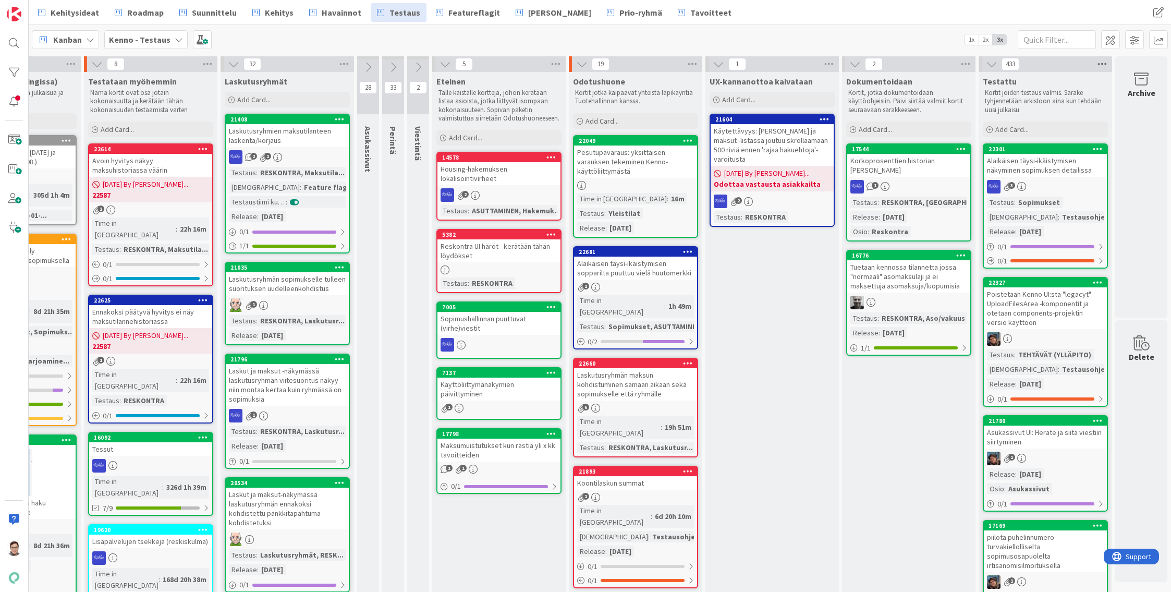
click at [1095, 64] on icon at bounding box center [1102, 64] width 14 height 16
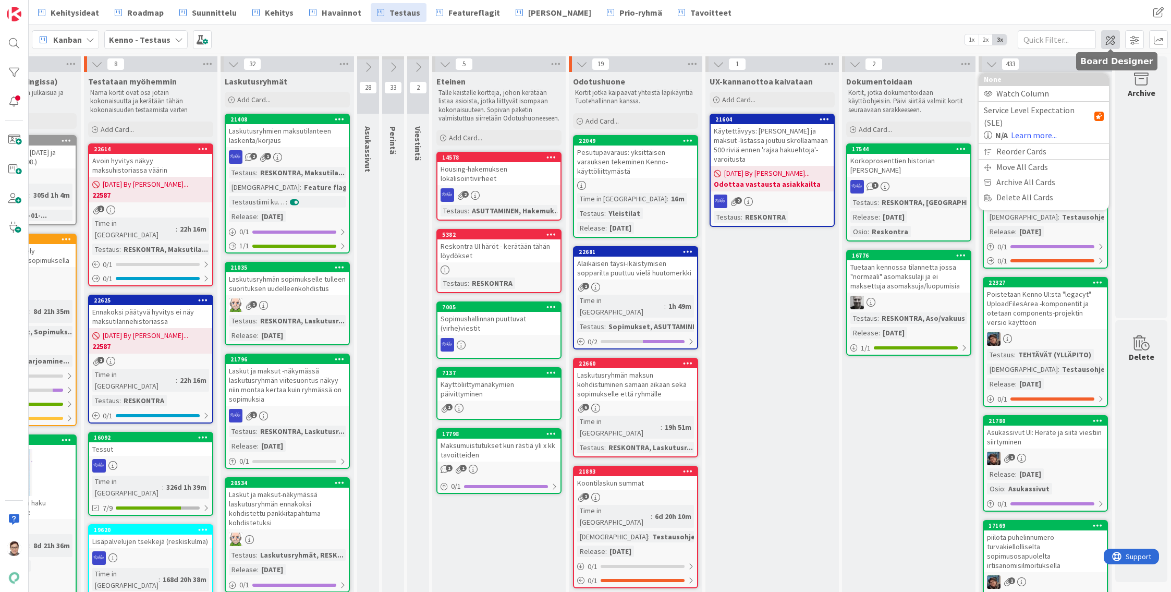
click at [1113, 40] on span at bounding box center [1110, 39] width 19 height 19
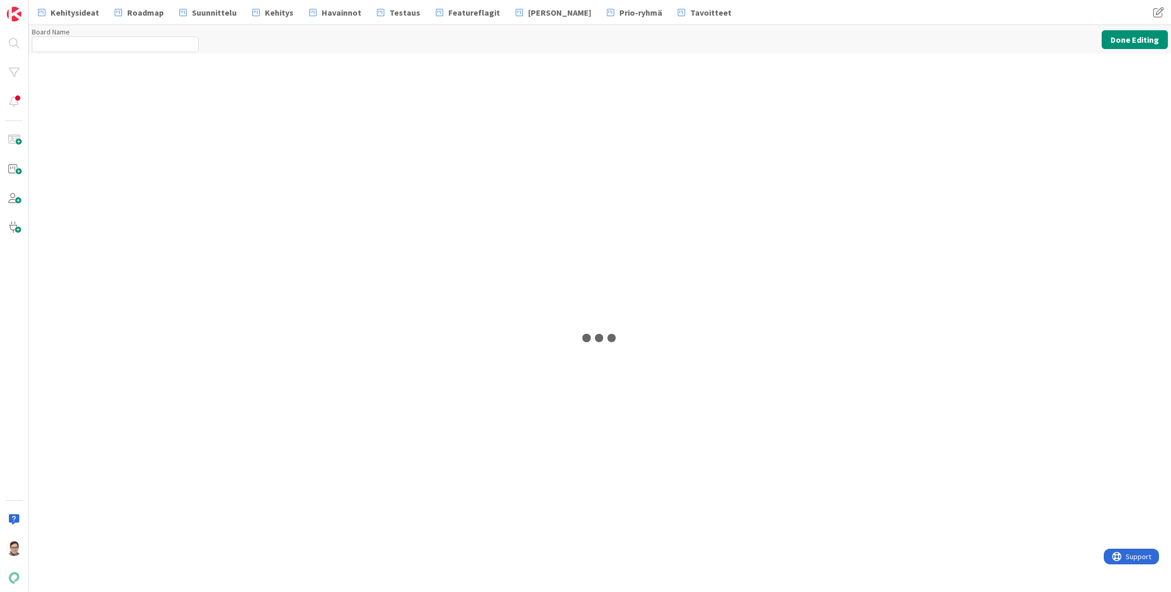
type input "Kenno - Testaus"
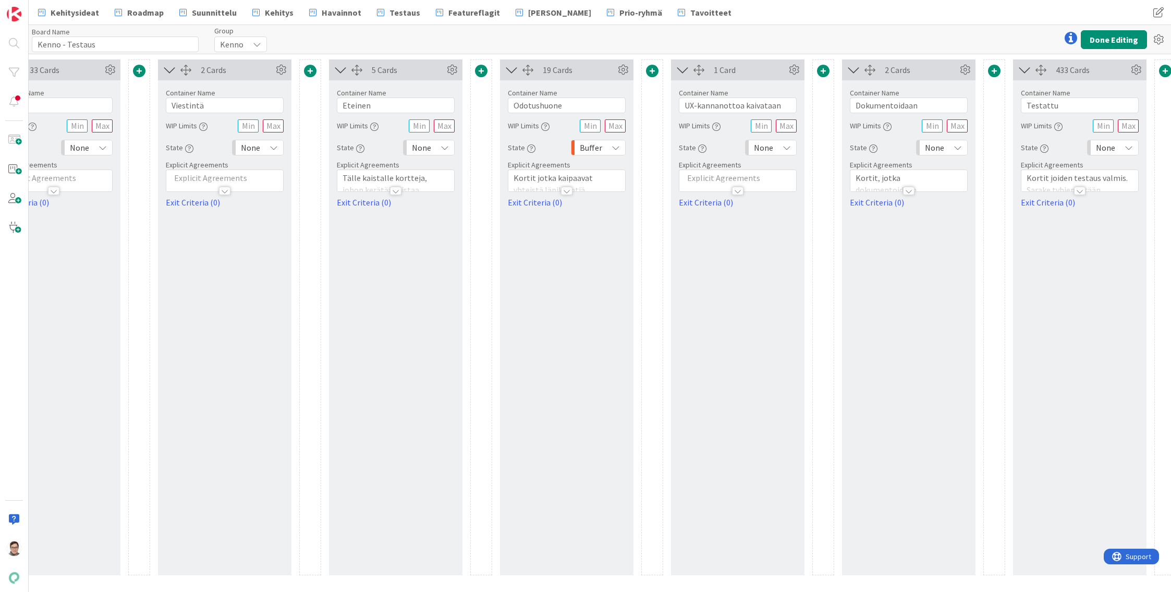
scroll to position [0, 771]
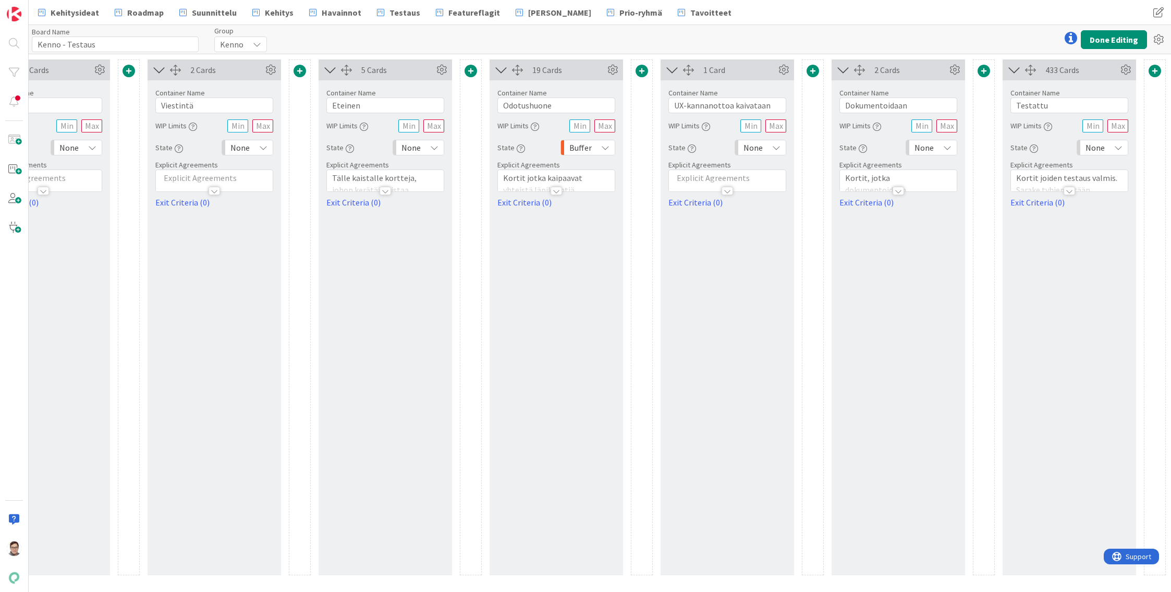
click at [1105, 146] on div "None" at bounding box center [1103, 148] width 52 height 16
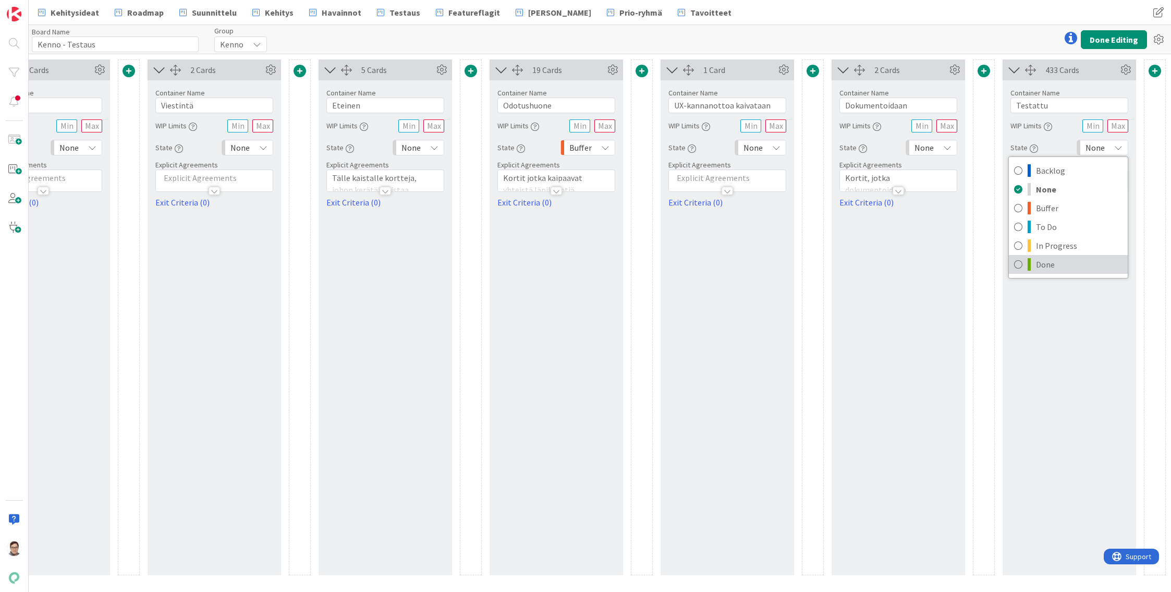
click at [1041, 265] on span "Done" at bounding box center [1079, 264] width 87 height 16
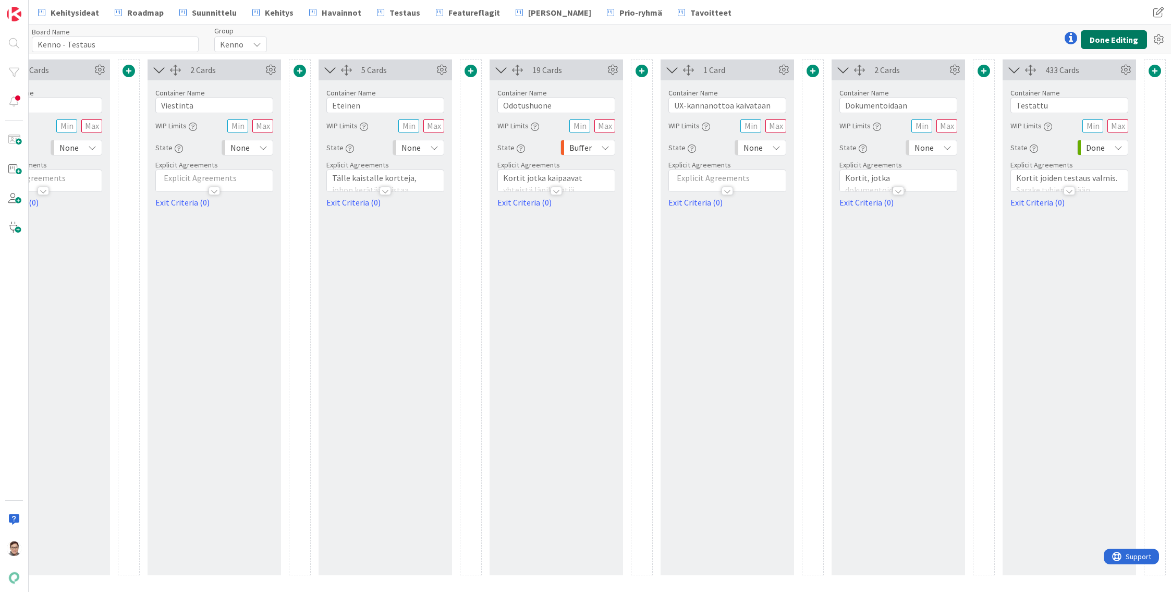
click at [1119, 39] on button "Done Editing" at bounding box center [1114, 39] width 66 height 19
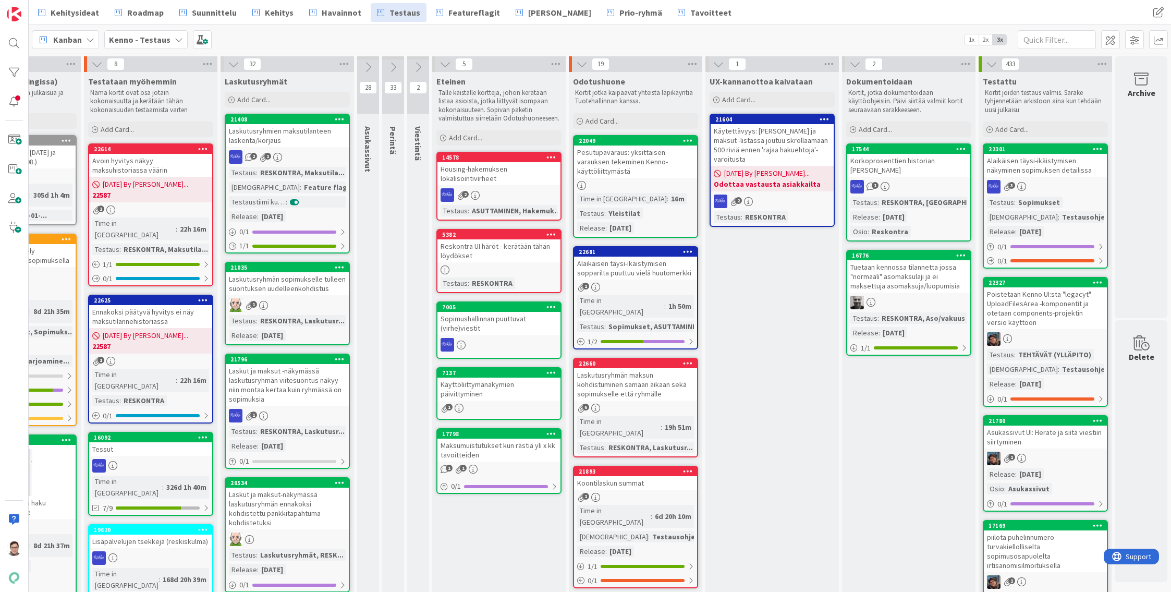
scroll to position [0, 93]
click at [1095, 62] on icon at bounding box center [1102, 64] width 14 height 16
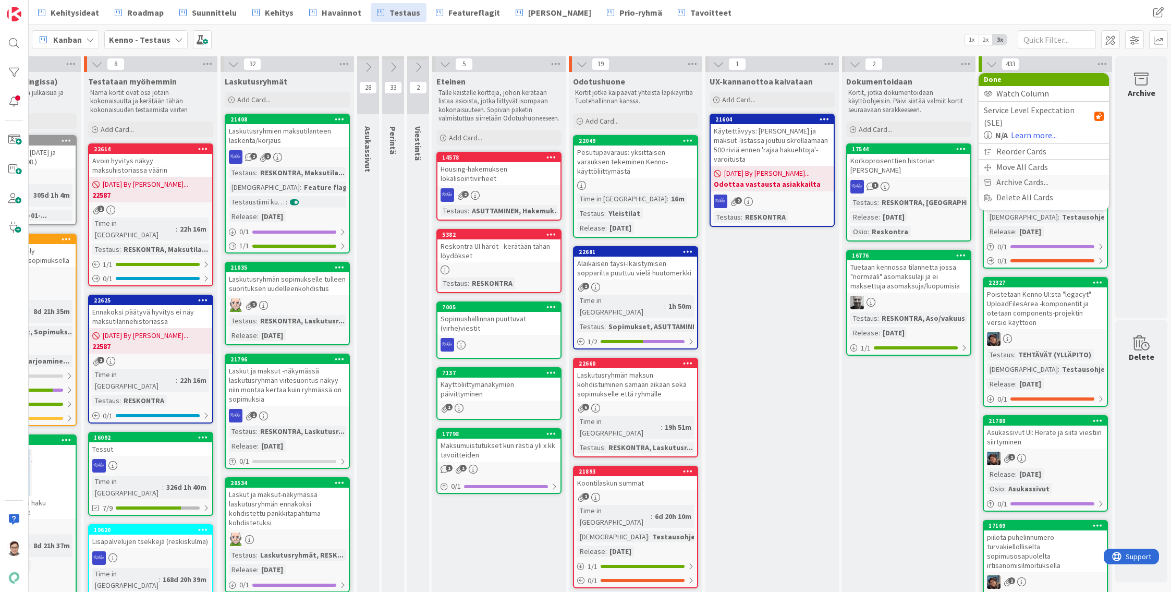
click at [1011, 175] on span "Archive Cards..." at bounding box center [1022, 182] width 52 height 15
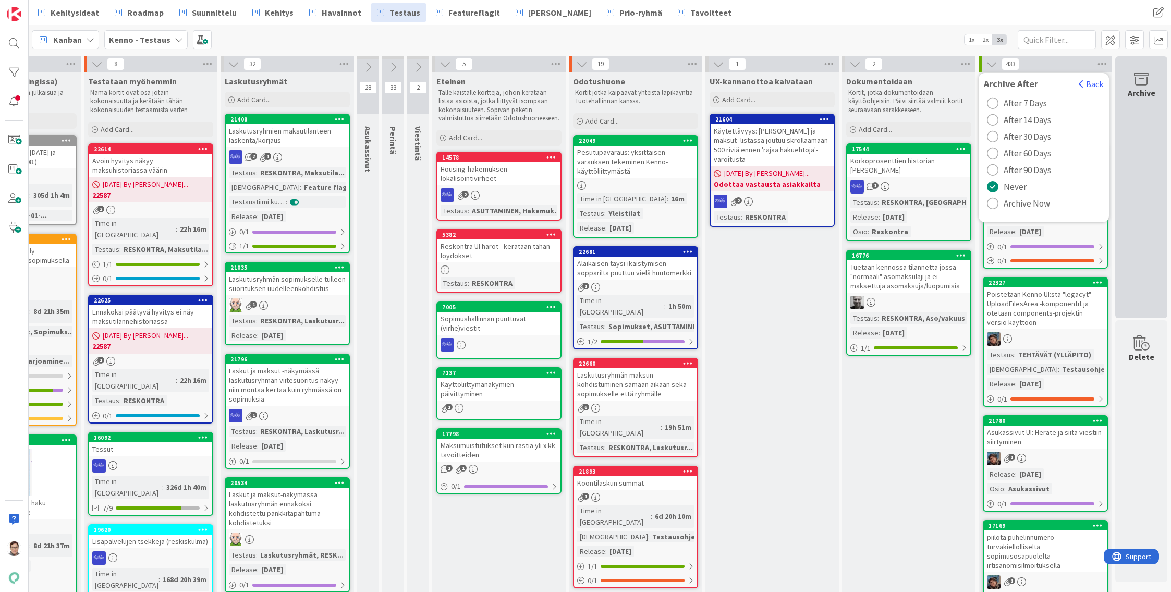
click at [1123, 140] on div "Archive" at bounding box center [1141, 187] width 52 height 262
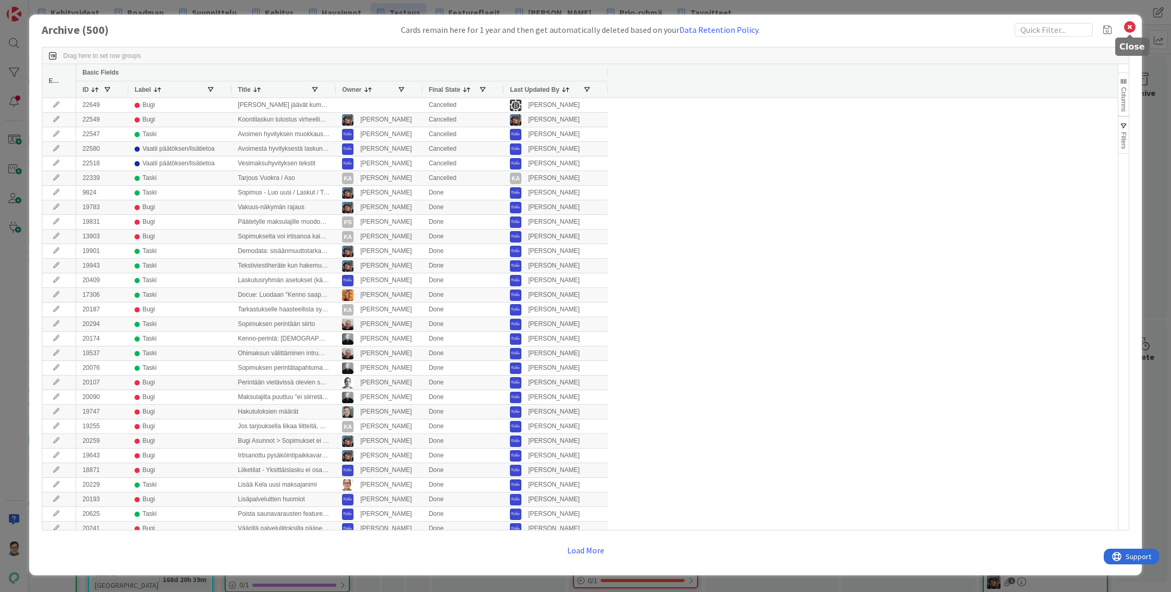
click at [1127, 26] on icon at bounding box center [1130, 27] width 14 height 15
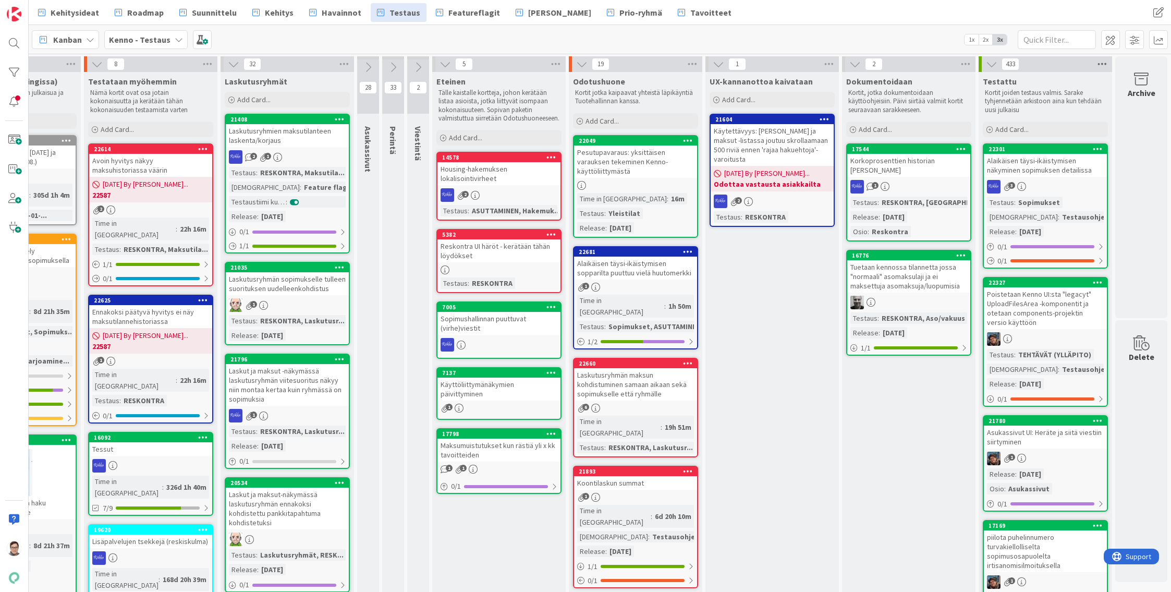
click at [1095, 63] on icon at bounding box center [1102, 64] width 14 height 16
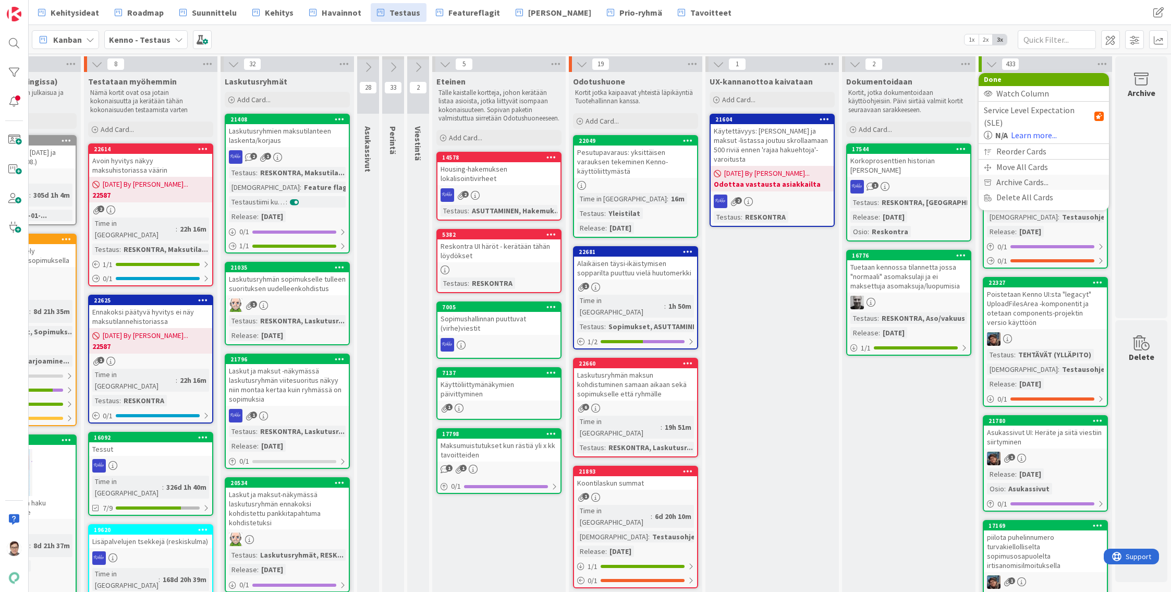
click at [1021, 175] on span "Archive Cards..." at bounding box center [1022, 182] width 52 height 15
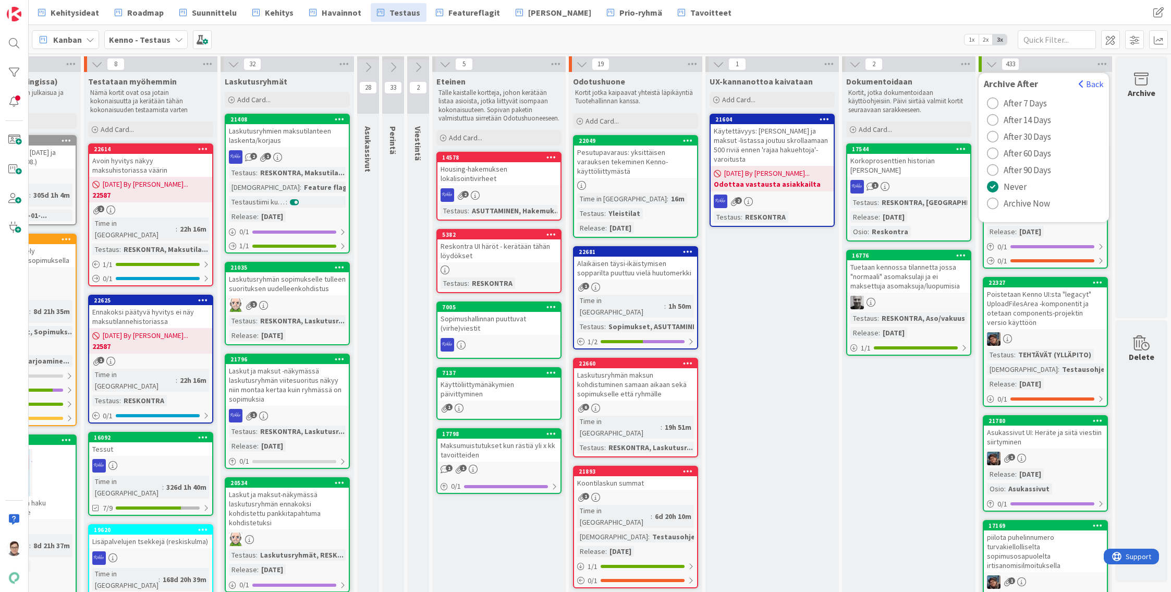
click at [984, 13] on div "Kehitysideat Roadmap Suunnittelu Kehitys Havainnot Testaus Featureflagit Kenno …" at bounding box center [600, 12] width 1142 height 25
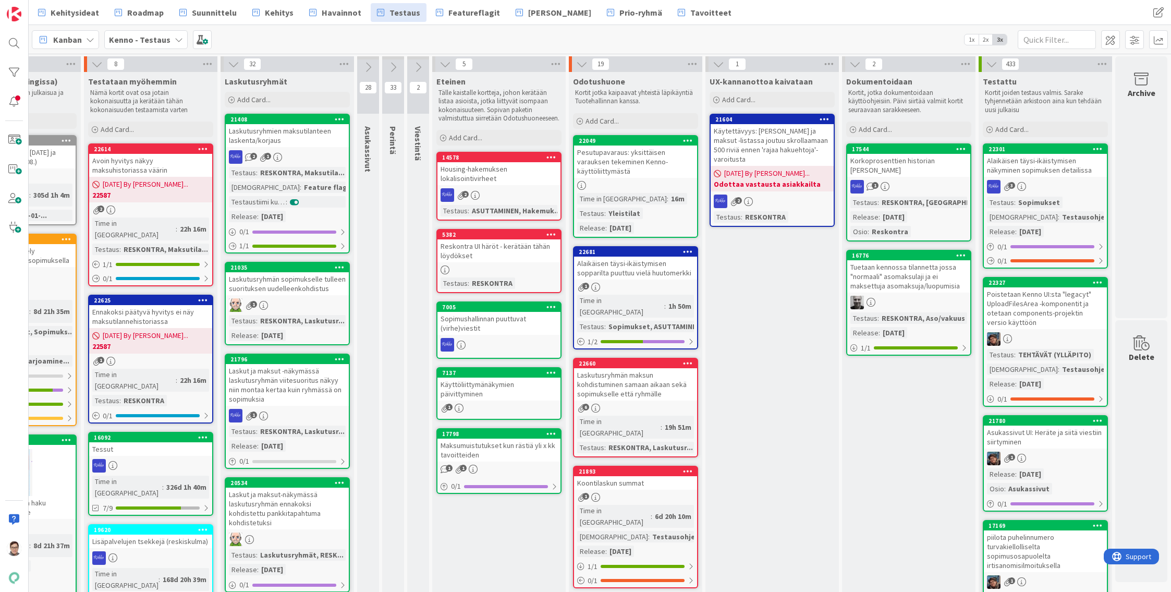
scroll to position [0, 0]
